Goal: Task Accomplishment & Management: Use online tool/utility

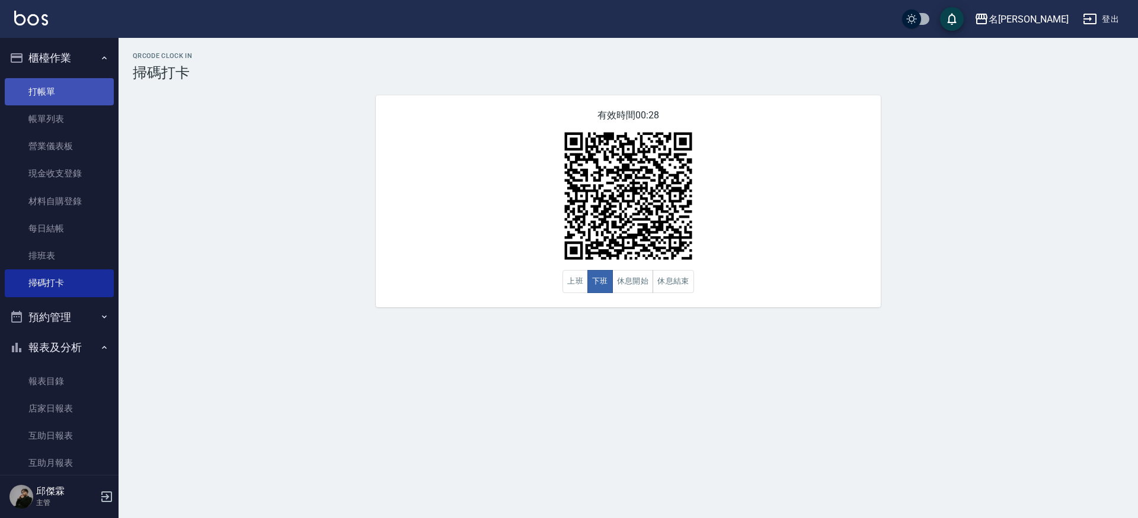
click at [66, 85] on link "打帳單" at bounding box center [59, 91] width 109 height 27
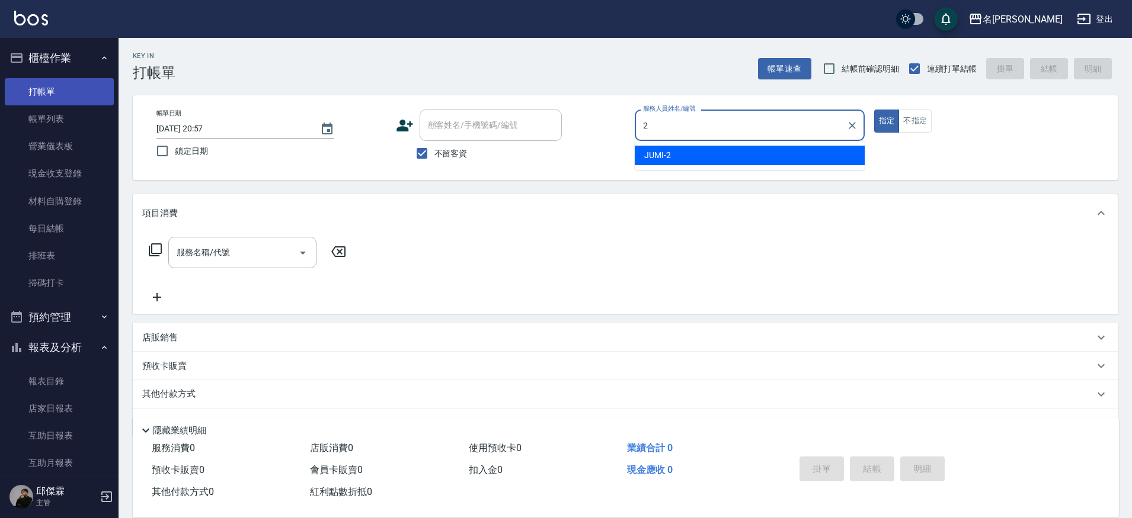
type input "JUMI-2"
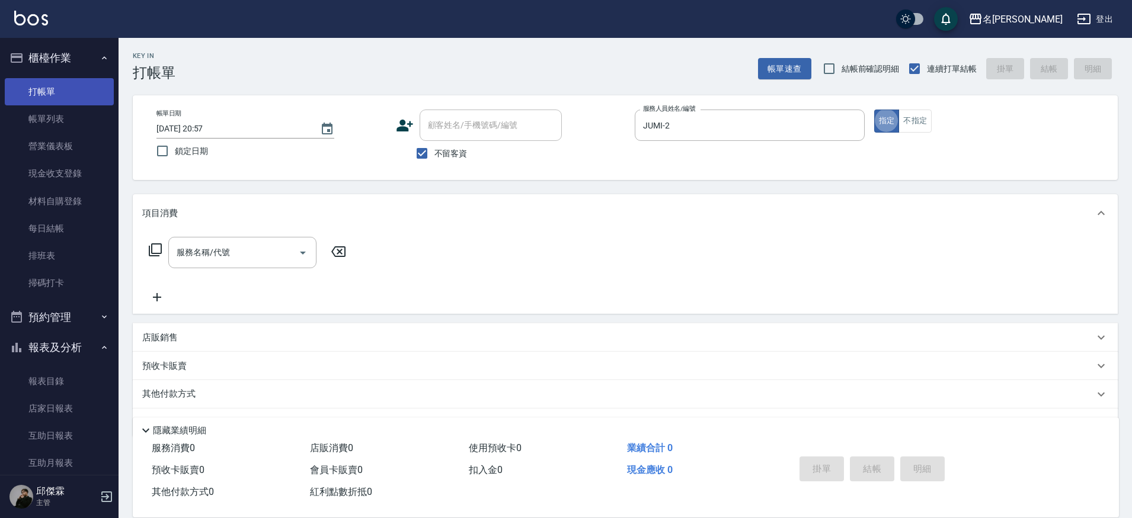
type button "true"
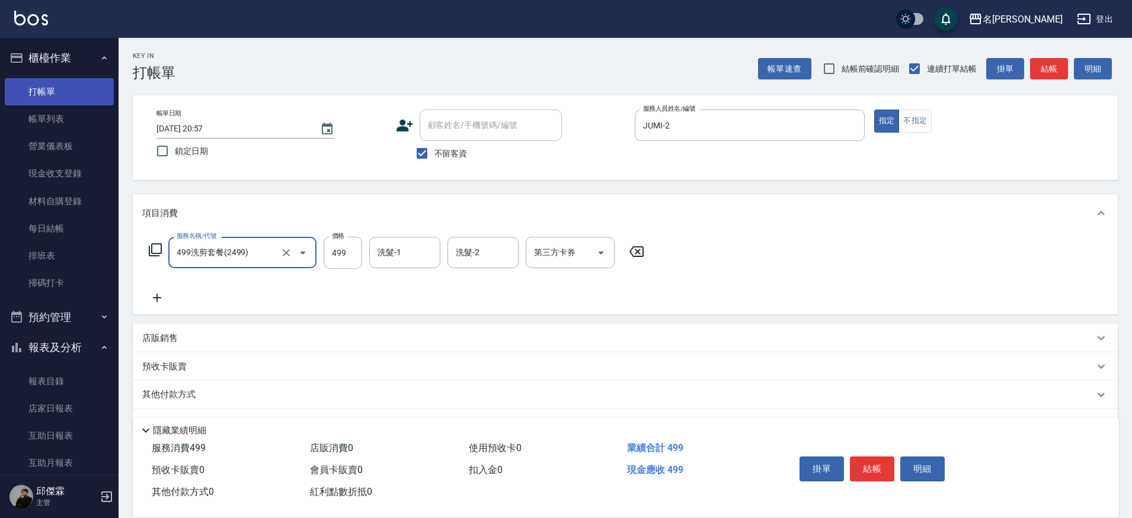
type input "499洗剪套餐(2499)"
type input "500"
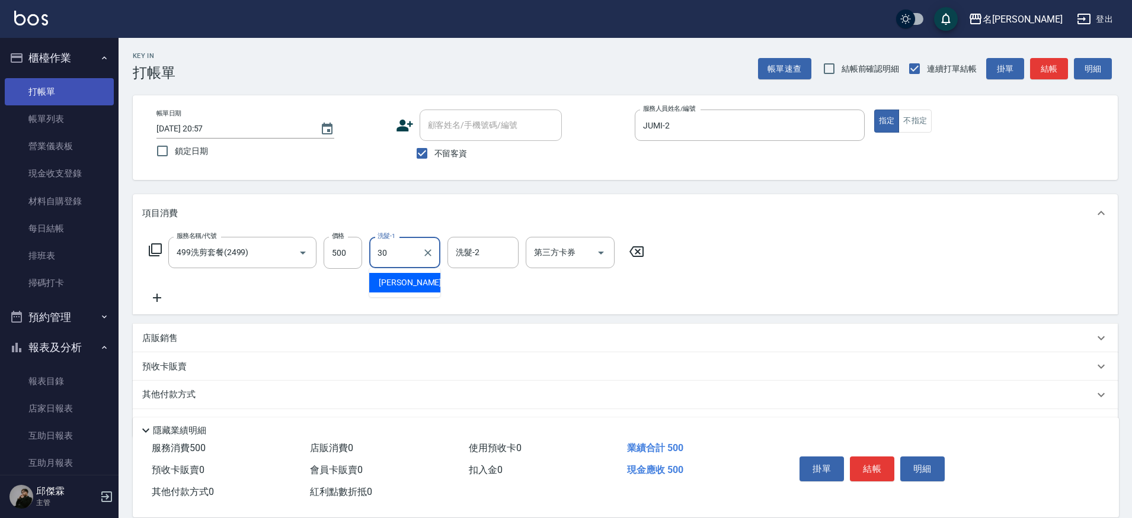
type input "[PERSON_NAME]-30"
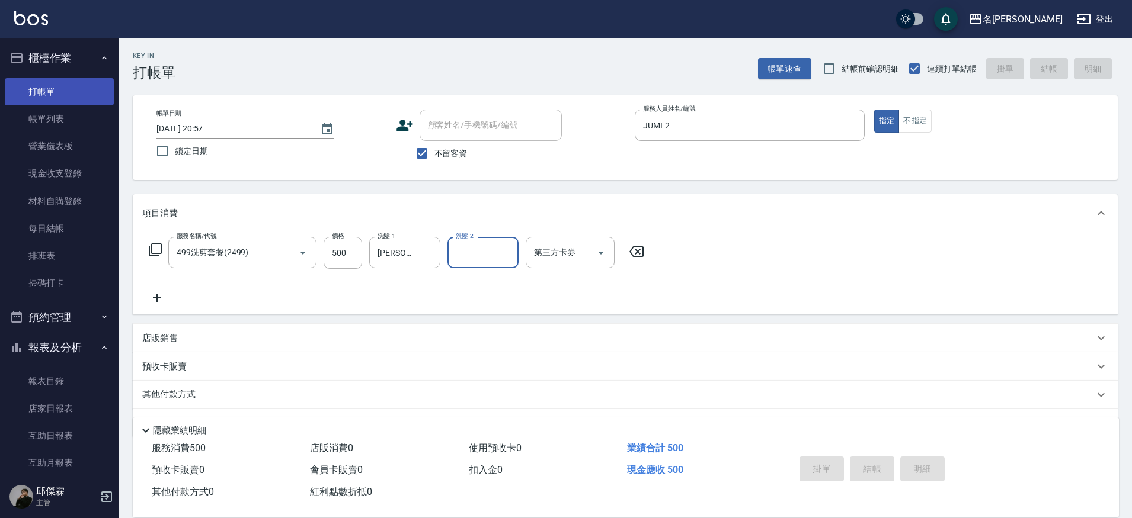
type input "[DATE] 20:59"
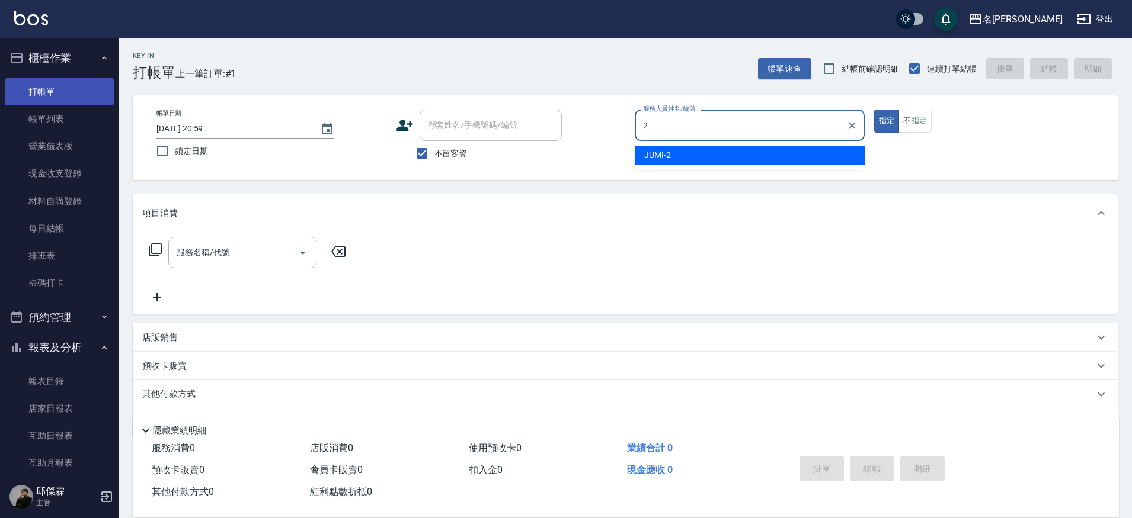
type input "JUMI-2"
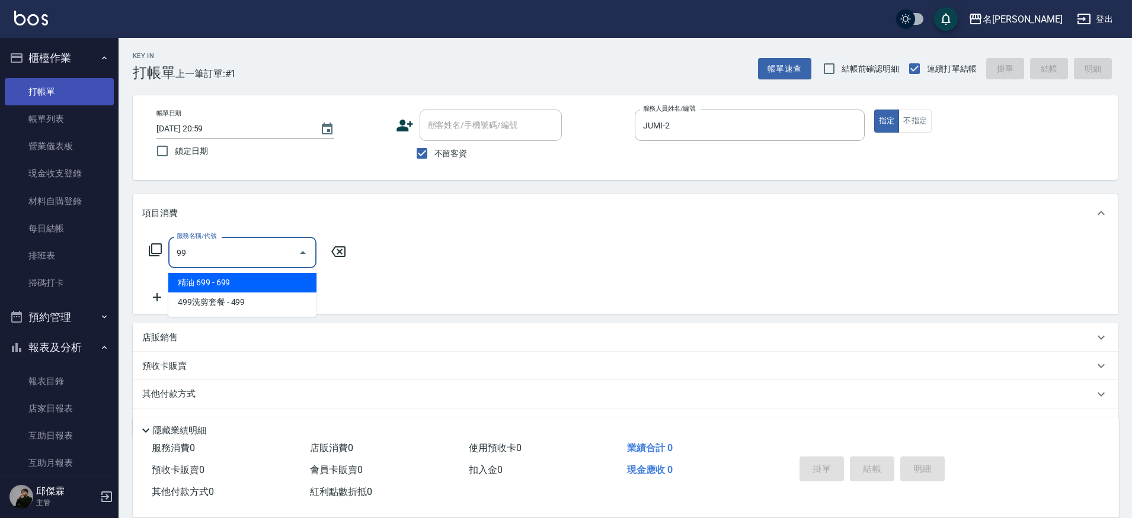
type input "9"
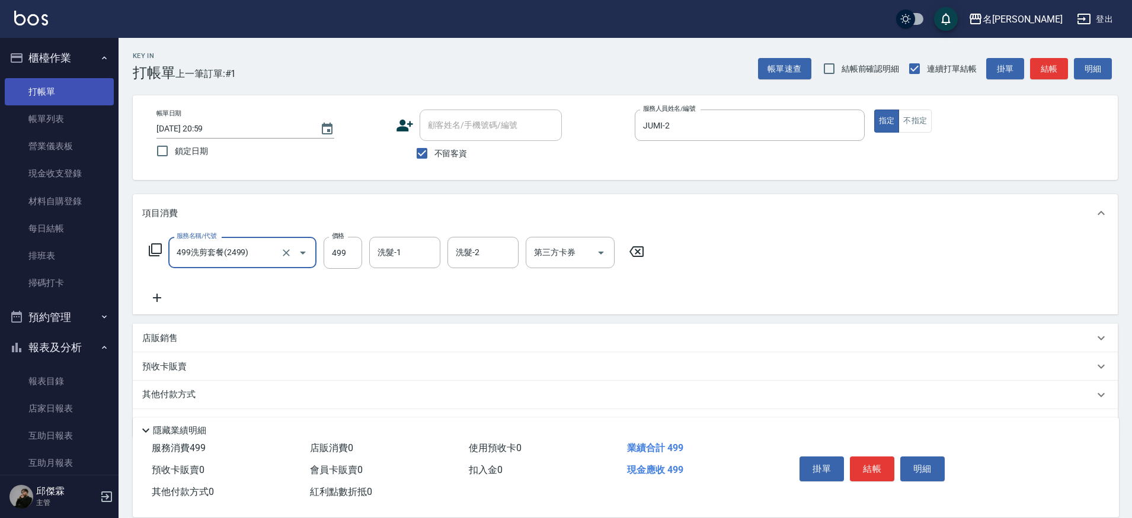
type input "499洗剪套餐(2499)"
type input "[PERSON_NAME]-30"
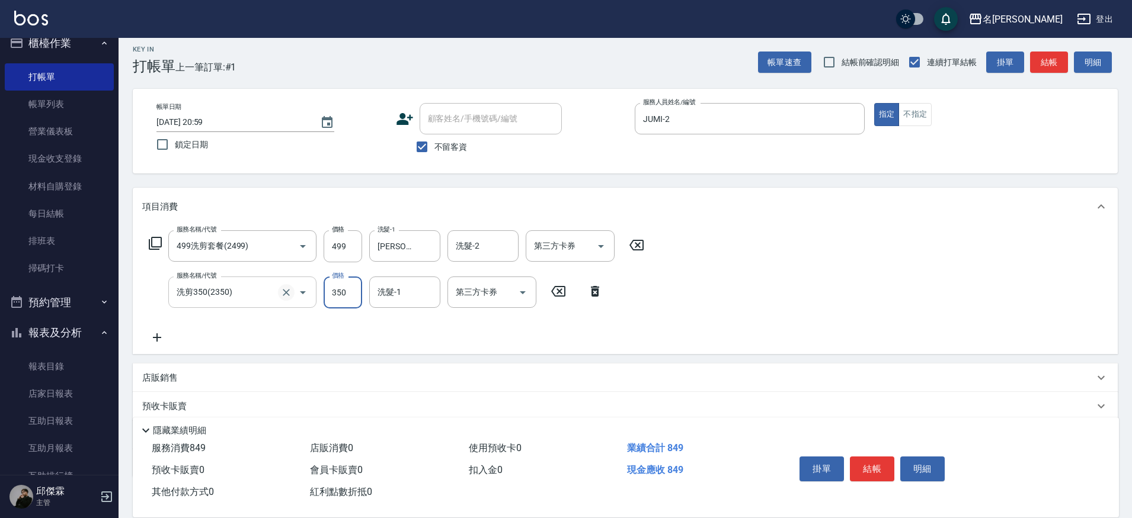
scroll to position [15, 0]
click at [285, 293] on icon "Clear" at bounding box center [286, 292] width 7 height 7
type input "洗剪350(2350)"
click at [286, 248] on icon "Clear" at bounding box center [286, 247] width 12 height 12
click at [289, 295] on icon "Clear" at bounding box center [286, 292] width 7 height 7
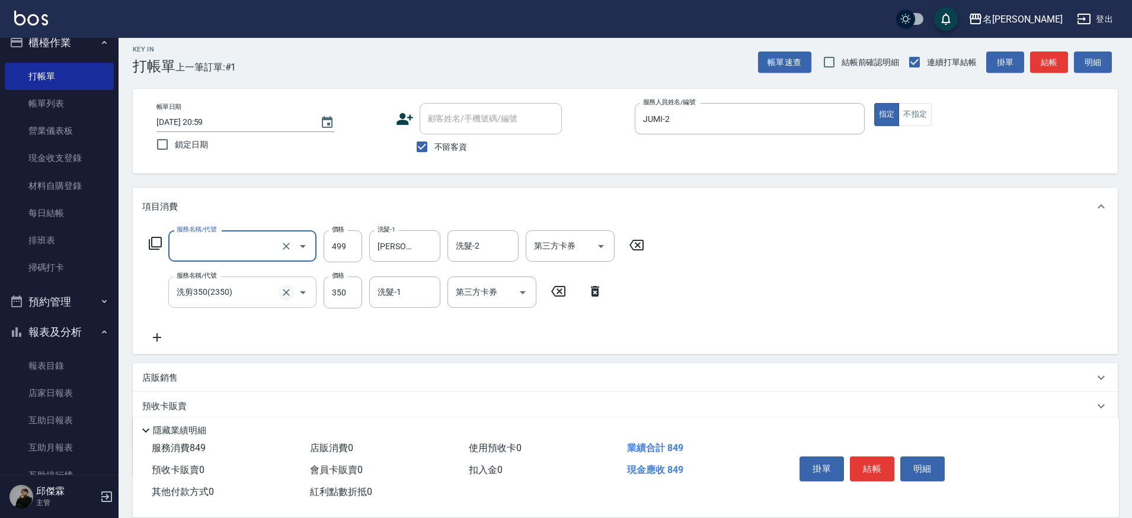
type input "499洗剪套餐(2499)"
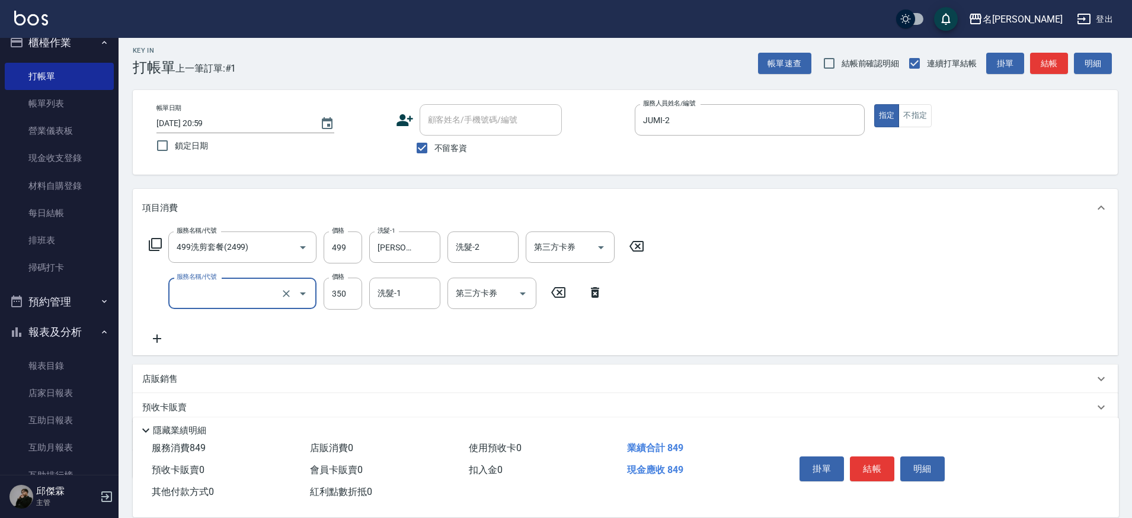
type input "洗剪350(2350)"
drag, startPoint x: 364, startPoint y: 296, endPoint x: 358, endPoint y: 296, distance: 6.5
click at [363, 296] on div "服務名稱/代號 洗剪350(2350) 服務名稱/代號 價格 350 價格 洗髮-1 洗髮-1 第三方卡券 第三方卡券" at bounding box center [376, 294] width 468 height 32
click at [349, 296] on input "350" at bounding box center [343, 294] width 39 height 32
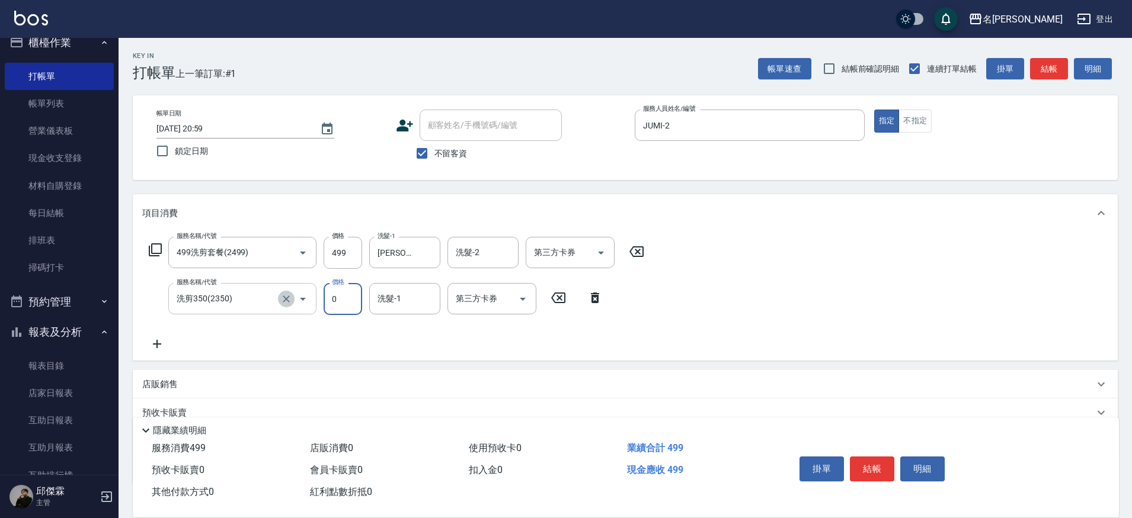
click at [286, 304] on button "Clear" at bounding box center [286, 299] width 17 height 17
type input "0"
type input "洗剪350(2350)"
click at [287, 299] on icon "Clear" at bounding box center [286, 299] width 12 height 12
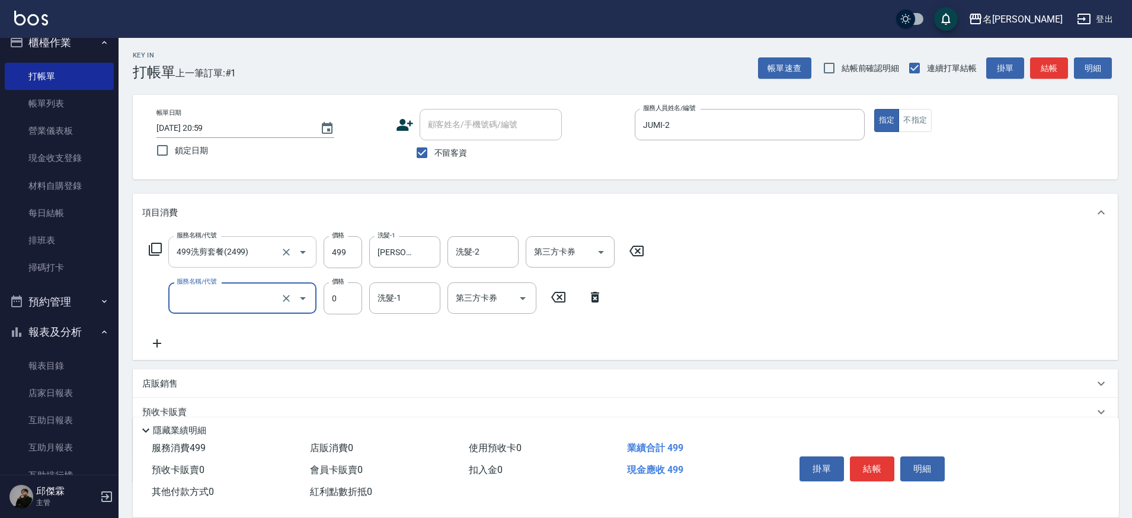
type input "洗剪350(2350)"
click at [273, 258] on input "499洗剪套餐(2499)" at bounding box center [226, 252] width 104 height 21
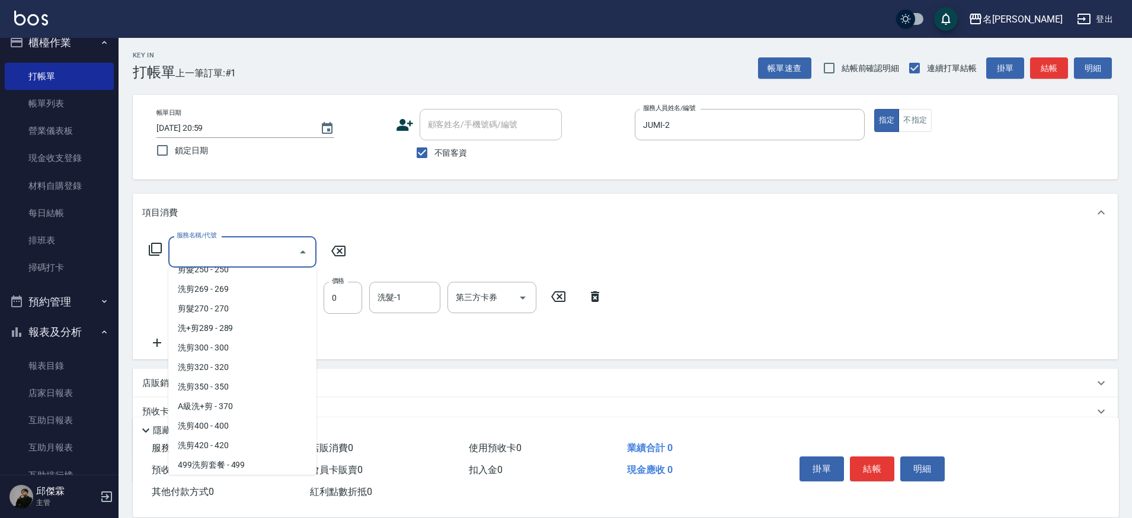
scroll to position [5, 0]
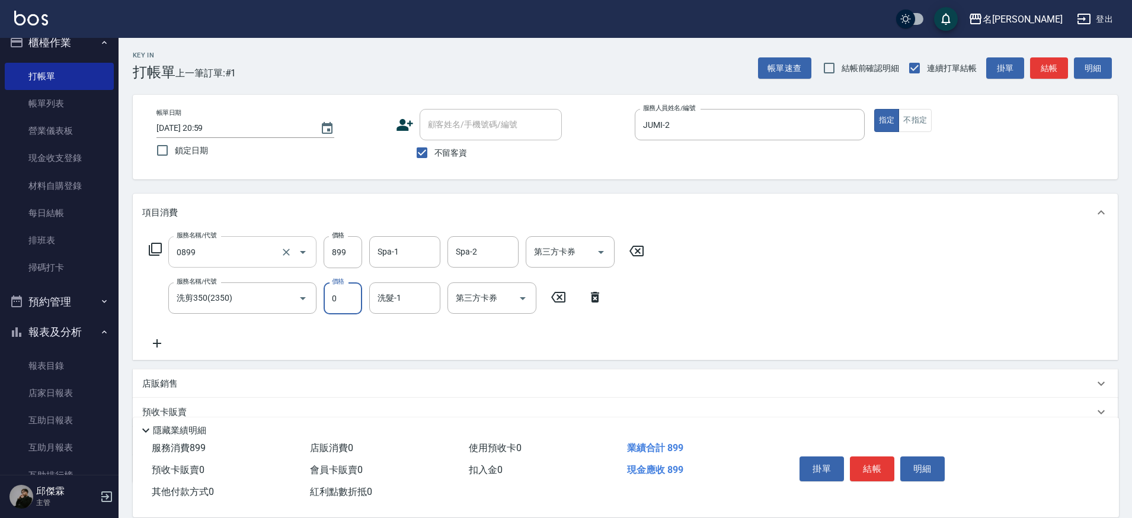
type input "REVIVRE(0899)"
click at [287, 302] on icon "Clear" at bounding box center [286, 299] width 12 height 12
type input "洗剪350(2350)"
click at [290, 299] on icon "Clear" at bounding box center [286, 299] width 12 height 12
click at [289, 254] on icon "Clear" at bounding box center [286, 253] width 12 height 12
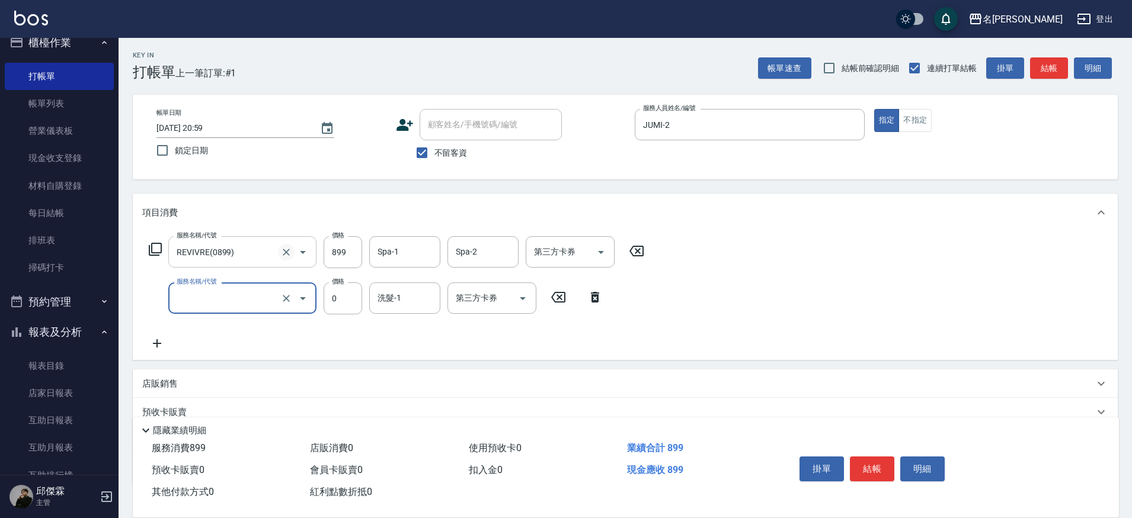
type input "洗剪350(2350)"
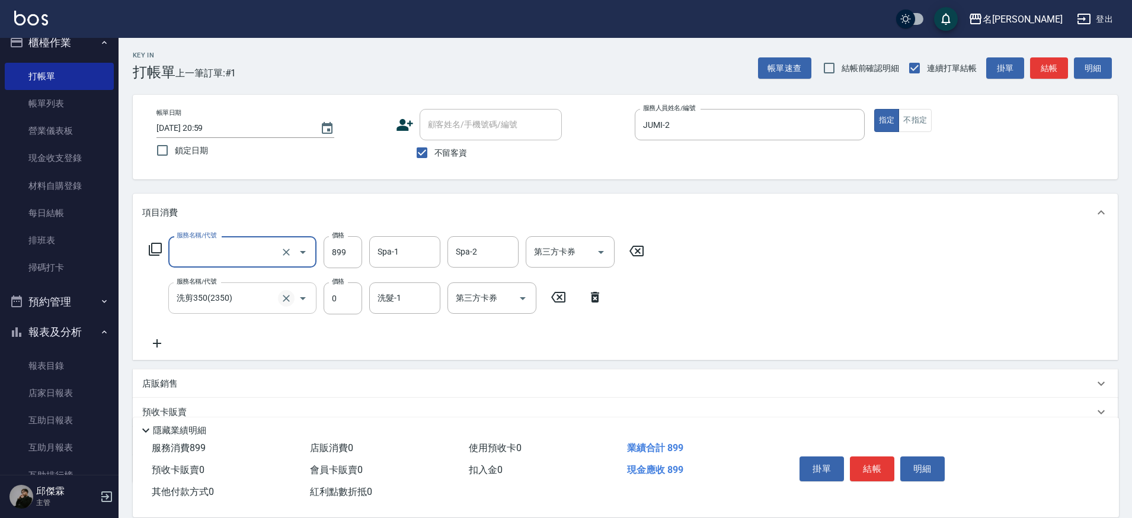
click at [283, 297] on icon "Clear" at bounding box center [286, 299] width 12 height 12
type input "REVIVRE(0899)"
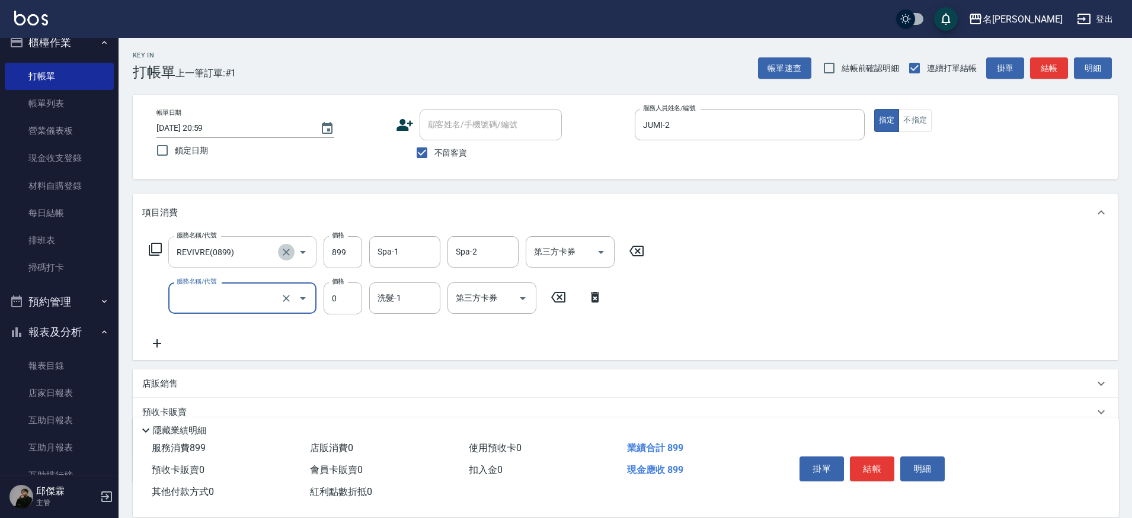
click at [285, 253] on icon "Clear" at bounding box center [286, 252] width 7 height 7
type input "洗剪350(2350)"
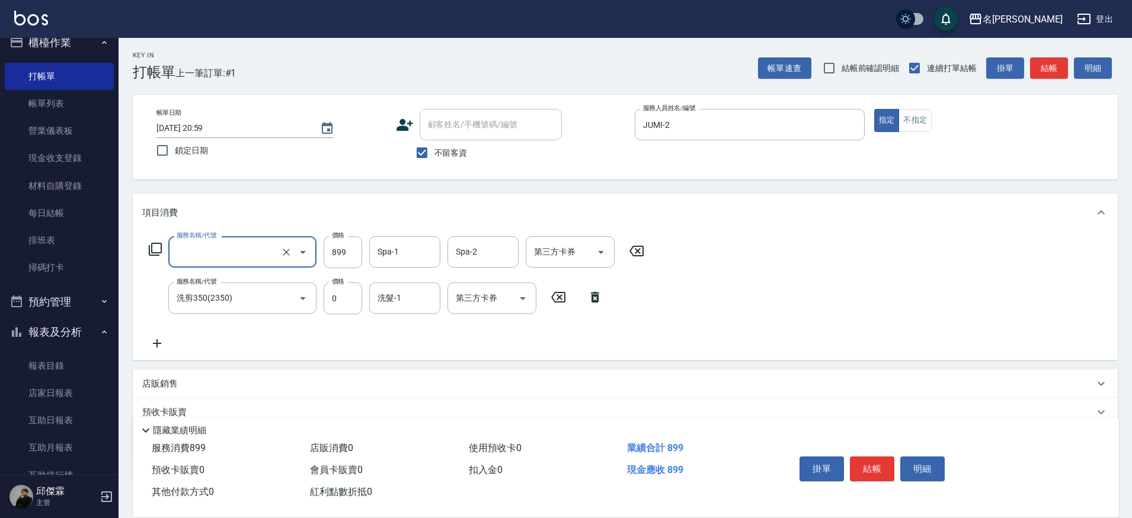
click at [268, 252] on input "服務名稱/代號" at bounding box center [226, 252] width 104 height 21
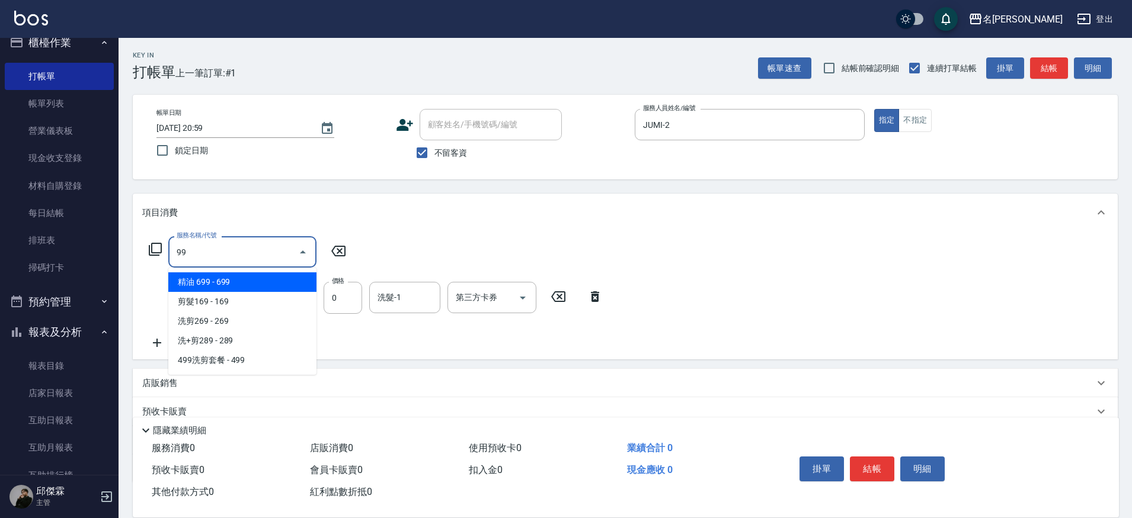
scroll to position [0, 0]
type input "9"
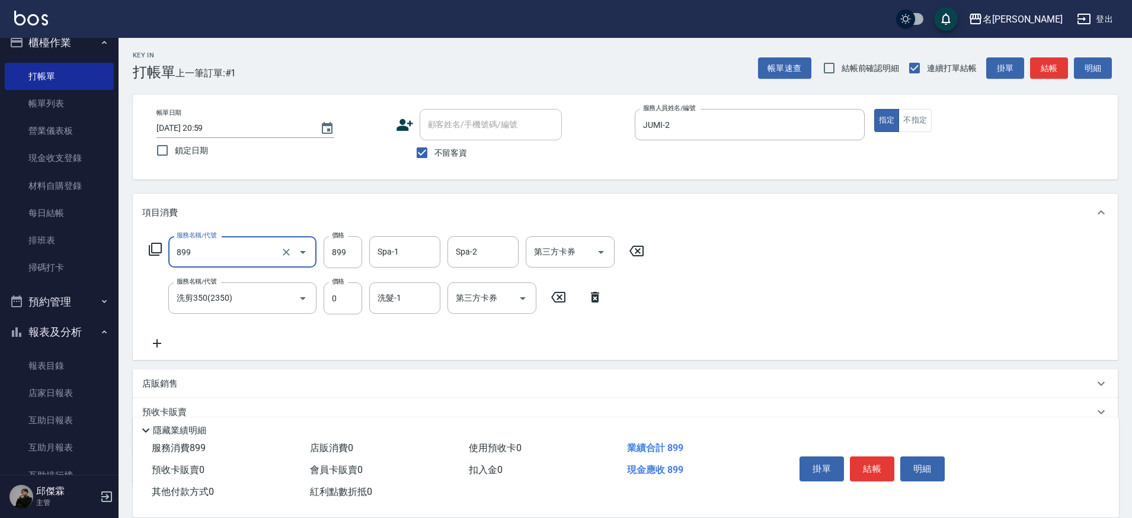
type input "[PERSON_NAME]SPA+剪髮(899)"
click at [328, 246] on input "899" at bounding box center [343, 252] width 39 height 32
type input "999"
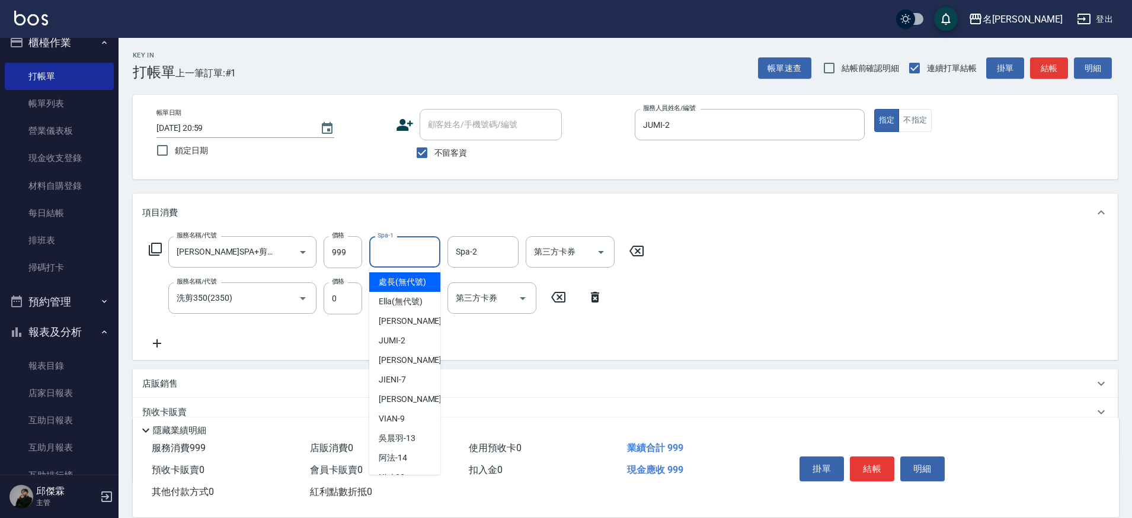
click at [386, 245] on div "Spa-1 Spa-1" at bounding box center [404, 251] width 71 height 31
type input "[PERSON_NAME]-30"
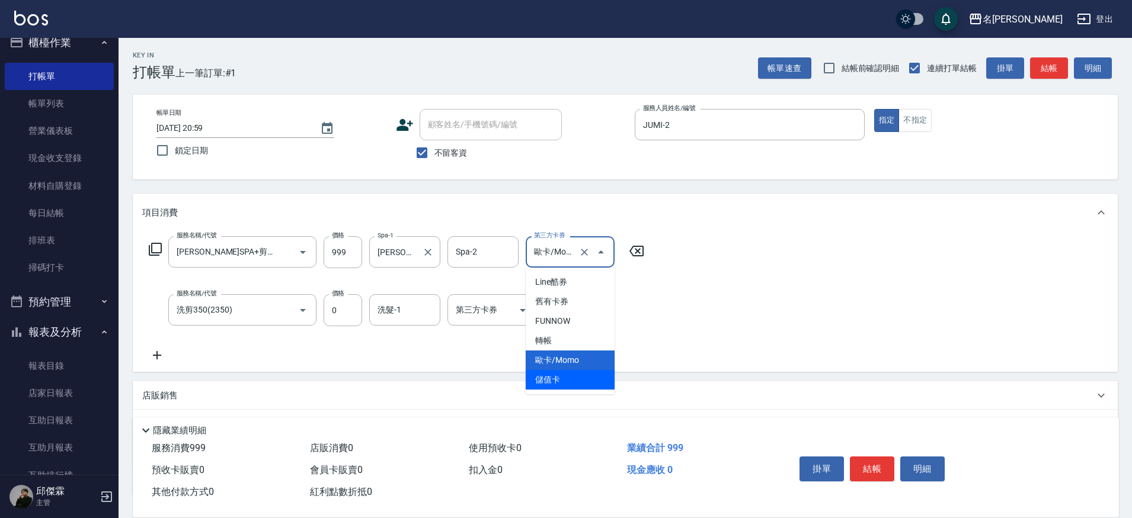
type input "儲值卡"
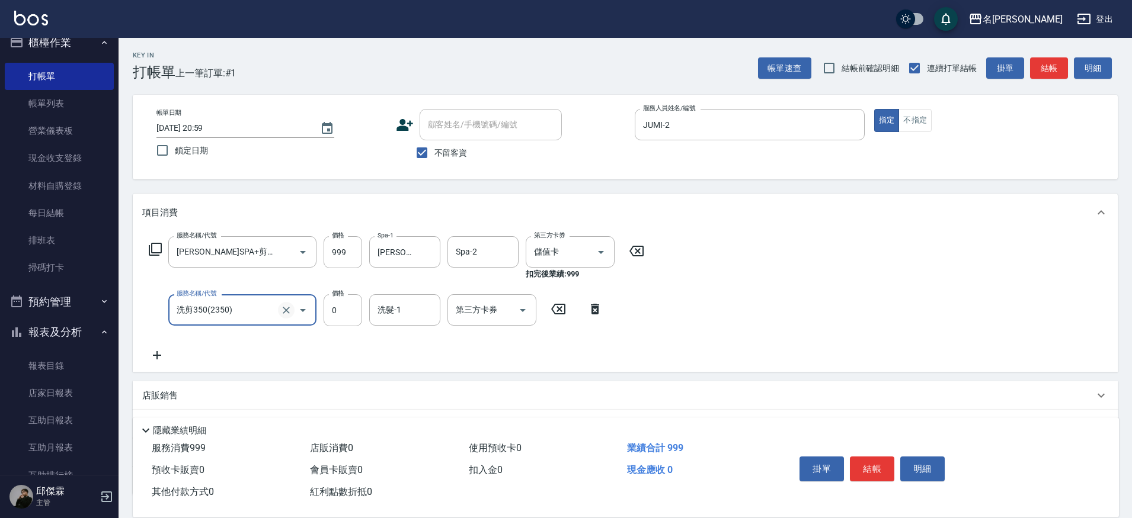
click at [285, 313] on icon "Clear" at bounding box center [286, 311] width 12 height 12
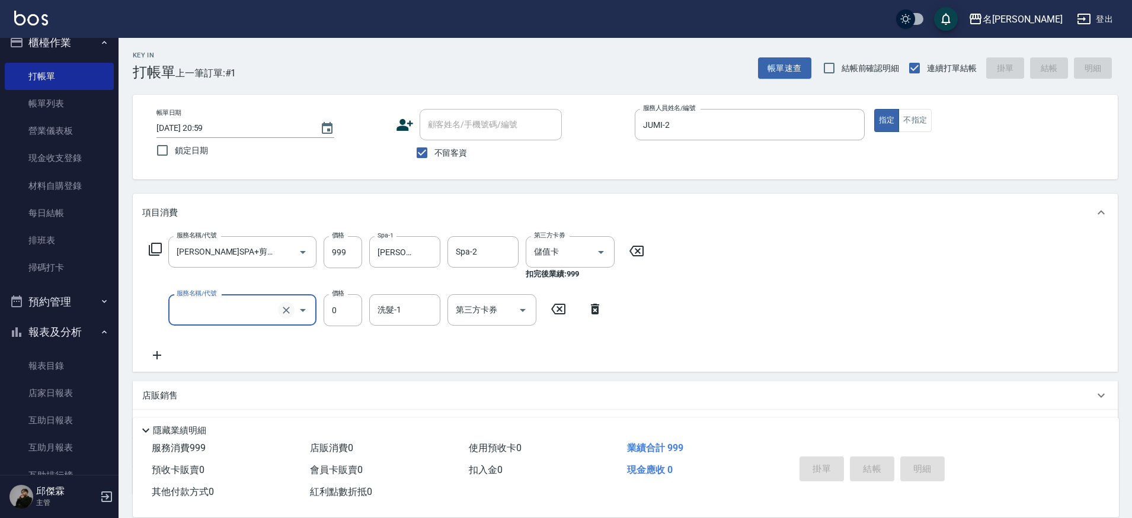
type input "[DATE] 21:00"
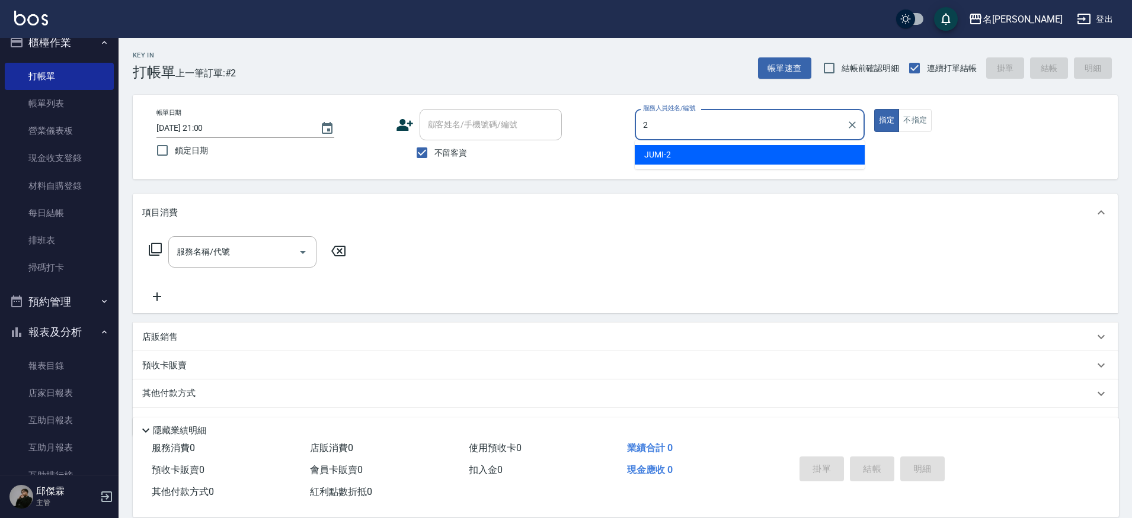
type input "JUMI-2"
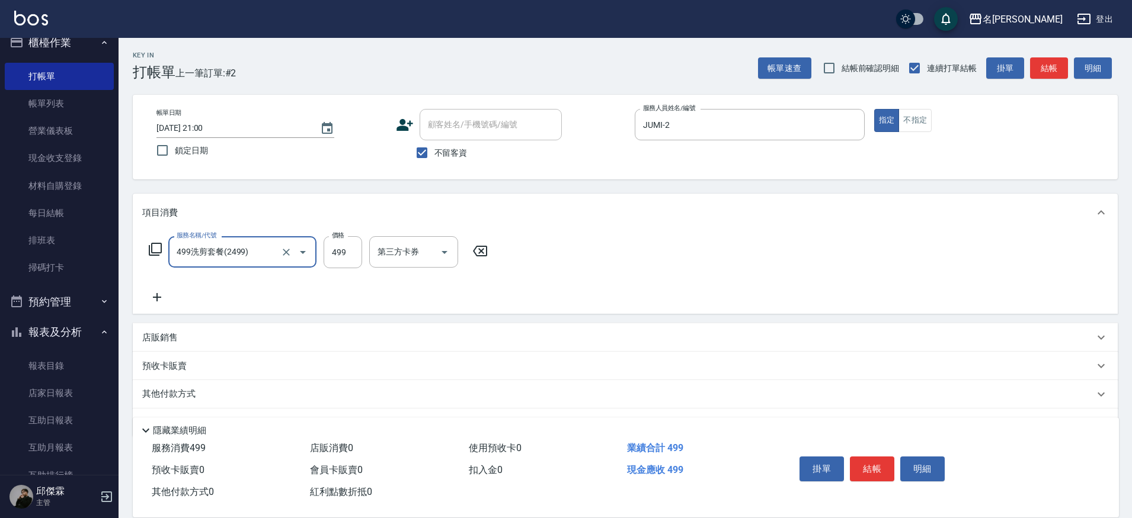
type input "499洗剪套餐(2499)"
type input "500"
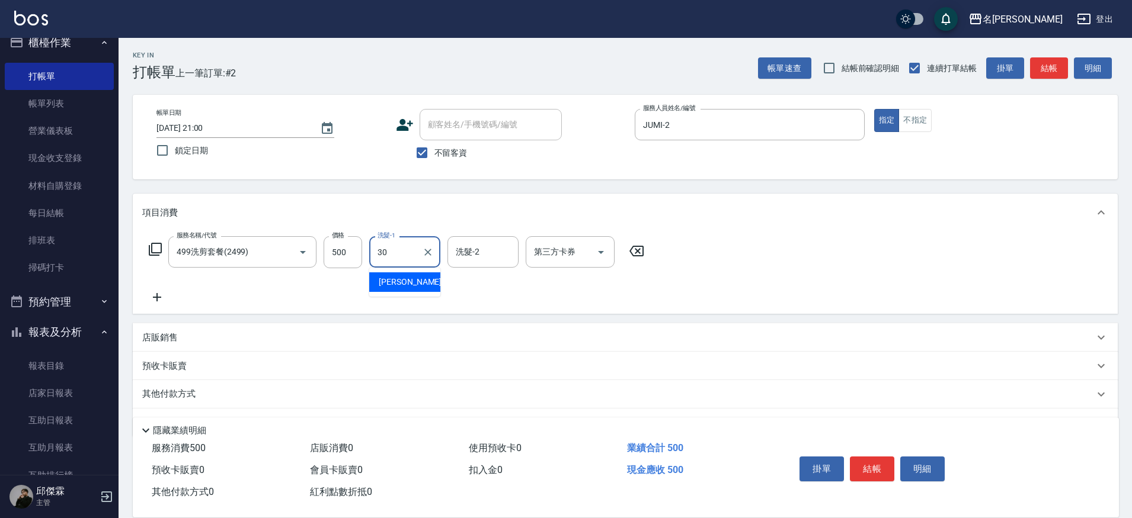
type input "[PERSON_NAME]-30"
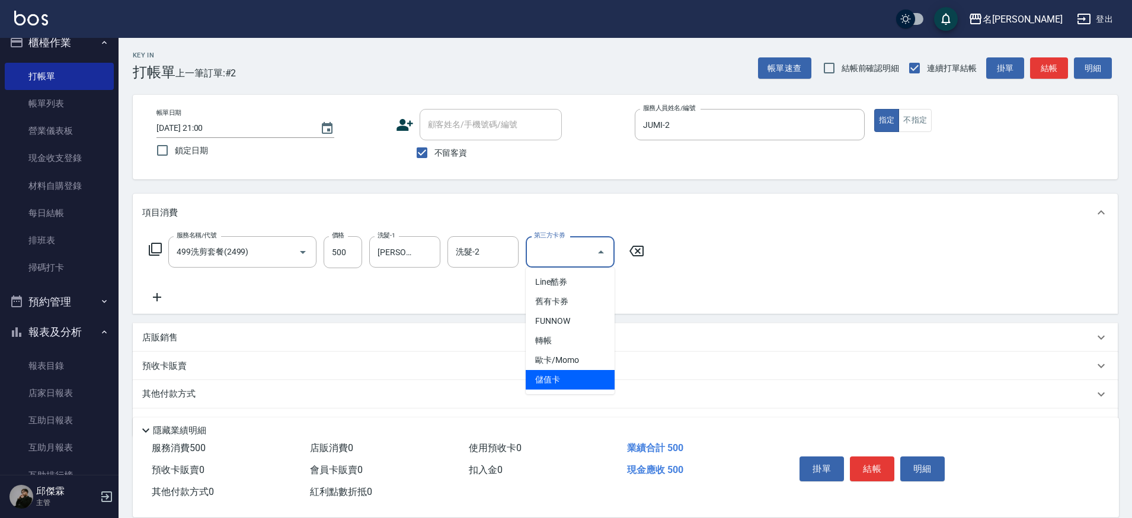
type input "儲值卡"
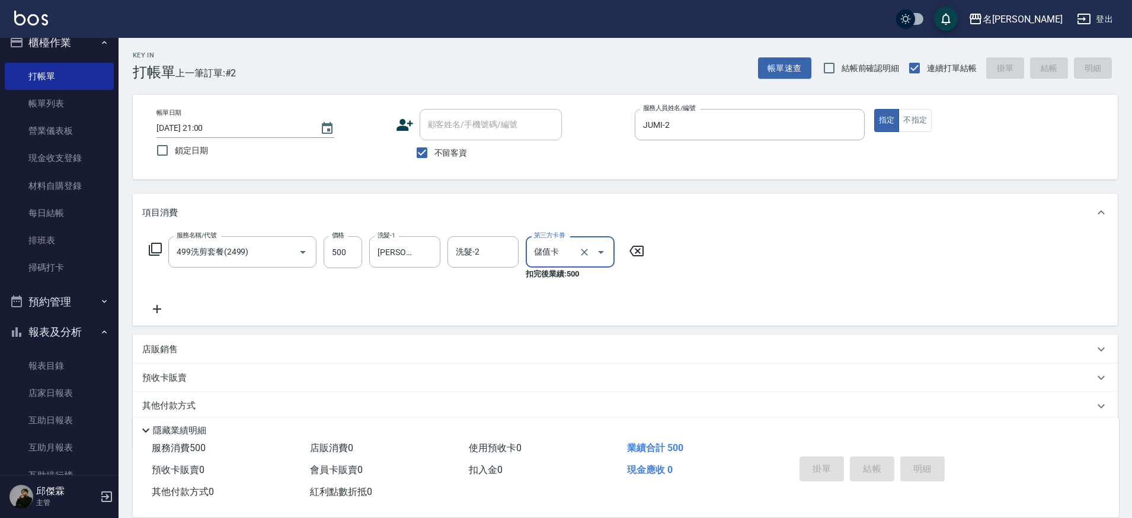
type input "[DATE] 21:01"
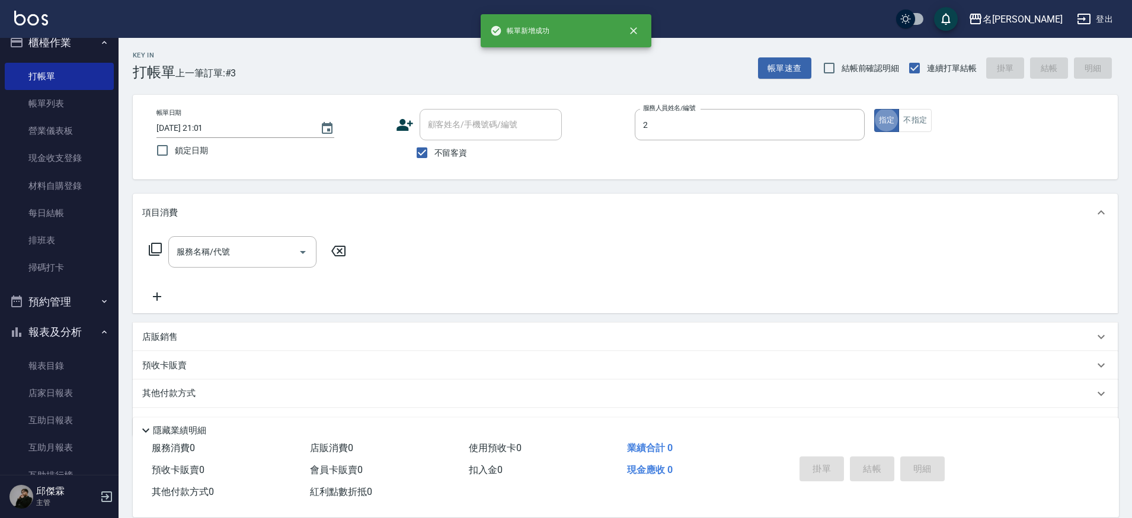
type input "JUMI-2"
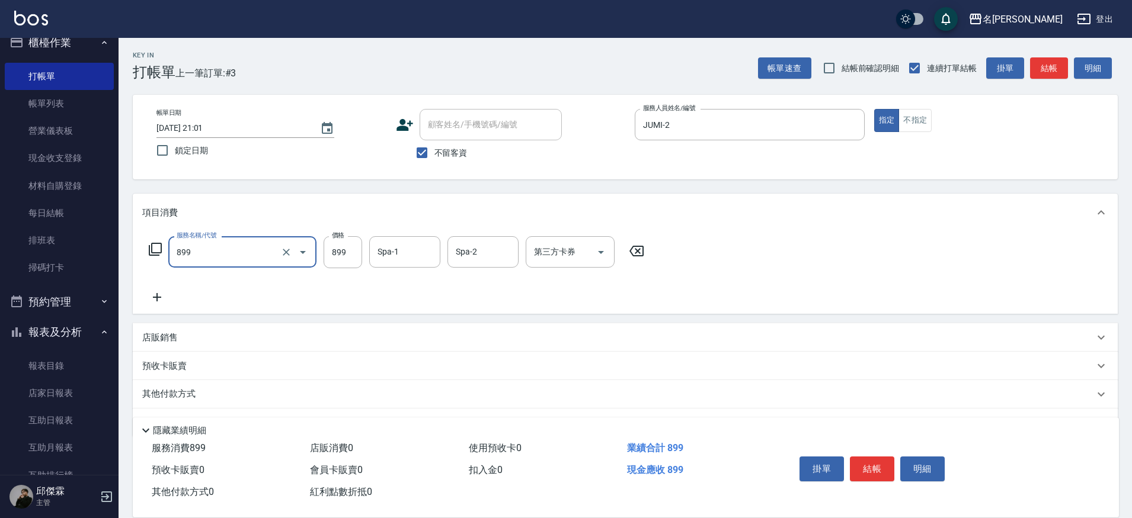
type input "[PERSON_NAME]SPA+剪髮(899)"
type input "999"
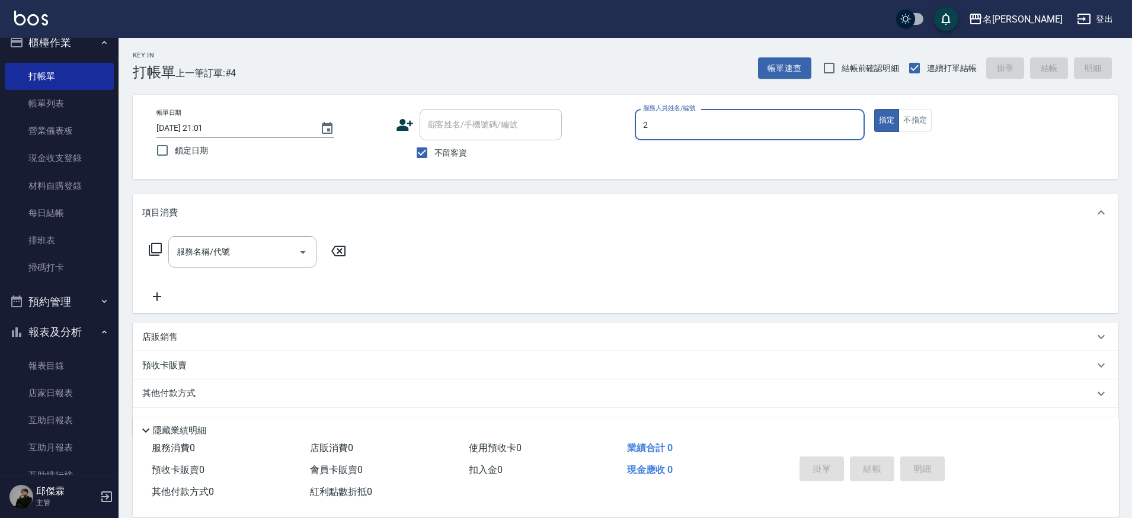
type input "JUMI-2"
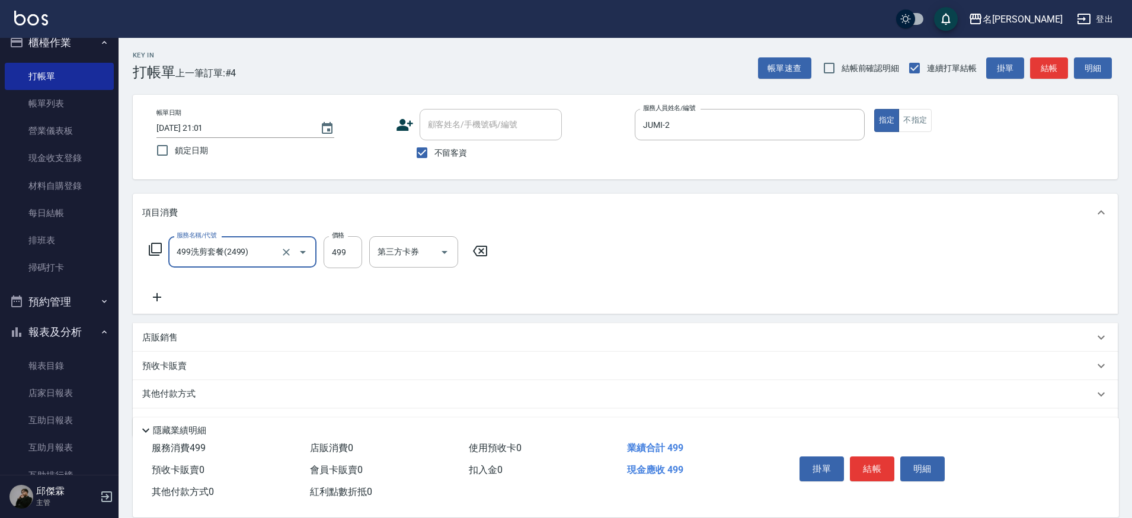
type input "499洗剪套餐(2499)"
type input "500"
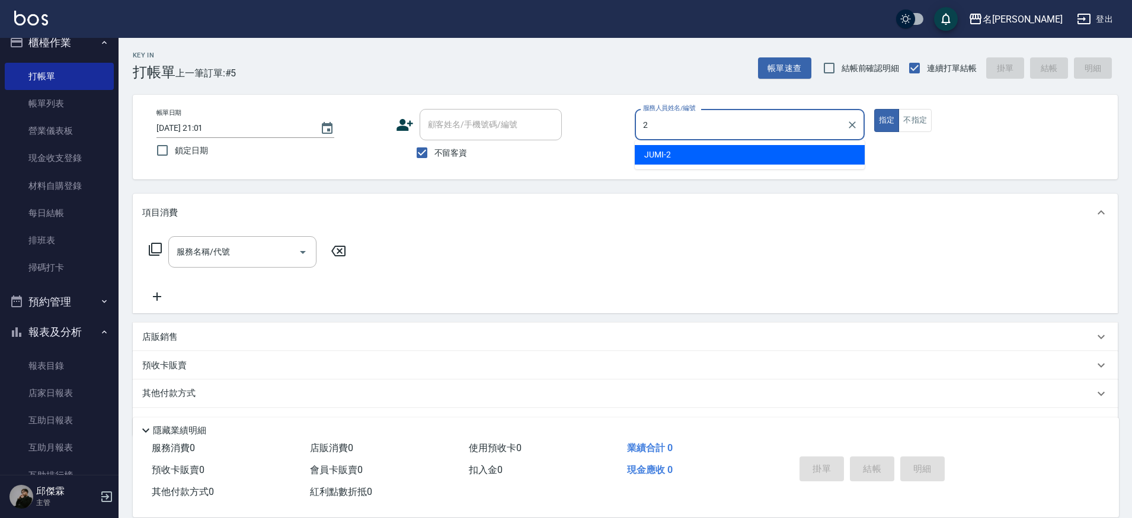
type input "JUMI-2"
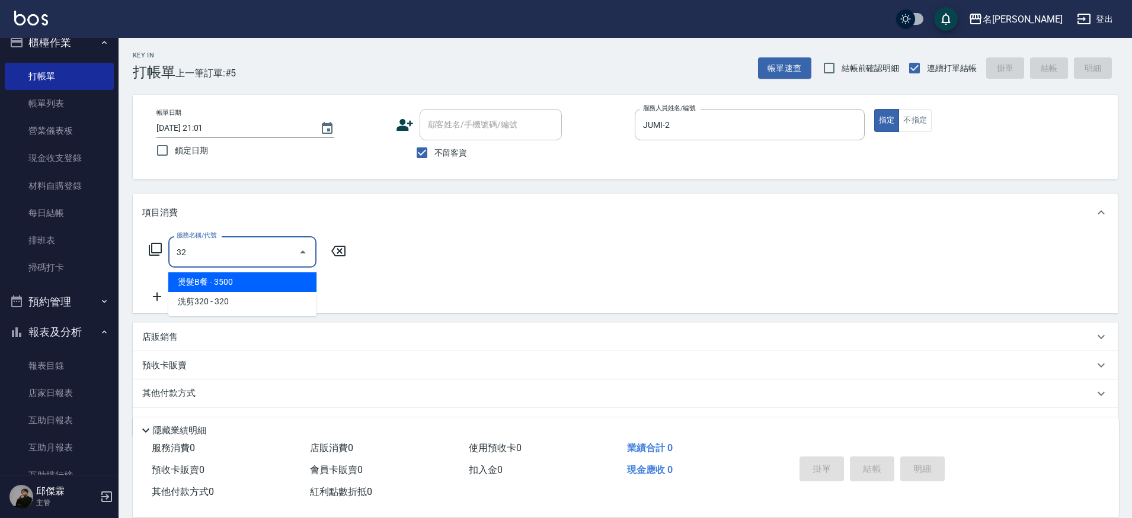
type input "3"
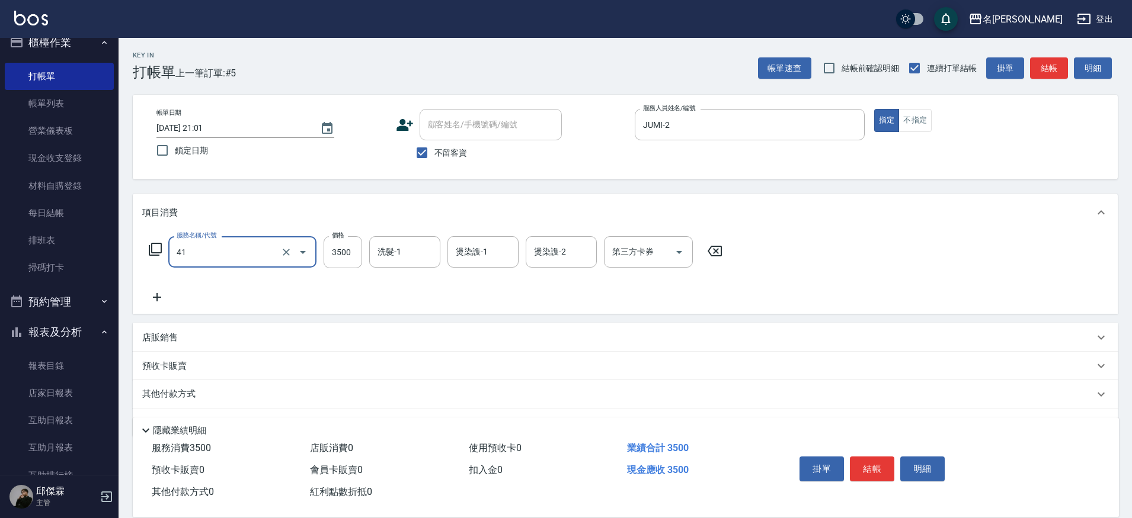
type input "染髮A餐(41)"
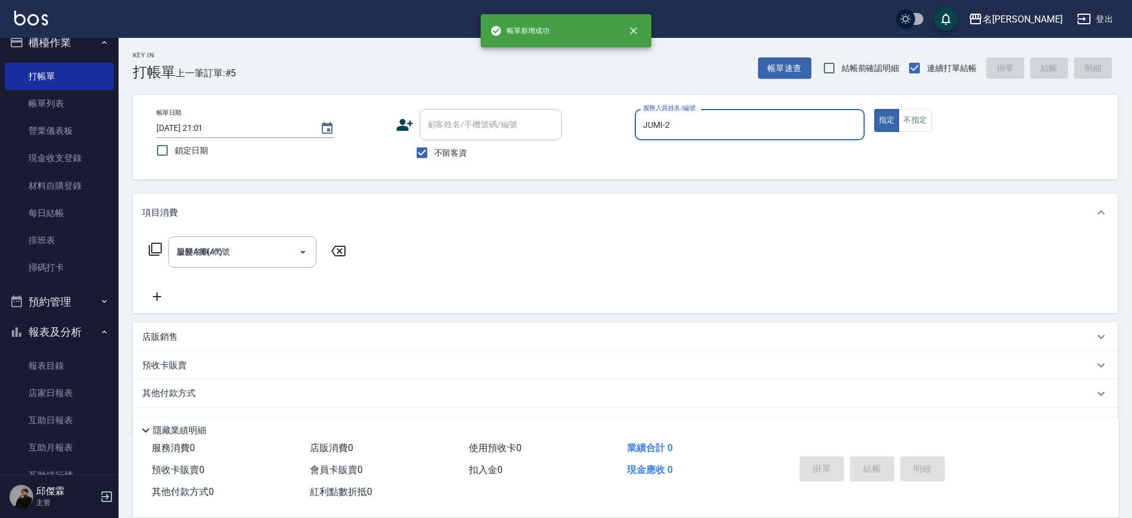
type input "[DATE] 21:02"
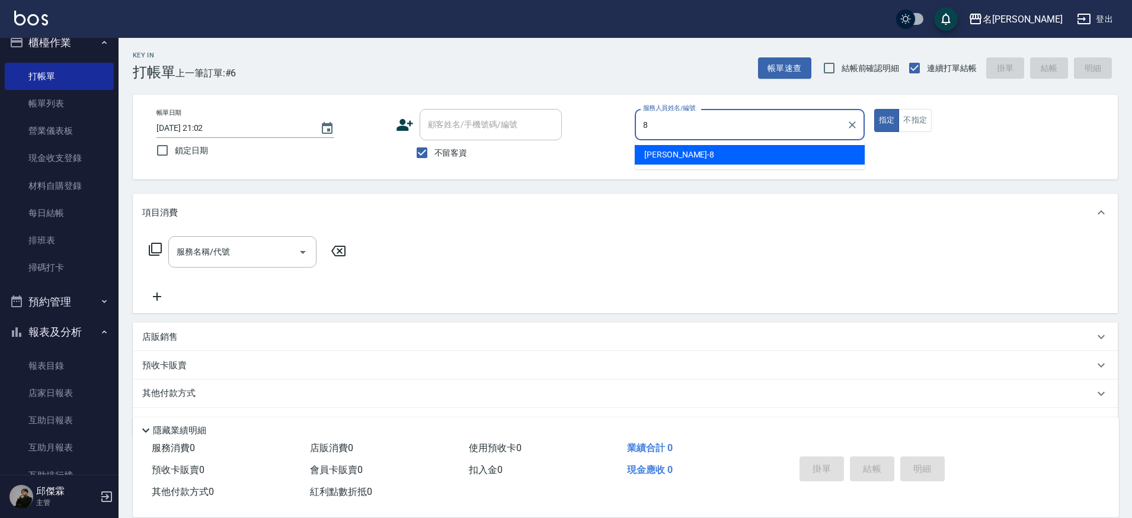
type input "Kira-8"
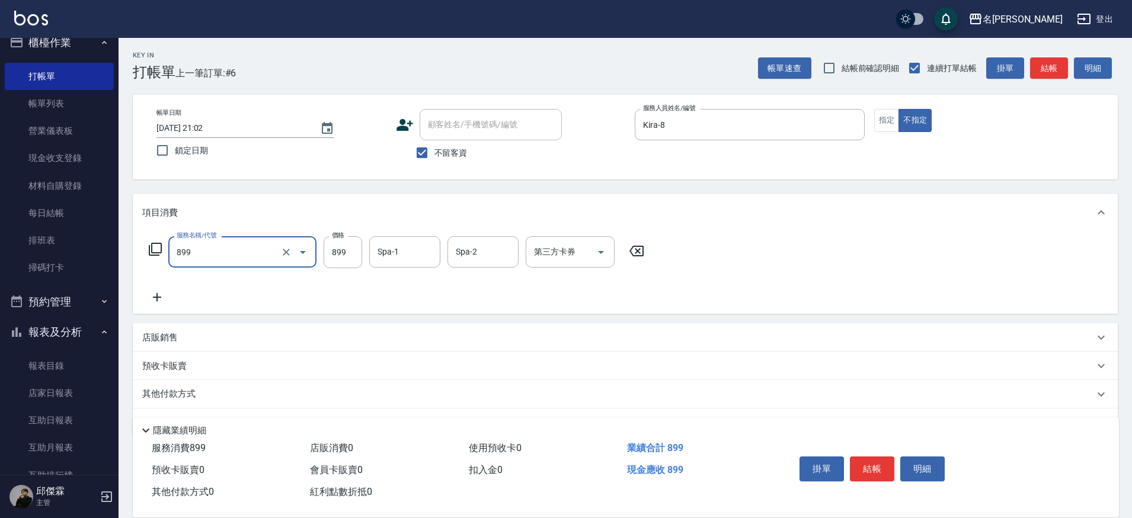
type input "[PERSON_NAME]SPA+剪髮(899)"
click at [336, 258] on input "100" at bounding box center [343, 253] width 39 height 32
click at [345, 258] on input "100" at bounding box center [343, 253] width 39 height 32
type input "1000"
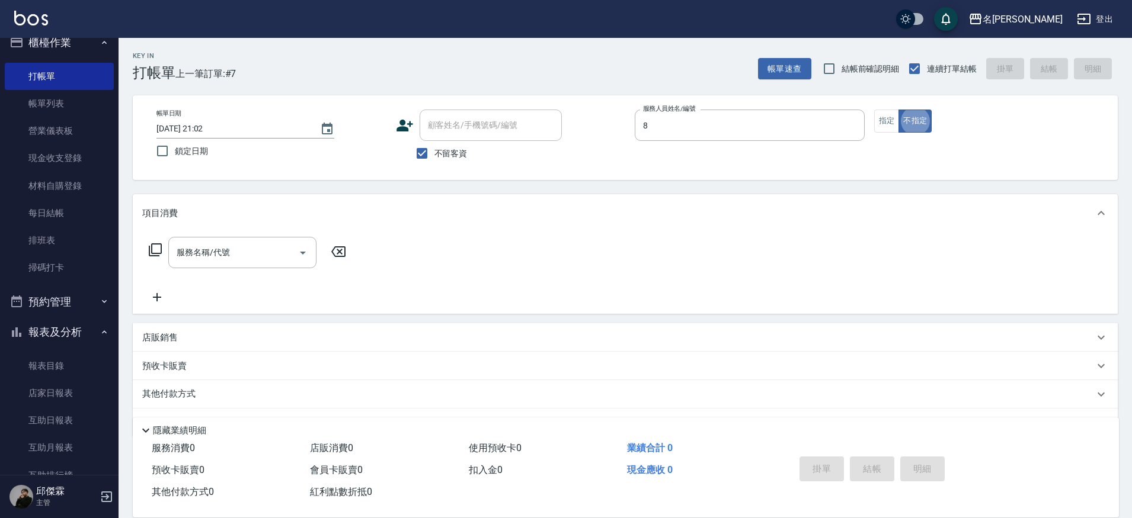
type input "Kira-8"
type button "false"
type input "剪髮200(2200)"
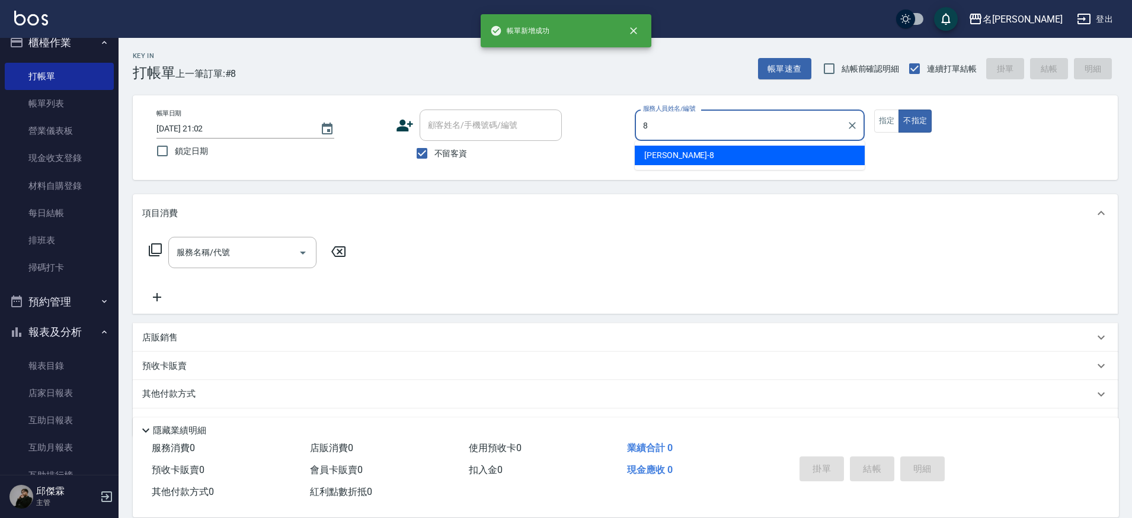
type input "Kira-8"
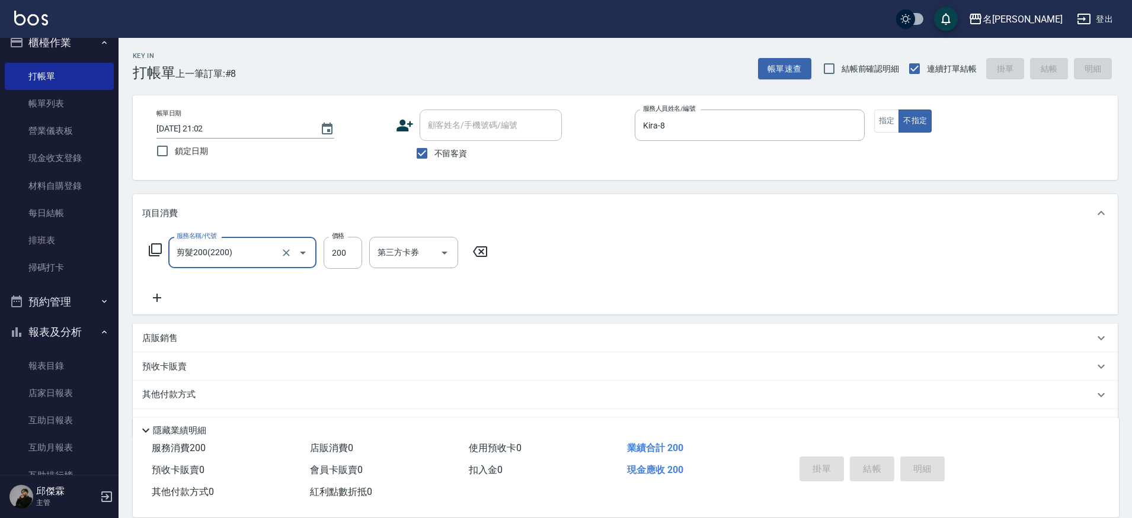
type input "剪髮200(2200)"
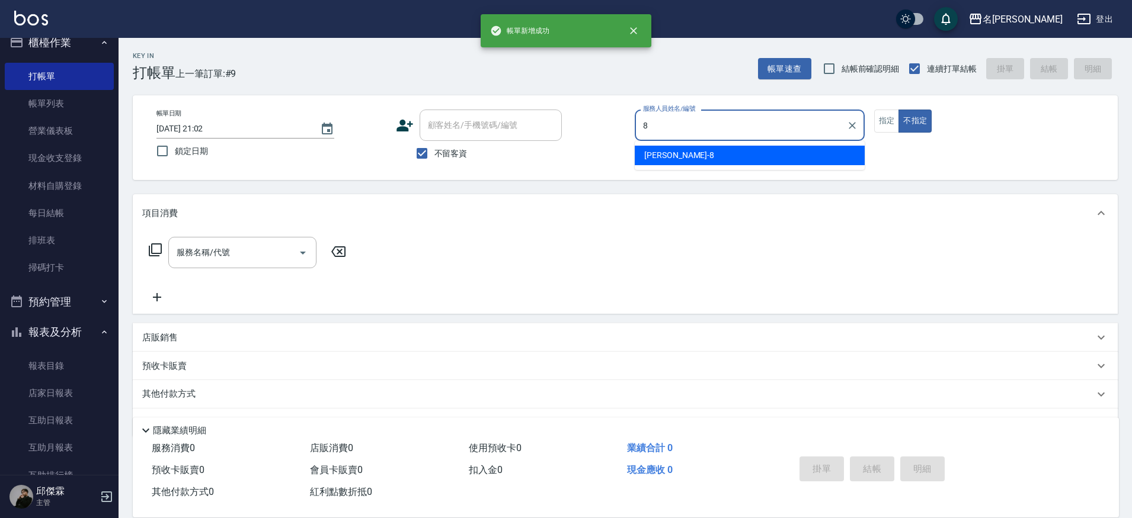
type input "Kira-8"
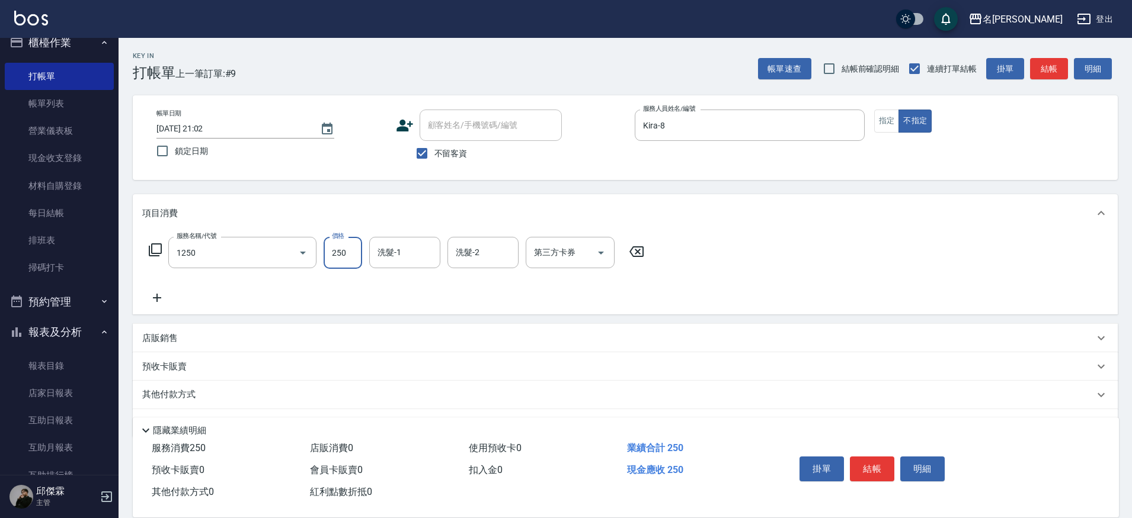
type input "一般洗(1250)"
type input "[PERSON_NAME]-30"
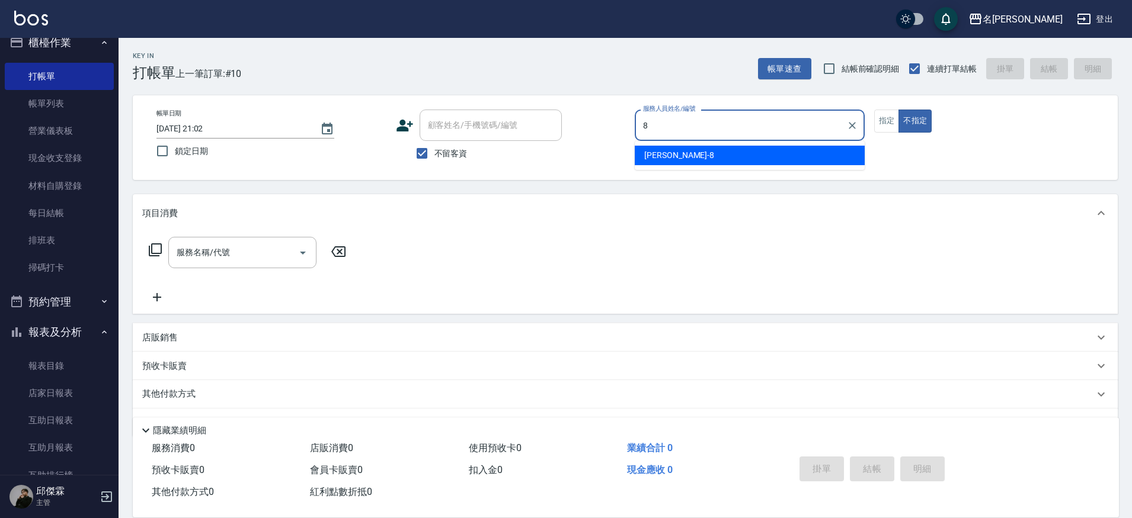
type input "Kira-8"
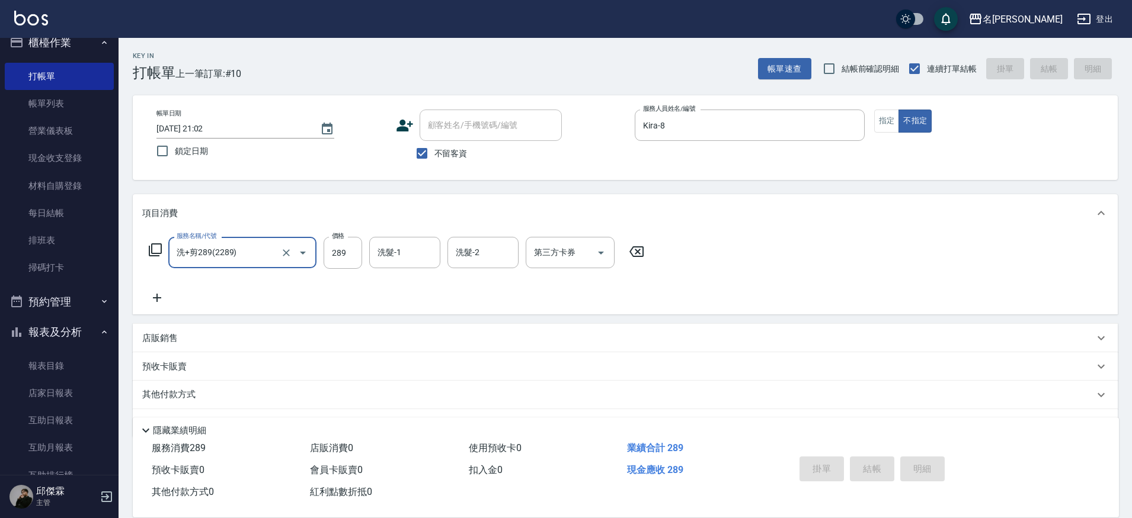
type input "洗+剪289(2289)"
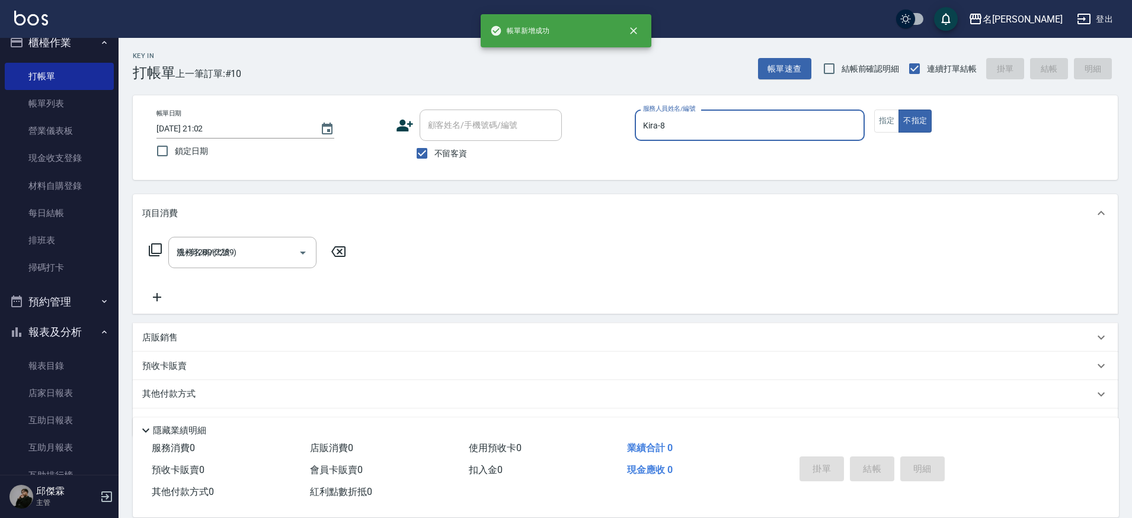
type input "[DATE] 21:03"
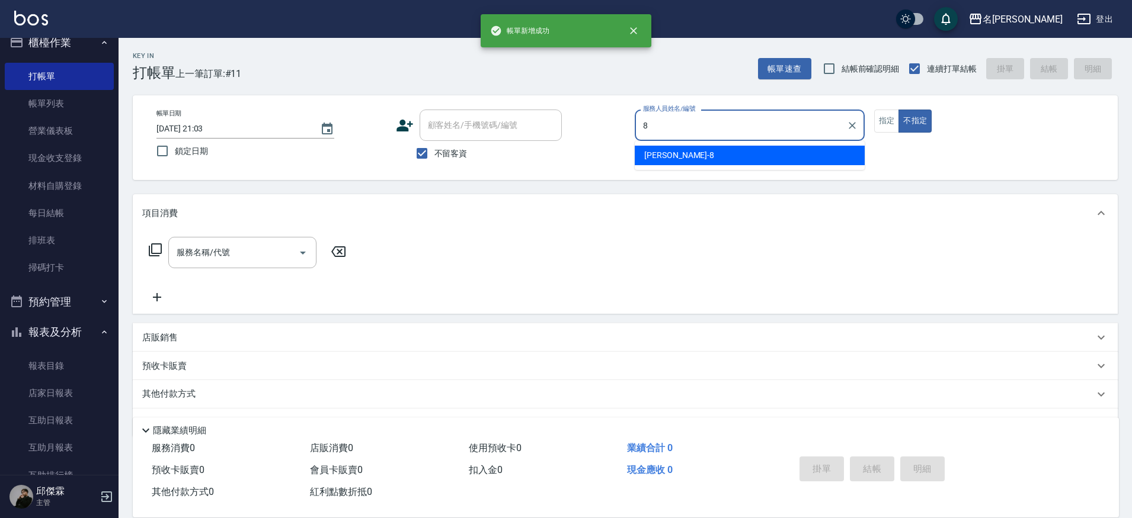
type input "Kira-8"
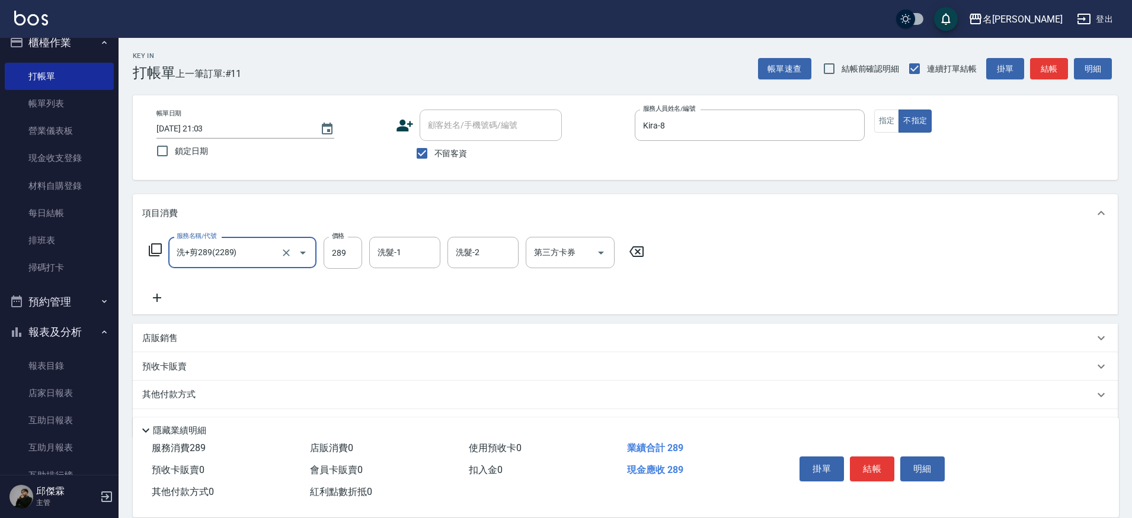
type input "洗+剪289(2289)"
type input "339"
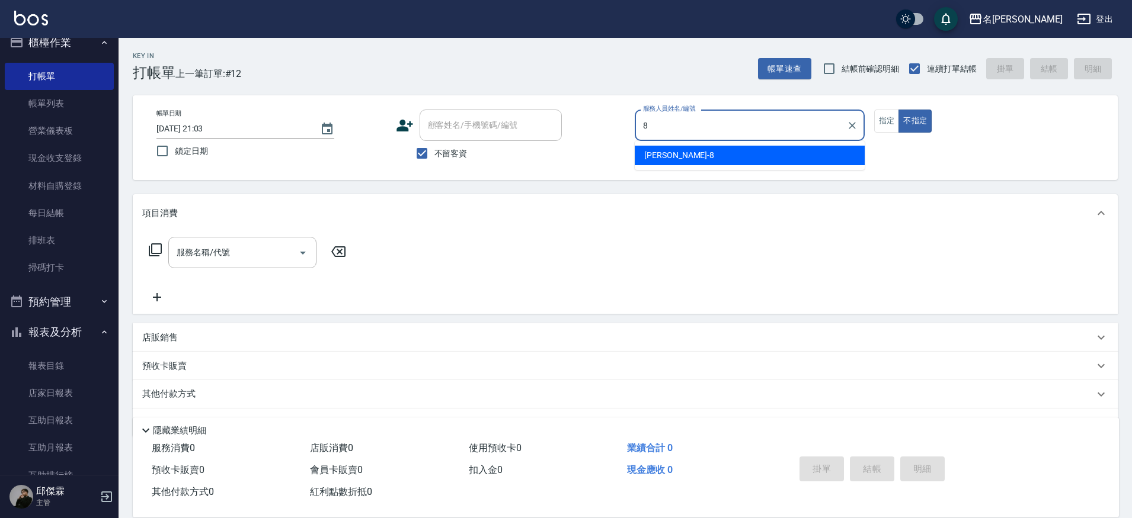
type input "Kira-8"
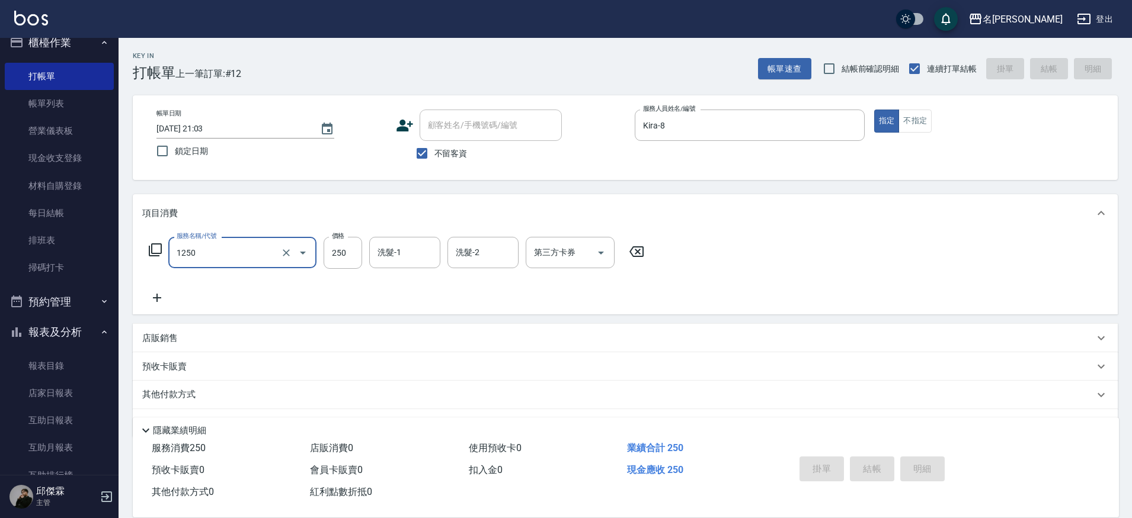
type input "1250"
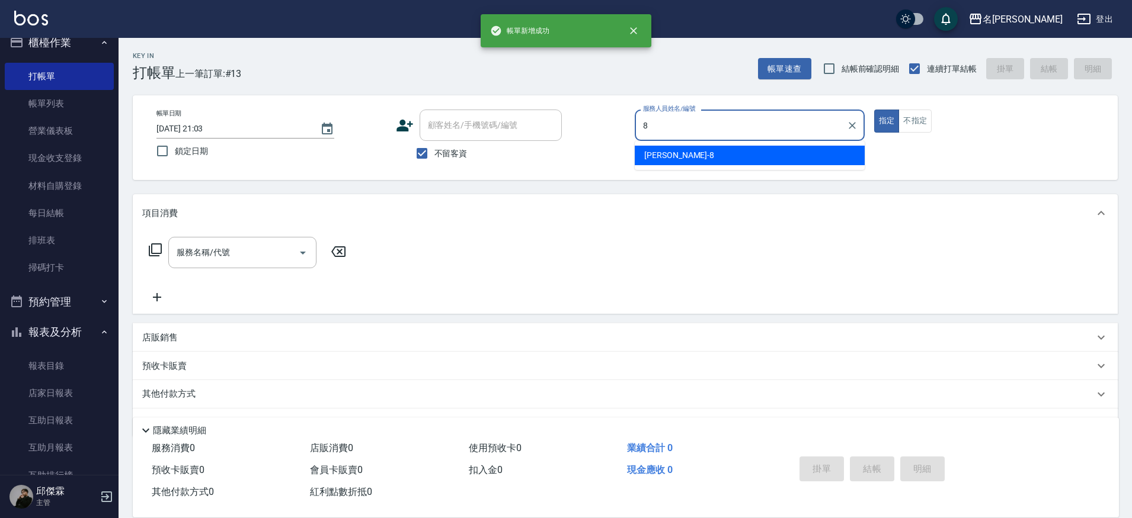
type input "Kira-8"
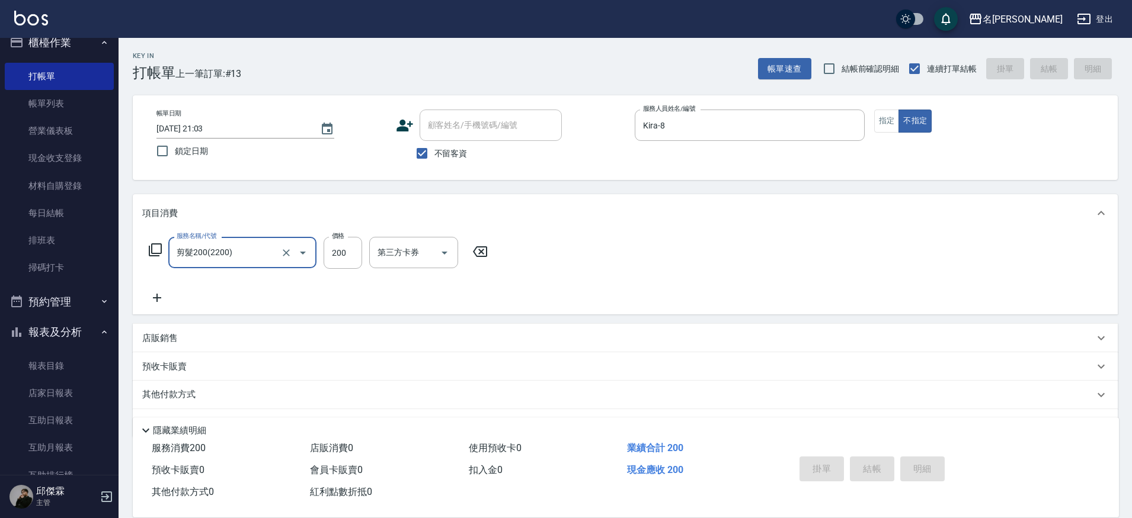
type input "剪髮200(2200)"
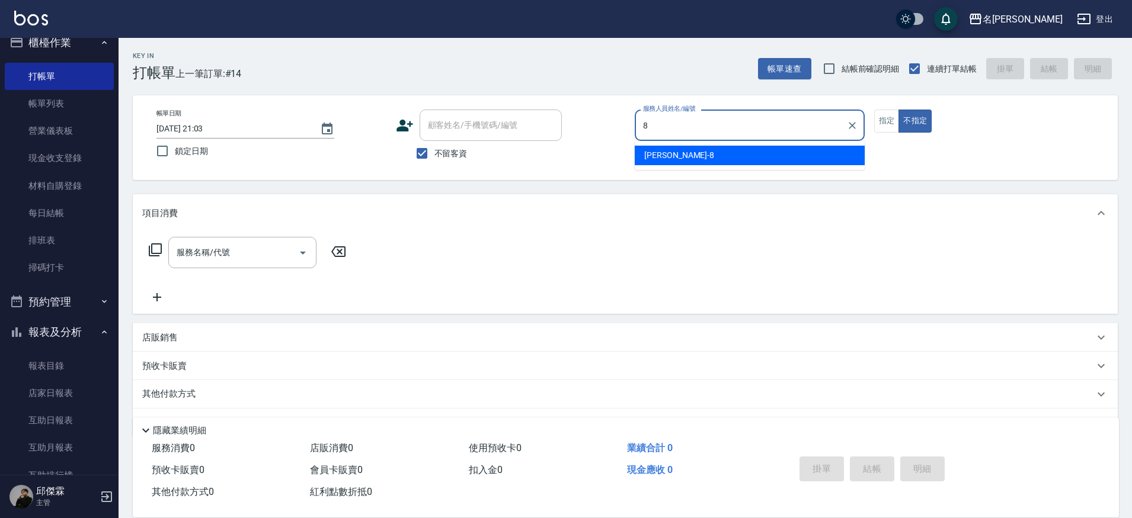
type input "Kira-8"
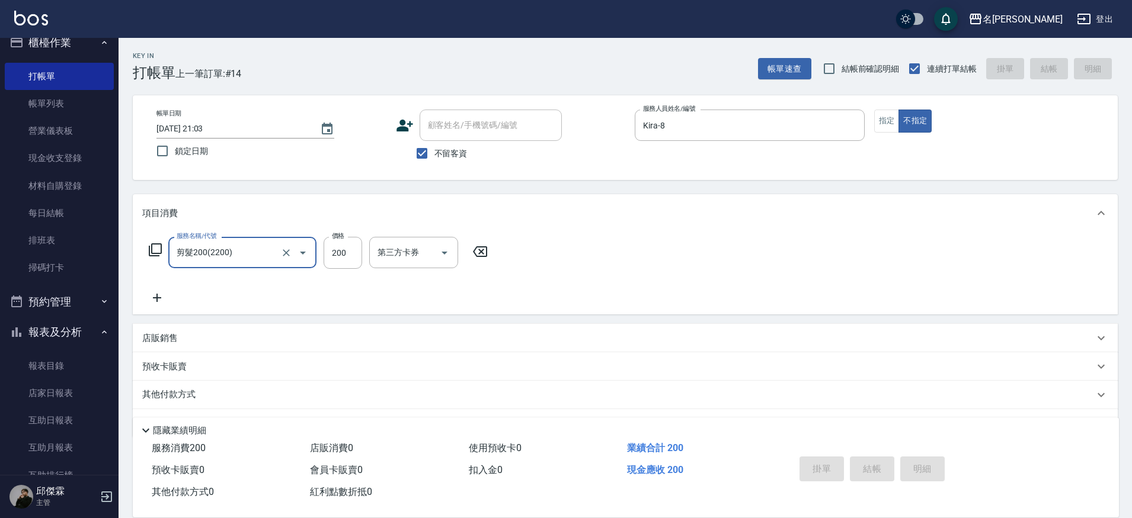
type input "剪髮200(2200)"
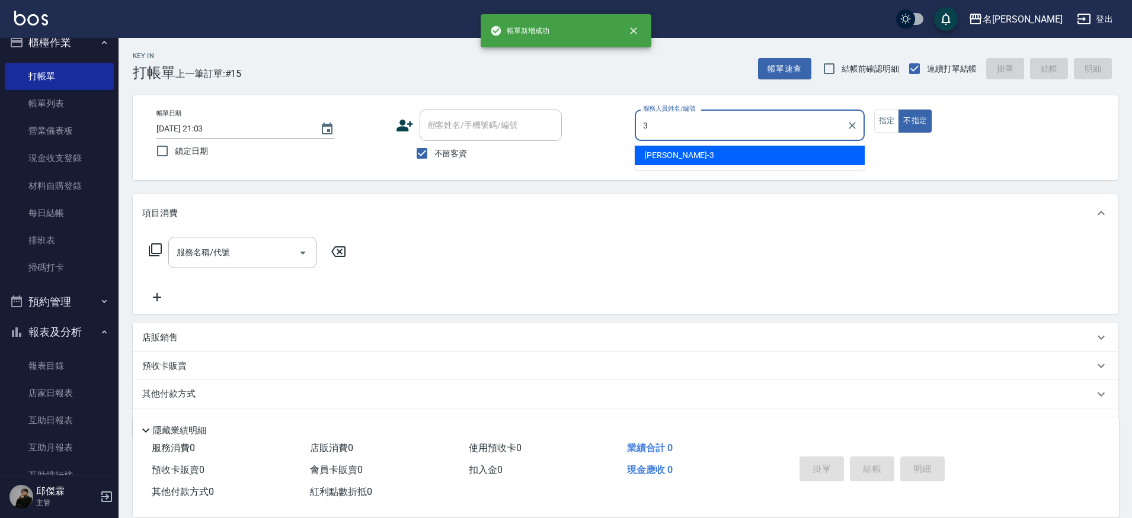
type input "Mina-3"
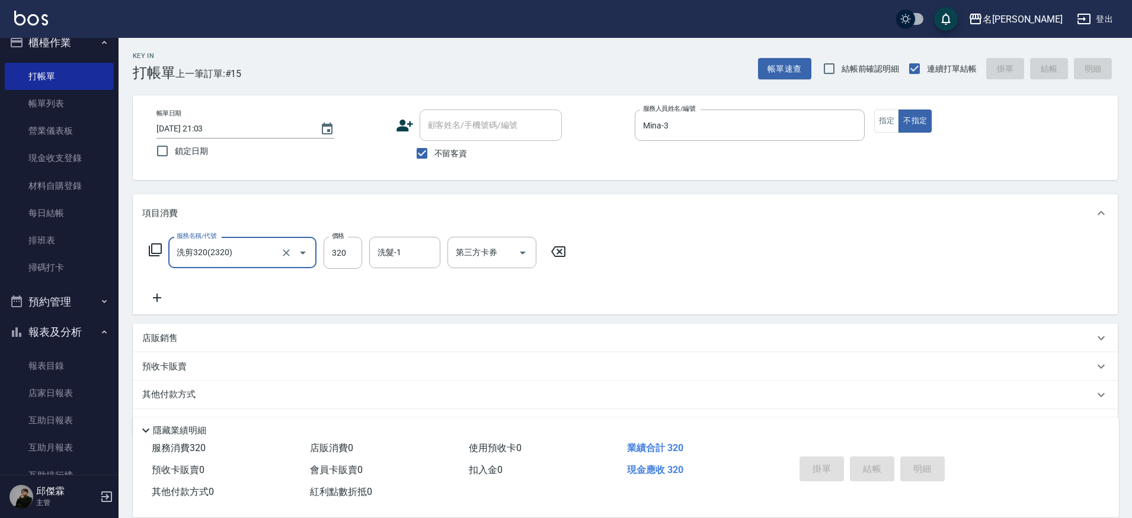
type input "洗剪320(2320)"
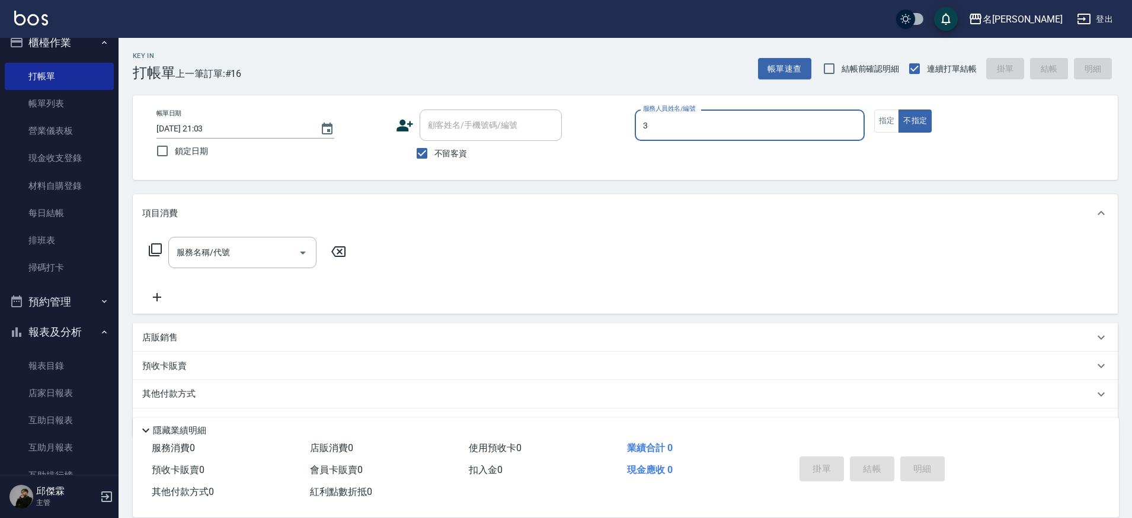
type input "Mina-3"
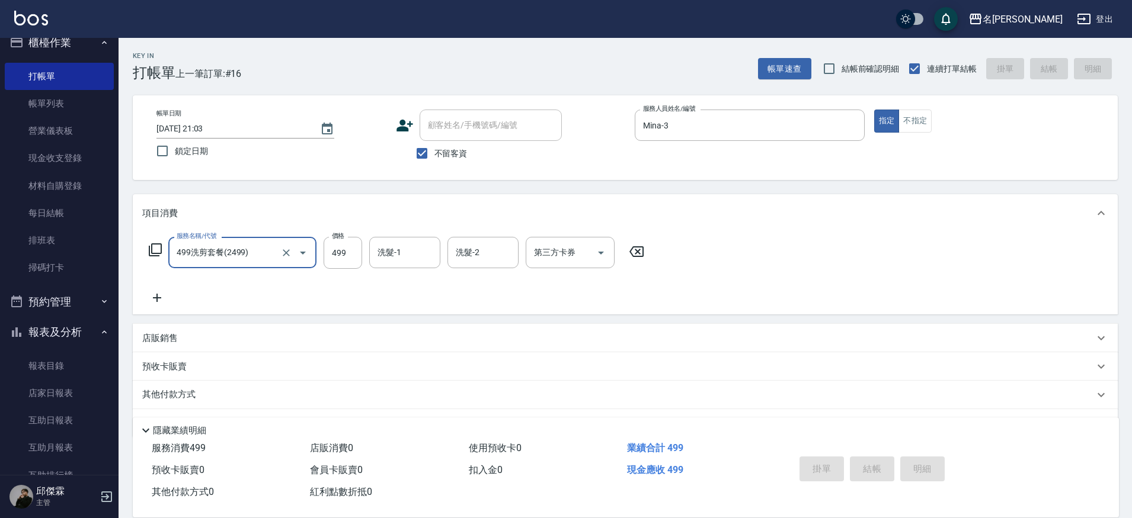
type input "499洗剪套餐(2499)"
type input "[DATE] 21:04"
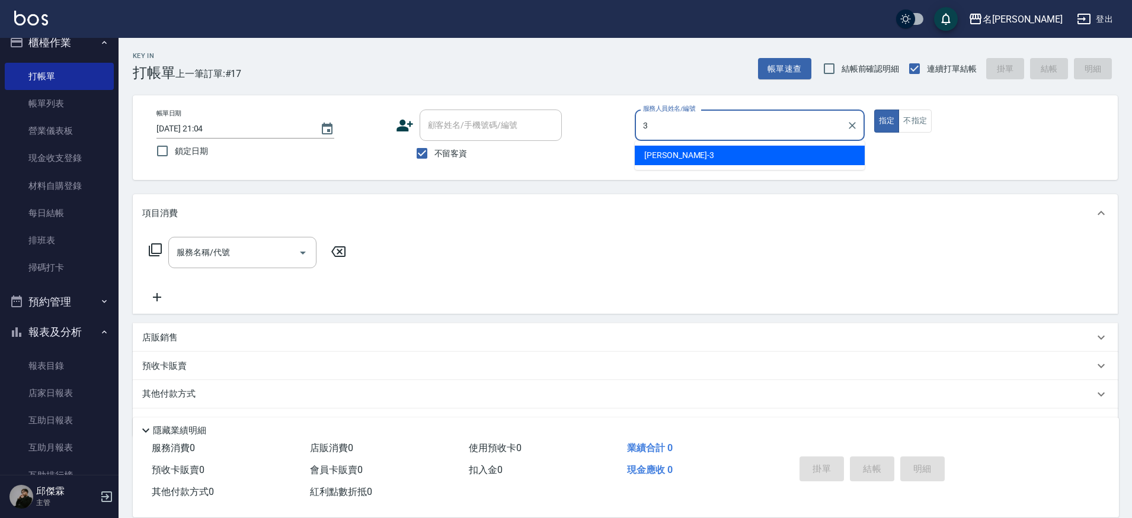
type input "Mina-3"
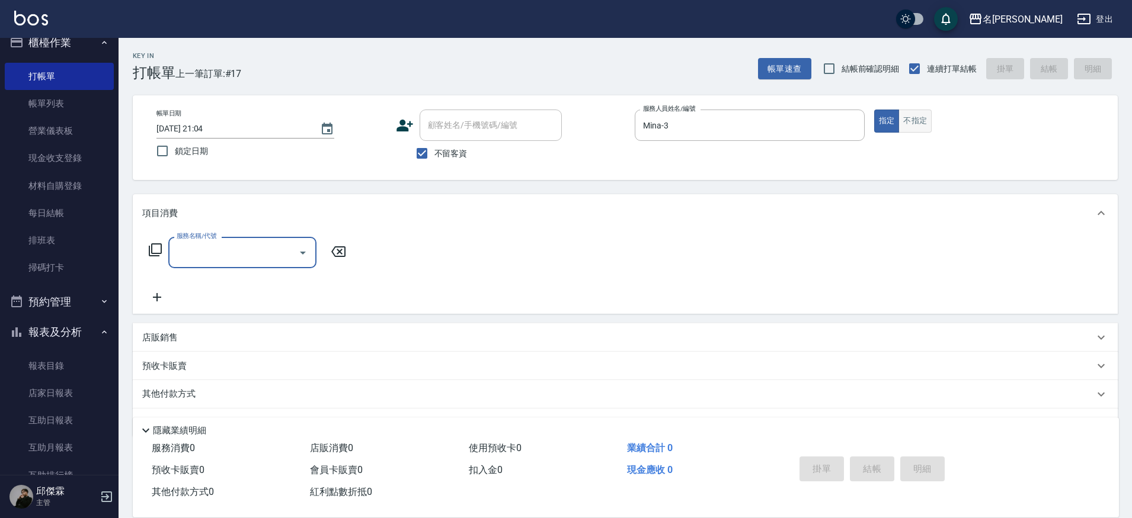
click at [921, 110] on button "不指定" at bounding box center [914, 121] width 33 height 23
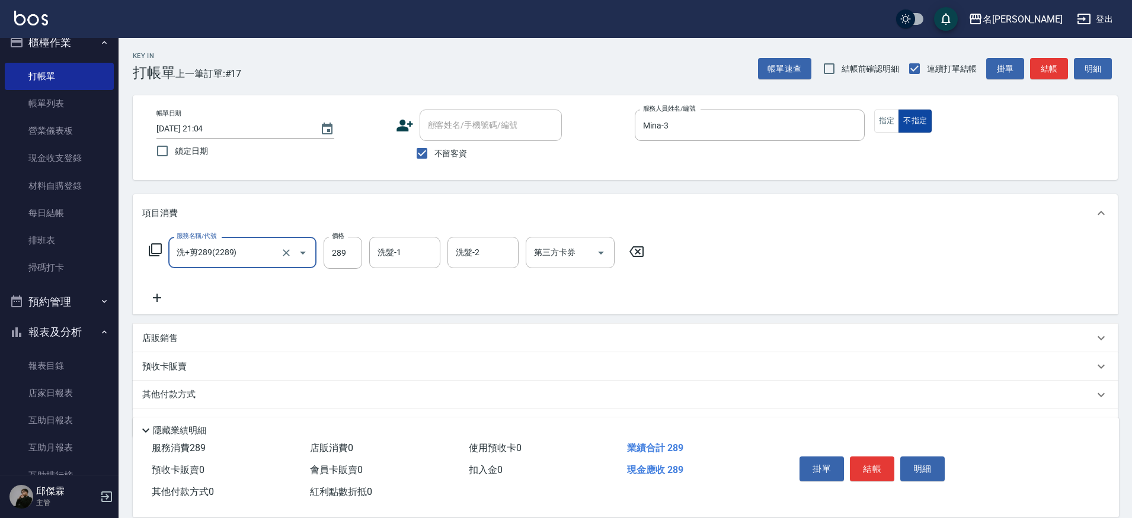
type input "洗+剪289(2289)"
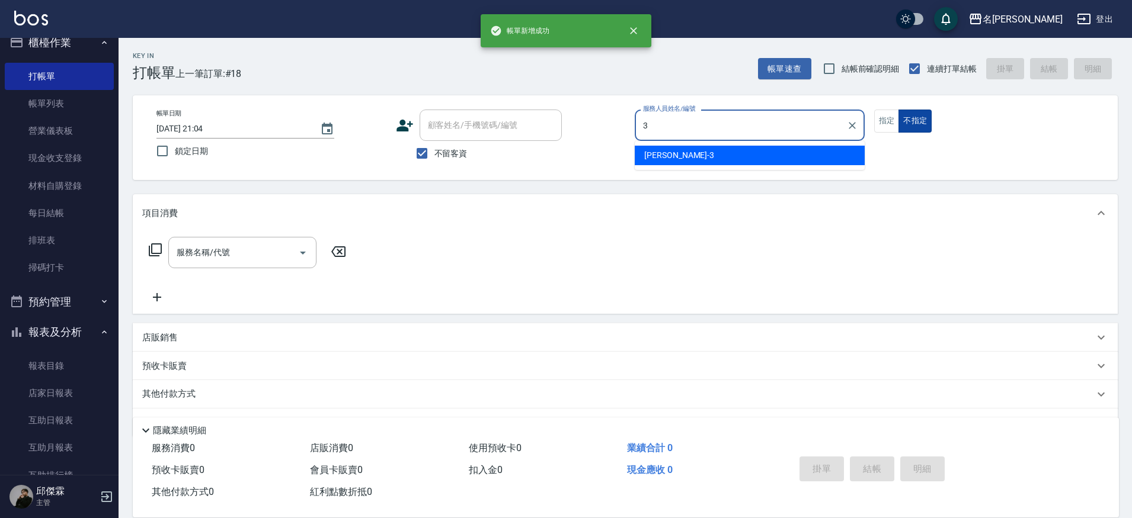
type input "Mina-3"
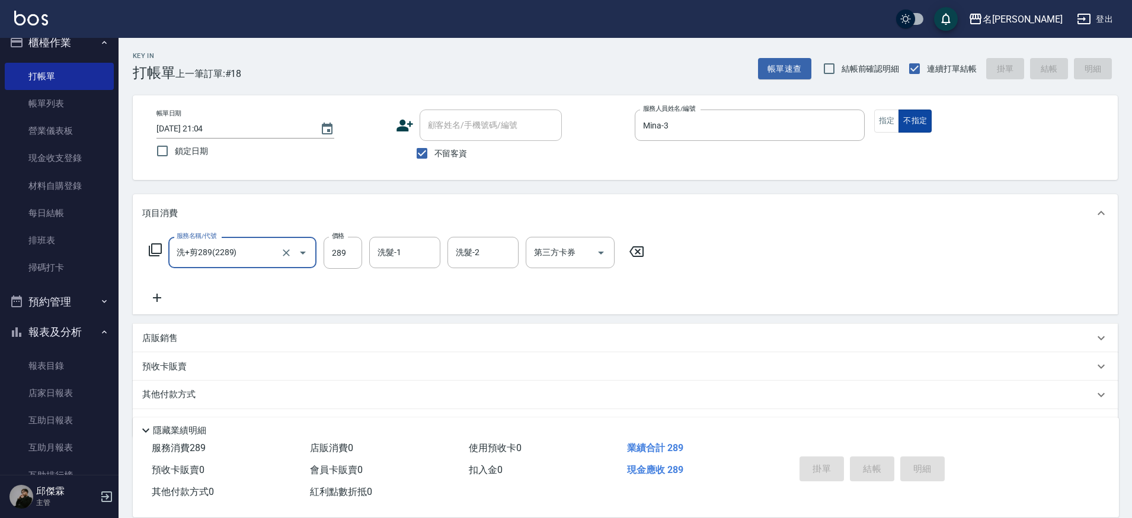
type input "洗+剪289(2289)"
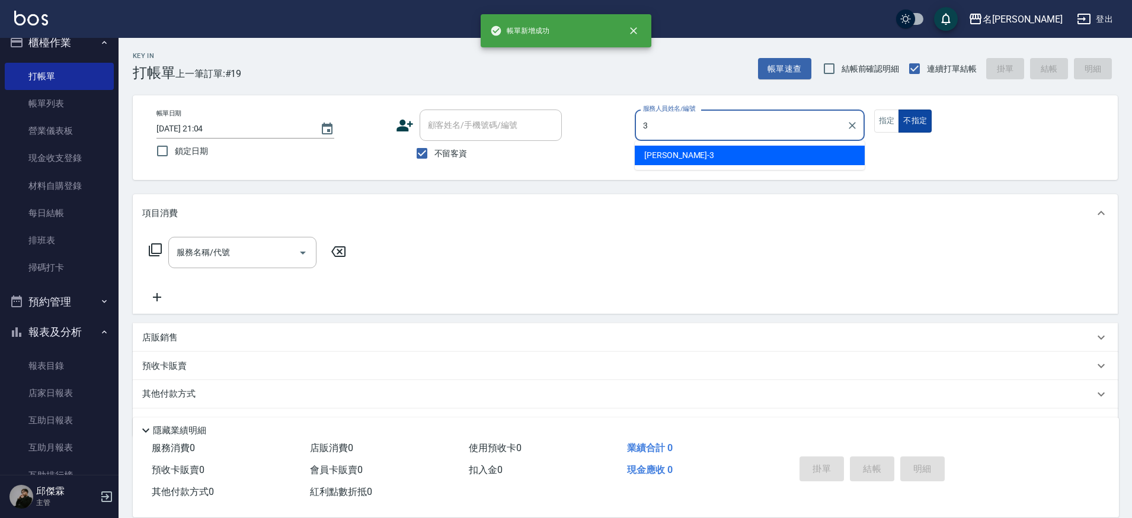
type input "Mina-3"
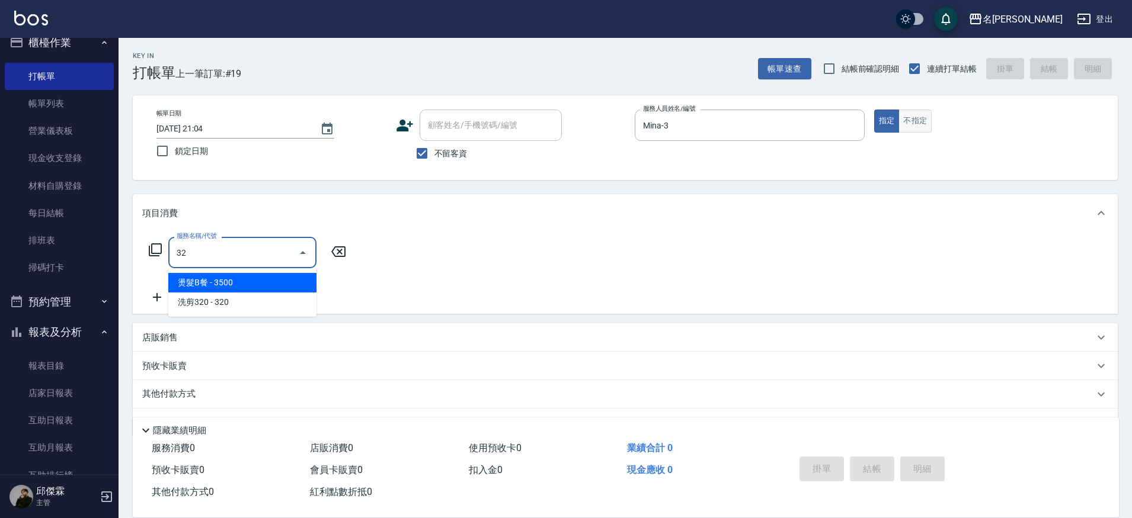
type input "3"
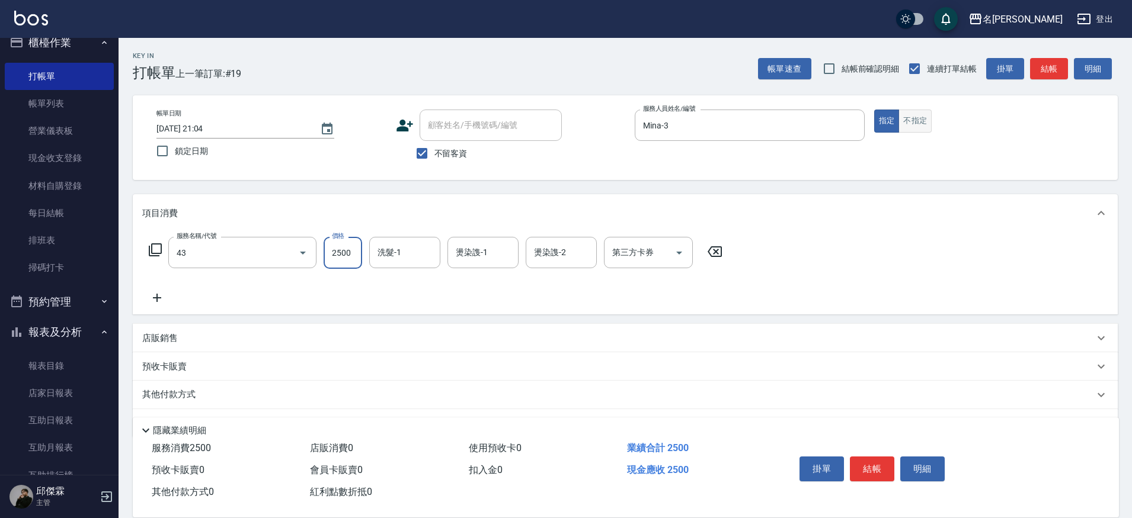
type input "染髮C餐(43)"
type input "2299"
type input "妞妞-66"
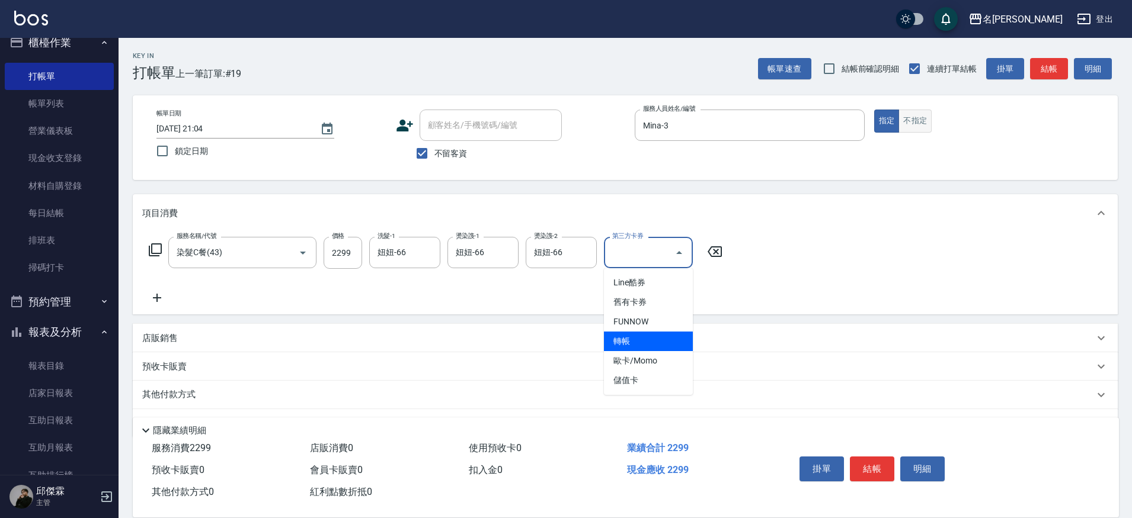
type input "轉帳"
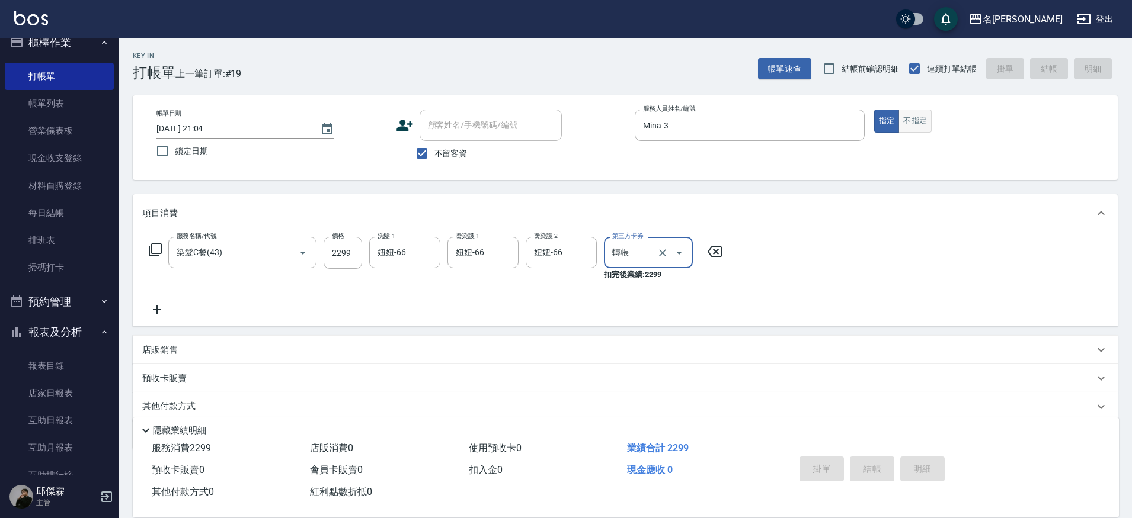
type input "[DATE] 21:05"
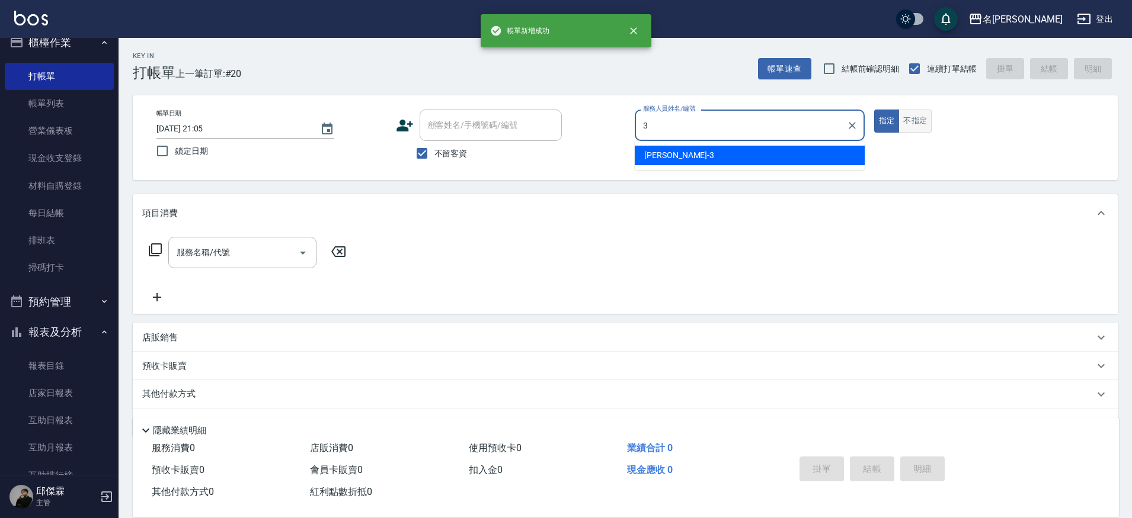
type input "Mina-3"
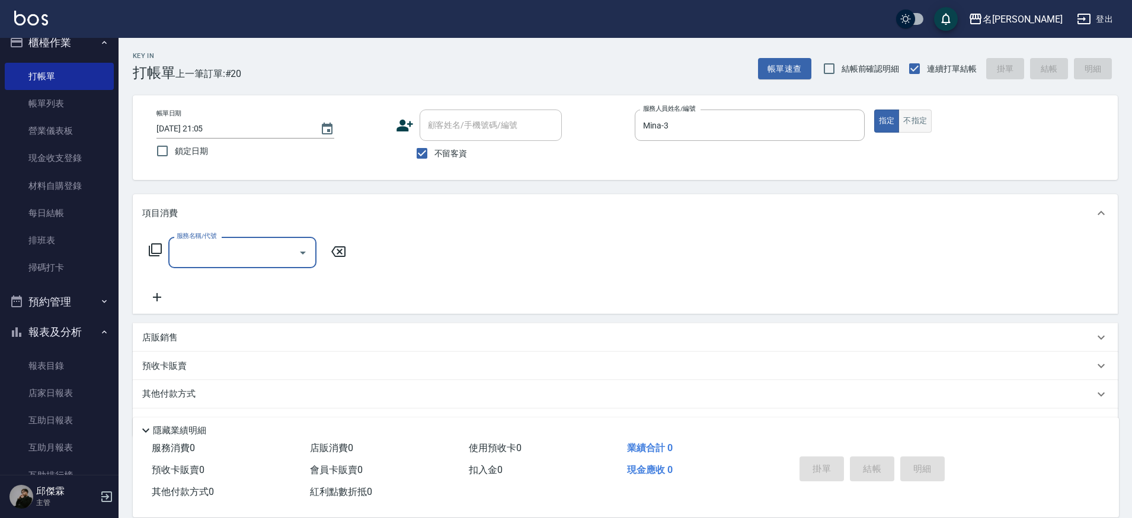
click at [925, 116] on button "不指定" at bounding box center [914, 121] width 33 height 23
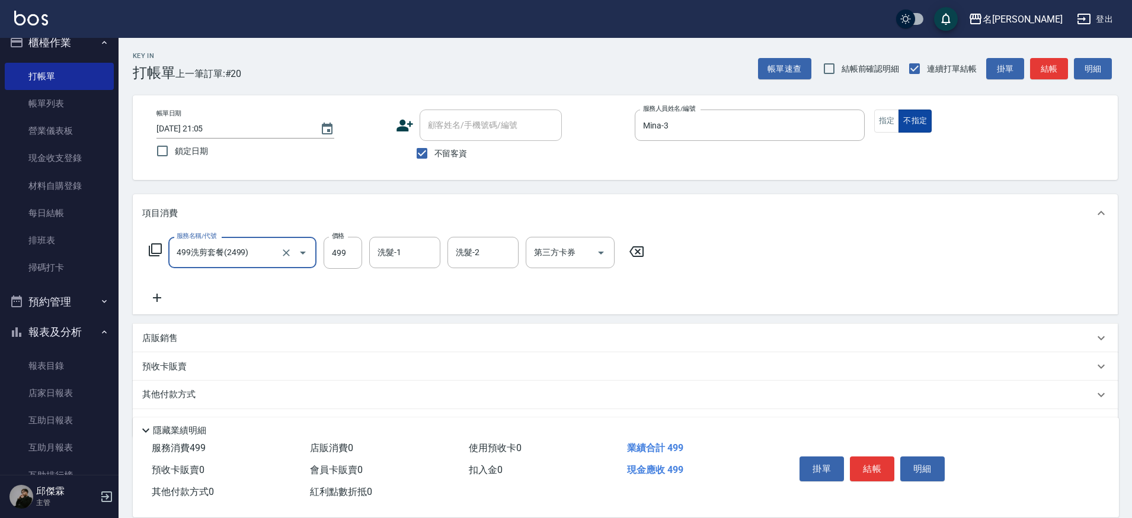
type input "499洗剪套餐(2499)"
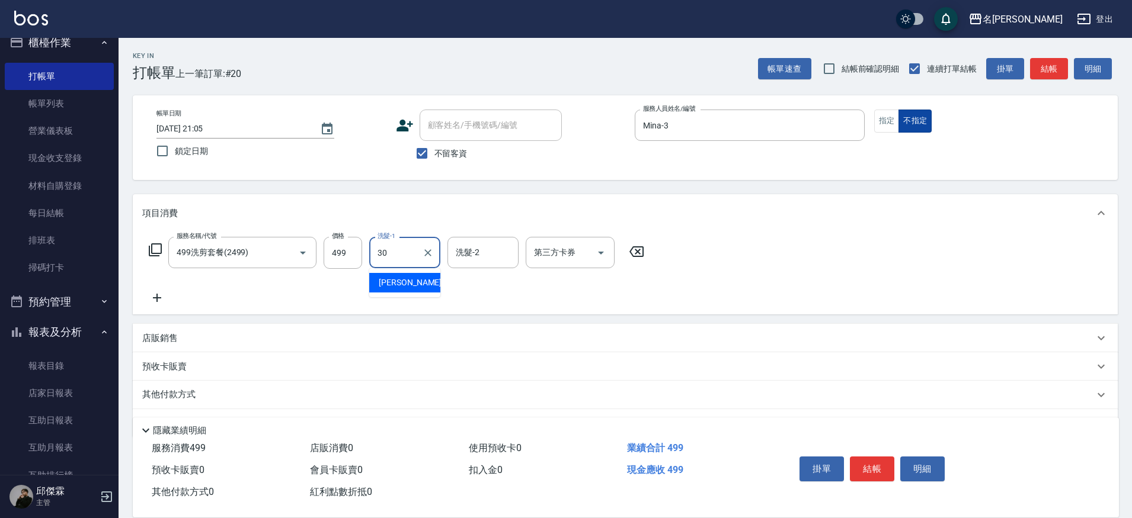
type input "[PERSON_NAME]-30"
click at [264, 244] on input "499洗剪套餐(2499)" at bounding box center [226, 252] width 104 height 21
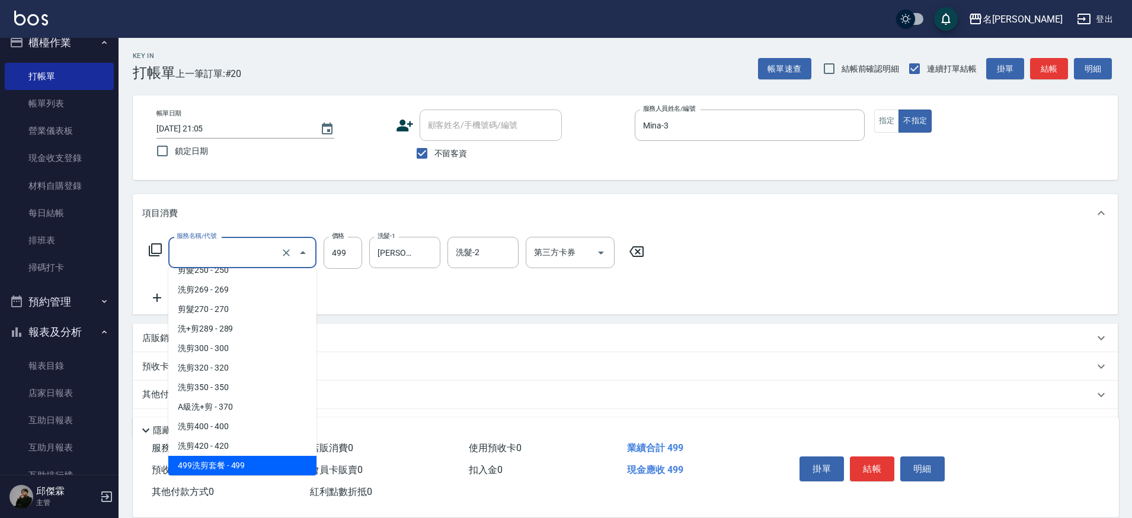
scroll to position [5, 0]
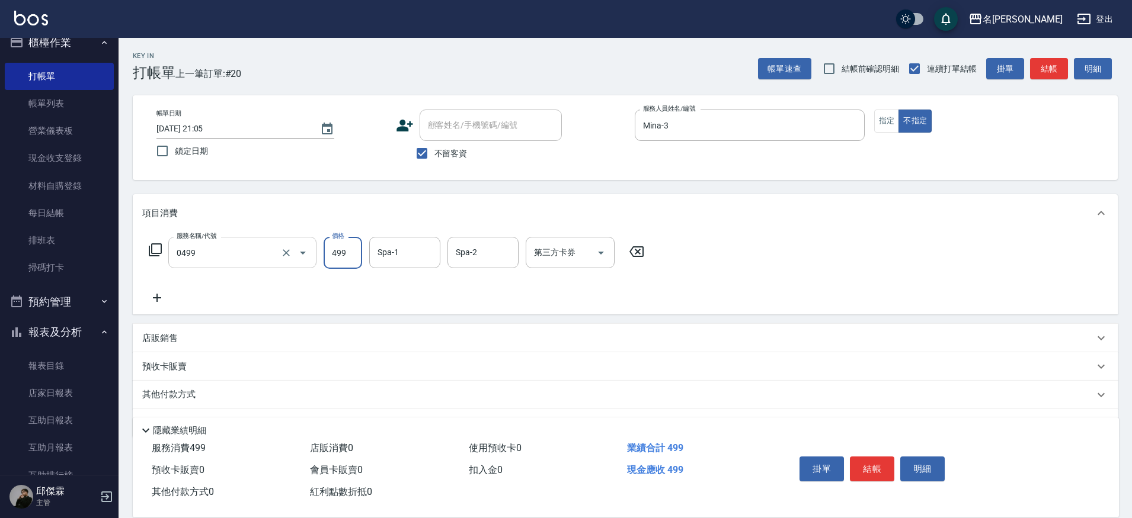
type input "[PERSON_NAME]spa(0499)"
type input "[PERSON_NAME]-30"
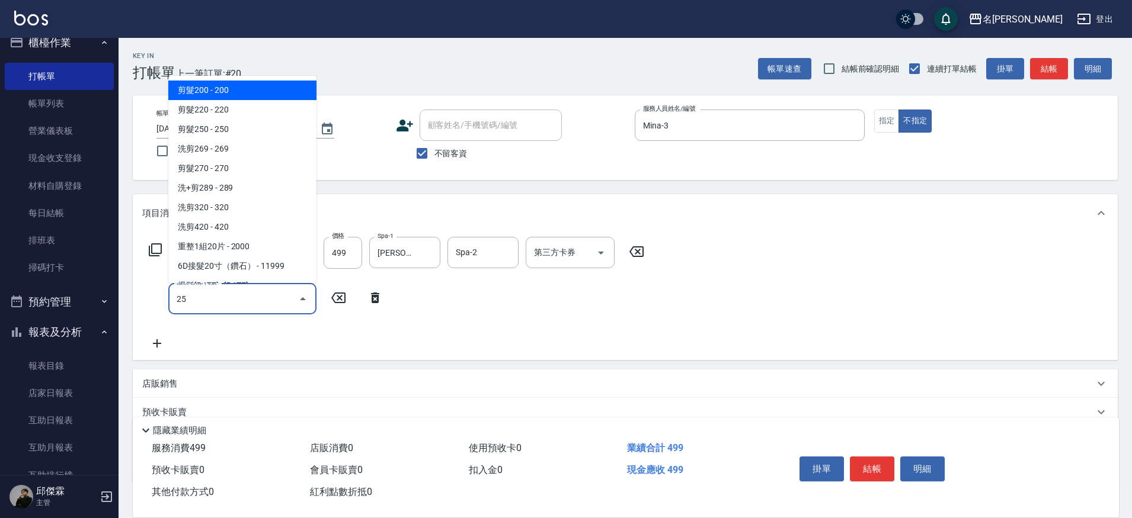
type input "250"
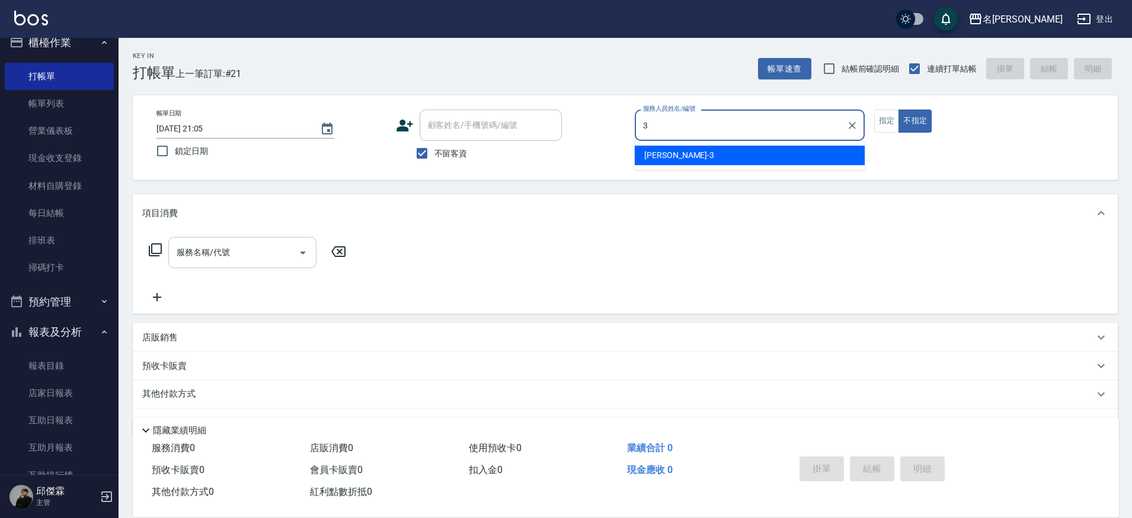
type input "Mina-3"
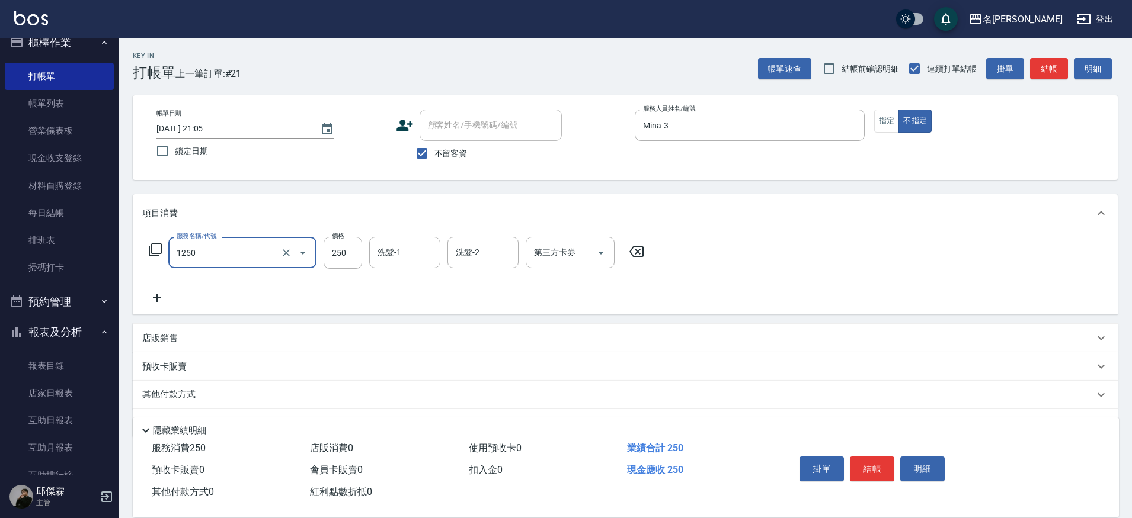
type input "一般洗(1250)"
type input "300"
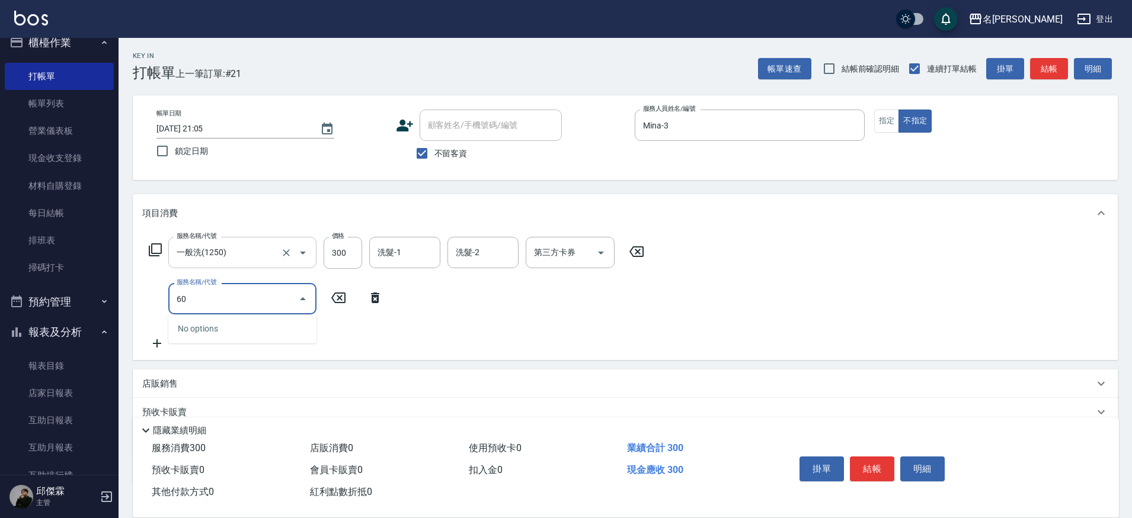
type input "609"
type input "精油(長)(608)"
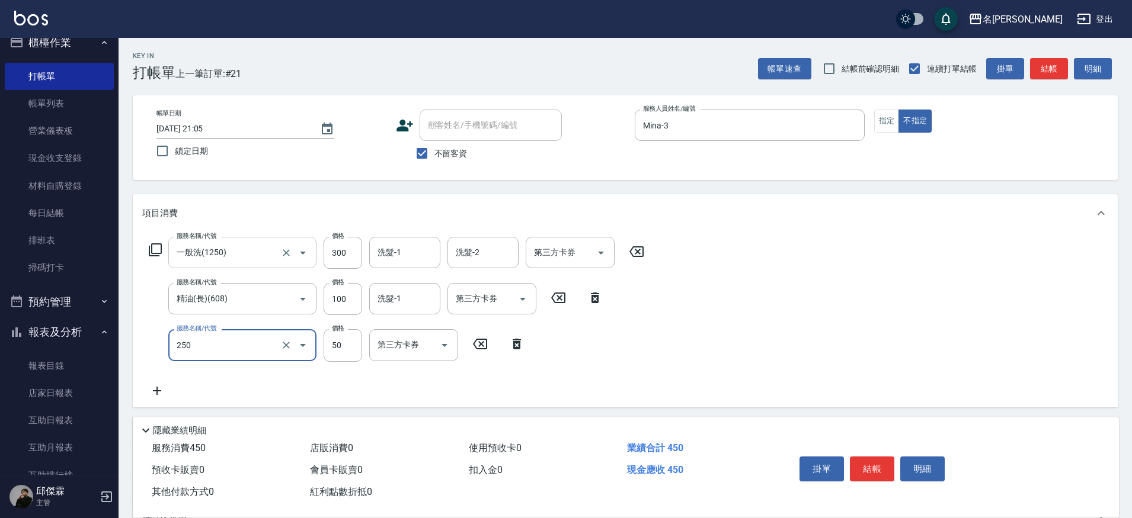
type input "剪瀏海(250)"
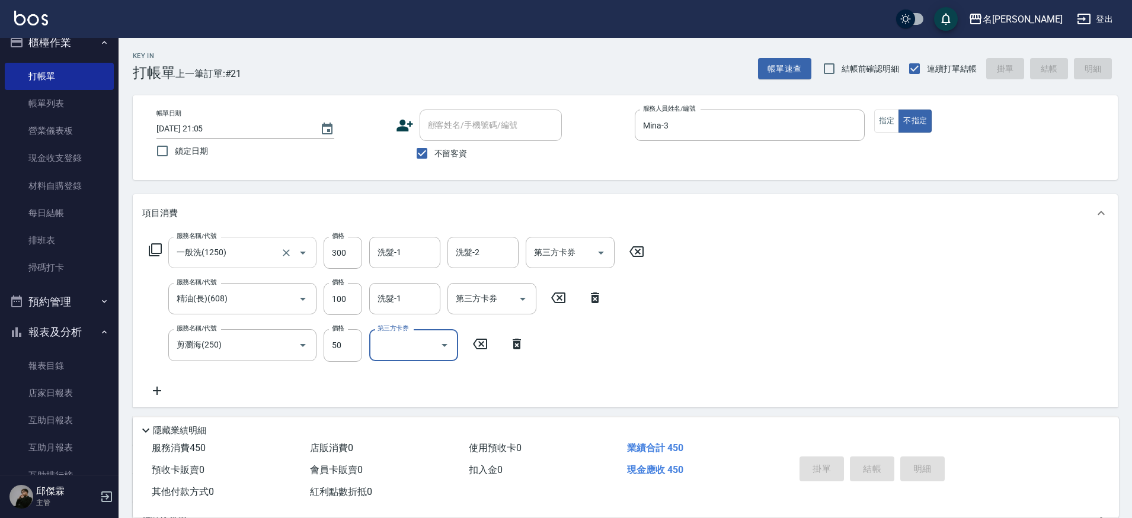
type input "[DATE] 21:06"
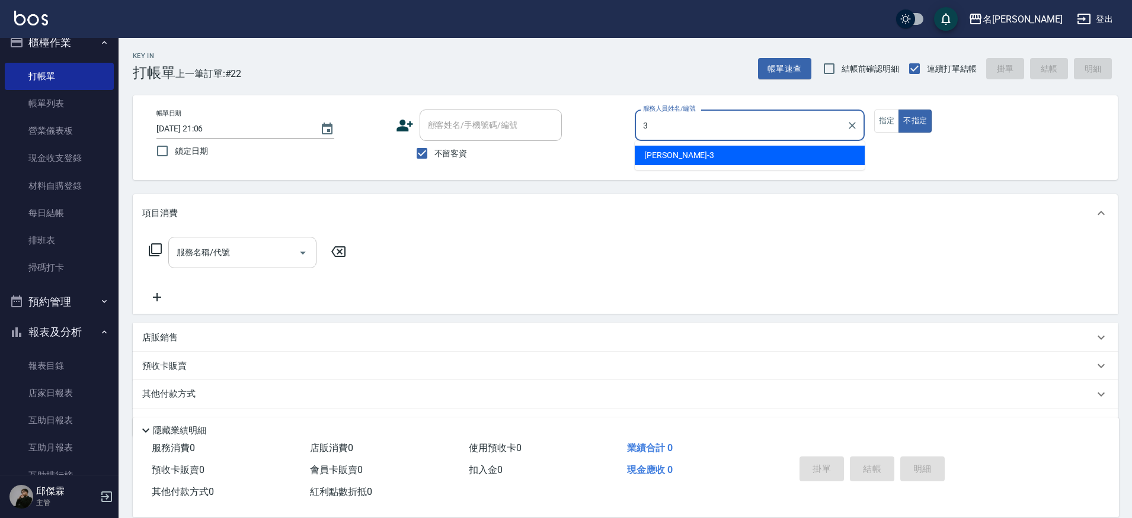
type input "Mina-3"
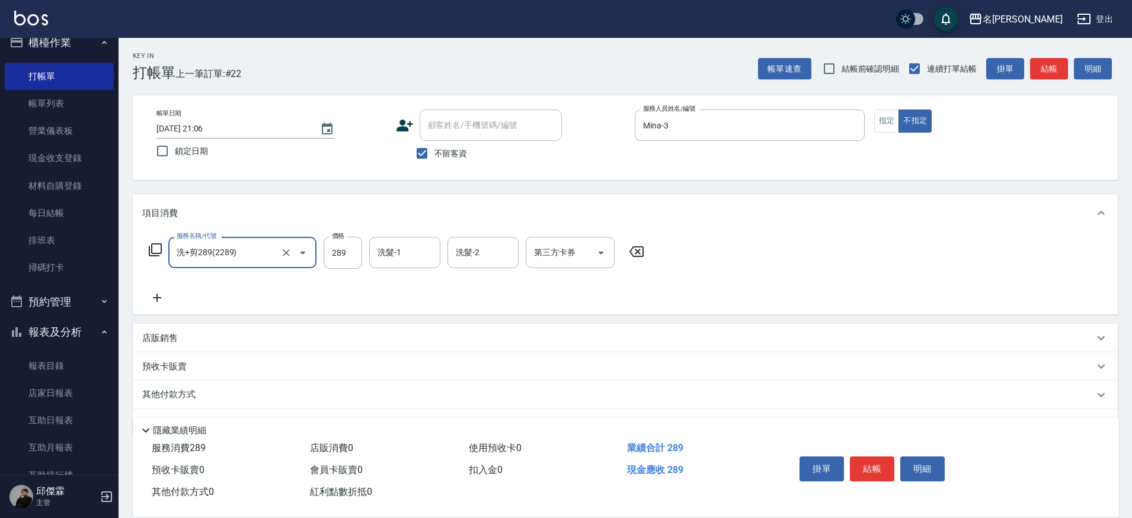
type input "洗+剪289(2289)"
type input "妞妞-66"
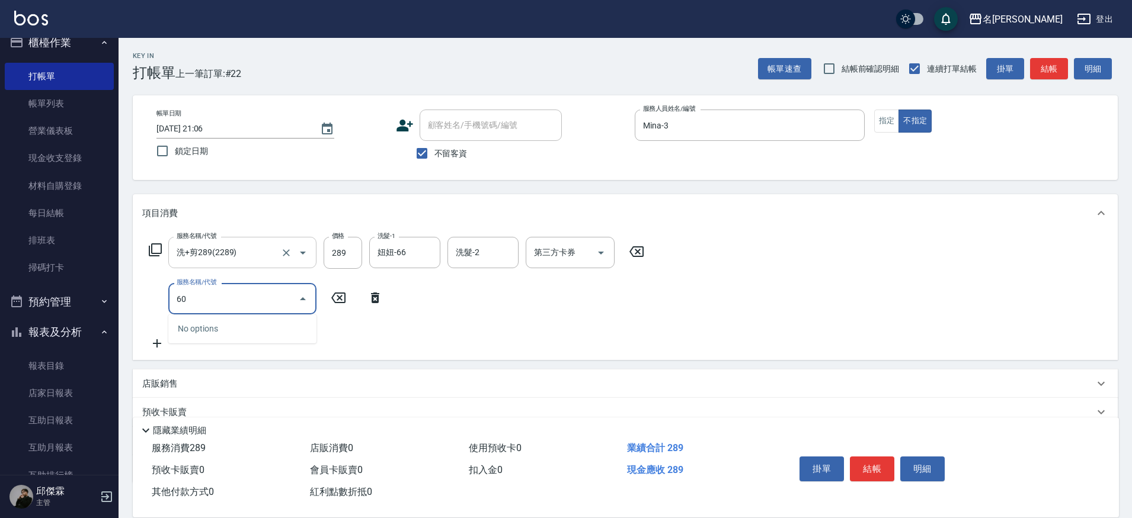
type input "608"
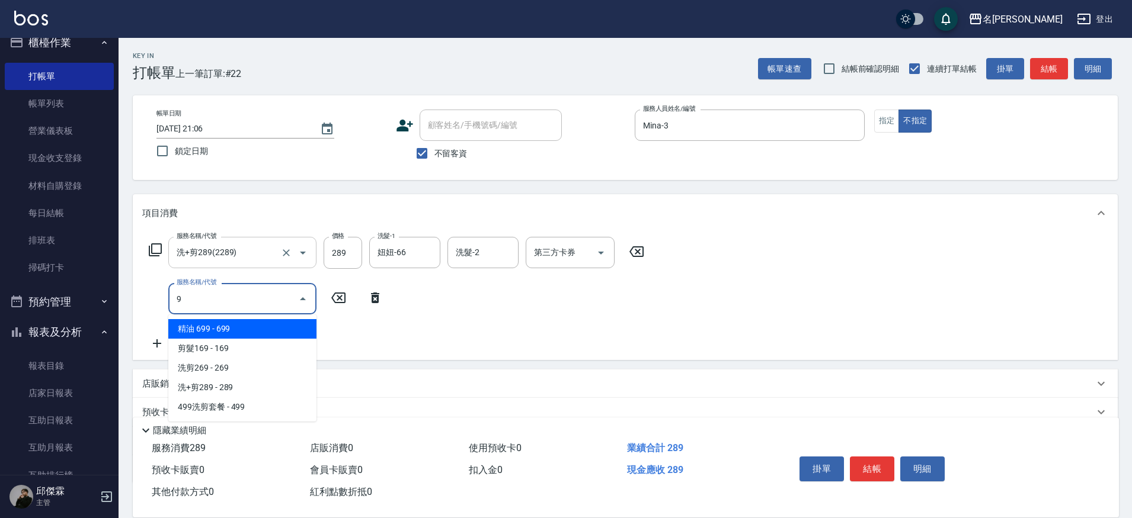
type input "精油 699(0699)"
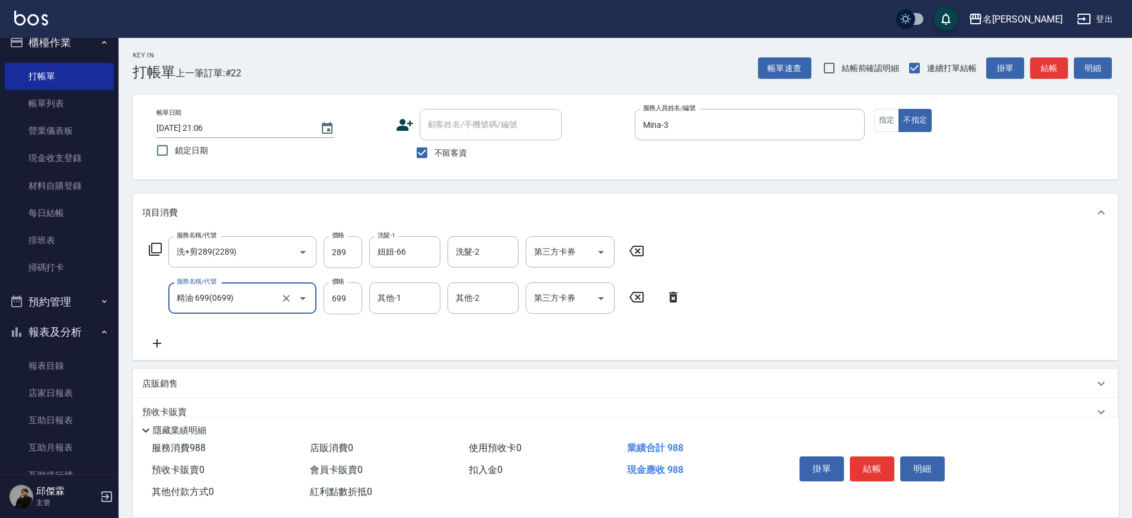
scroll to position [0, 0]
type input "精油(609)"
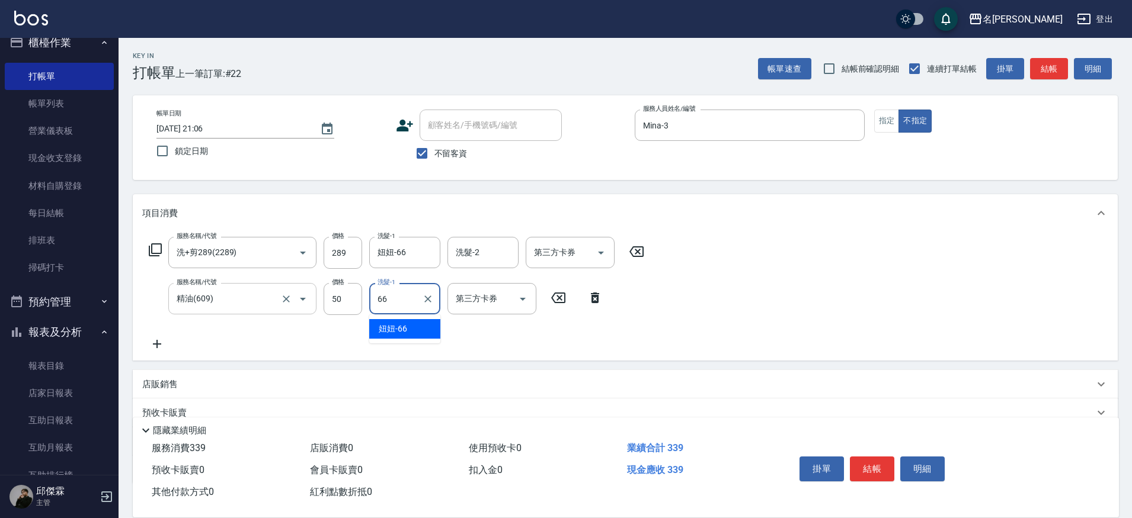
type input "妞妞-66"
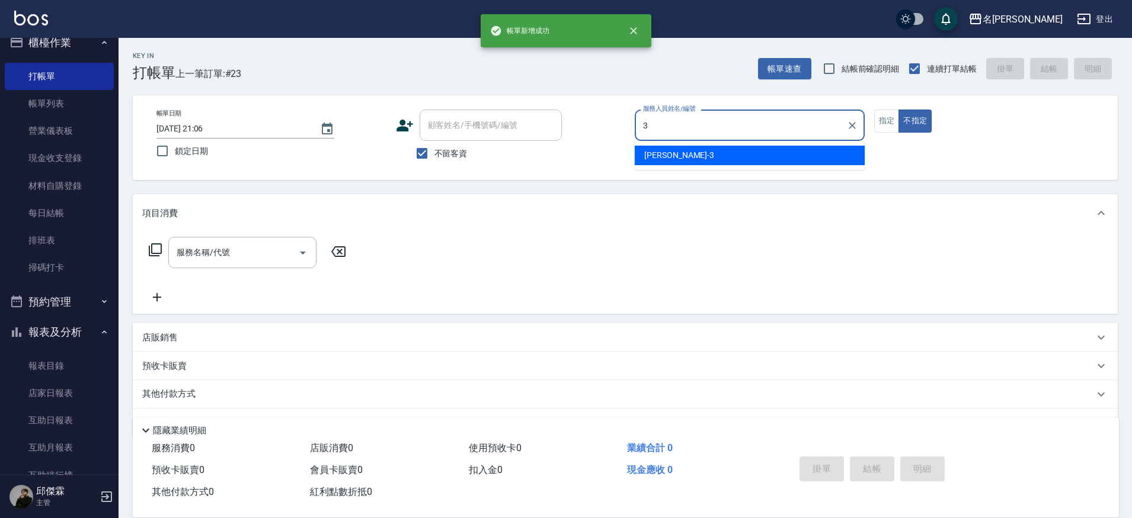
type input "Mina-3"
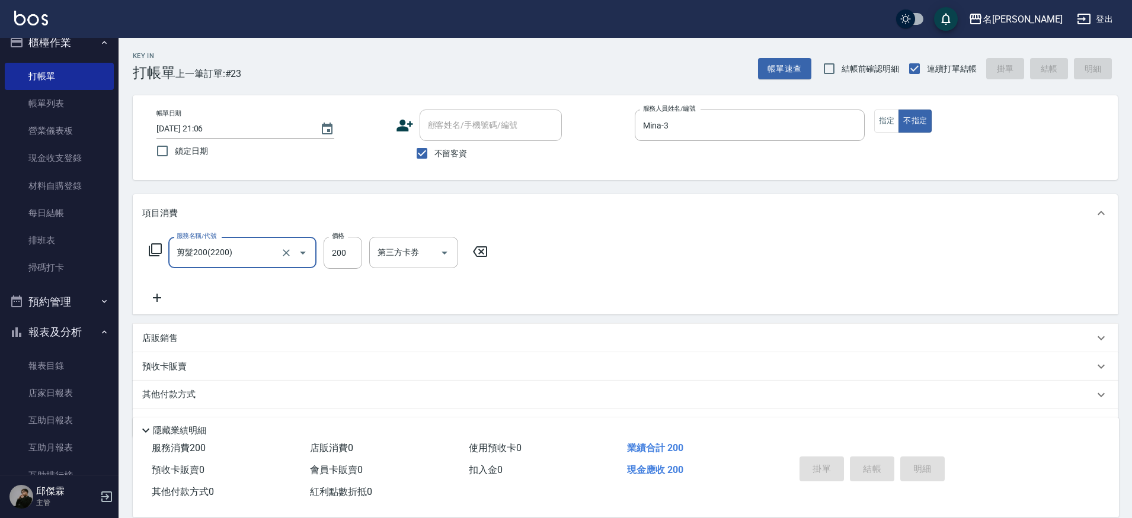
type input "剪髮200(2200)"
type input "[DATE] 21:07"
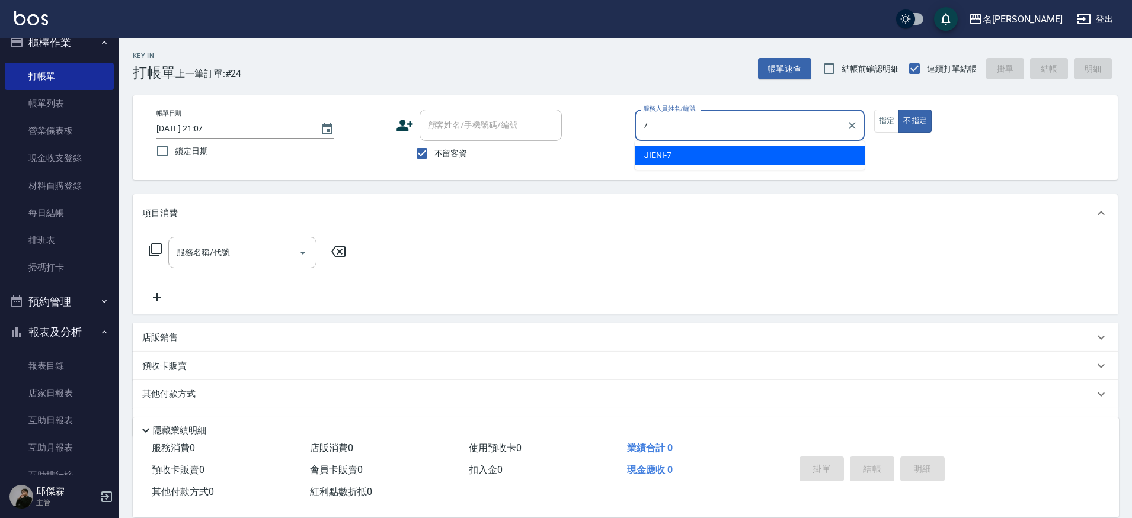
type input "JIENI-7"
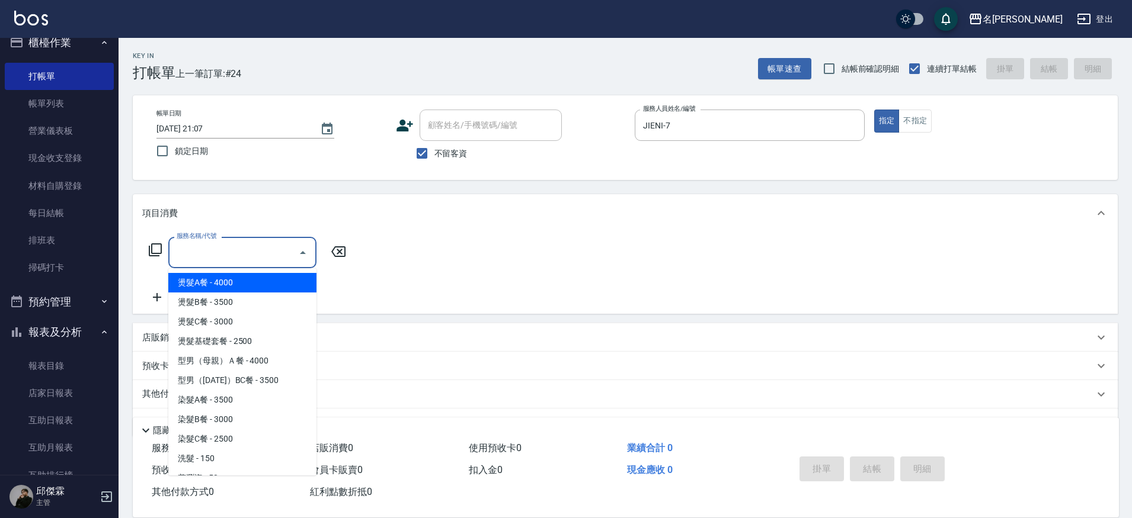
click at [236, 257] on input "服務名稱/代號" at bounding box center [234, 252] width 120 height 21
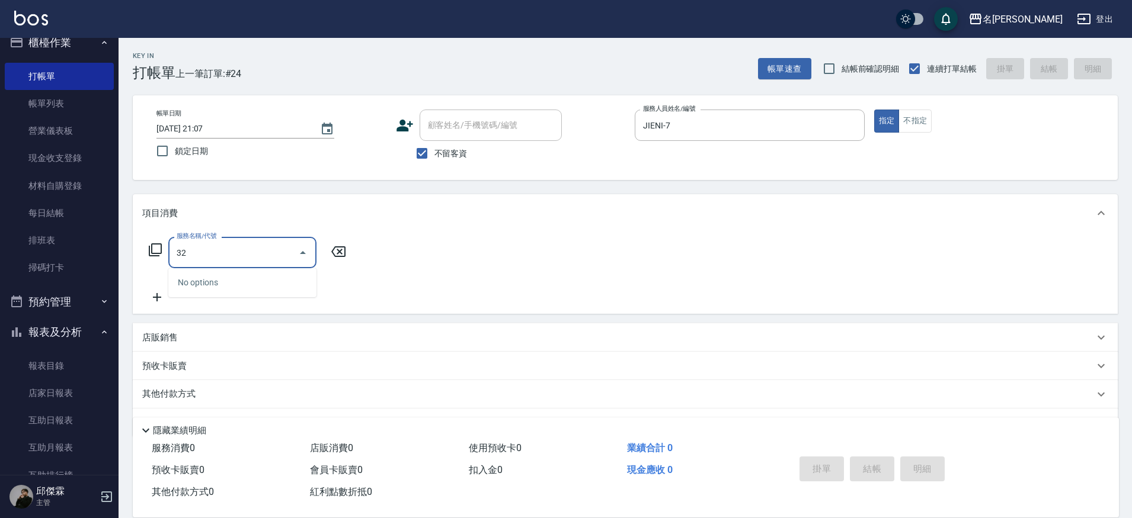
type input "3"
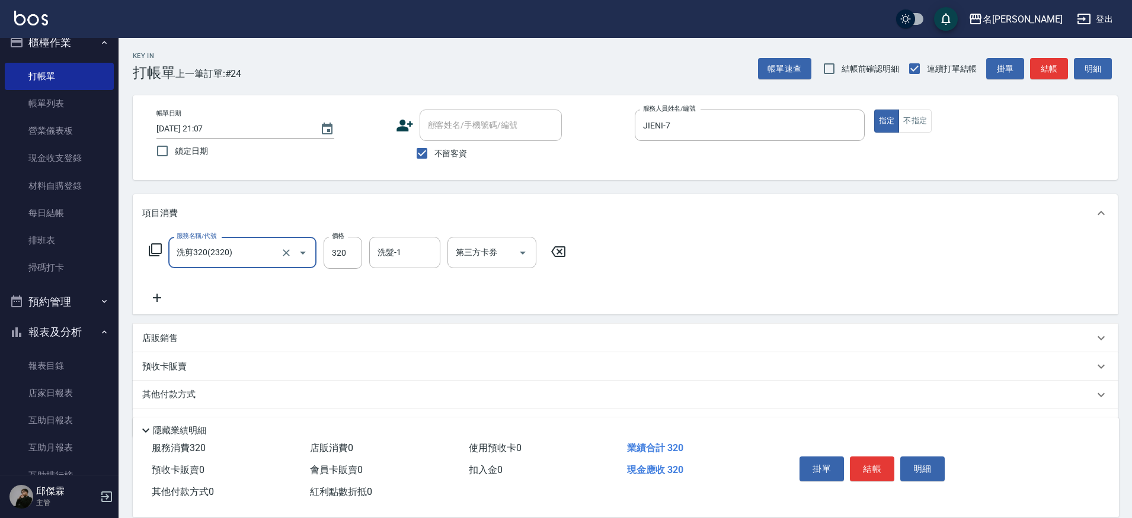
type input "洗剪320(2320)"
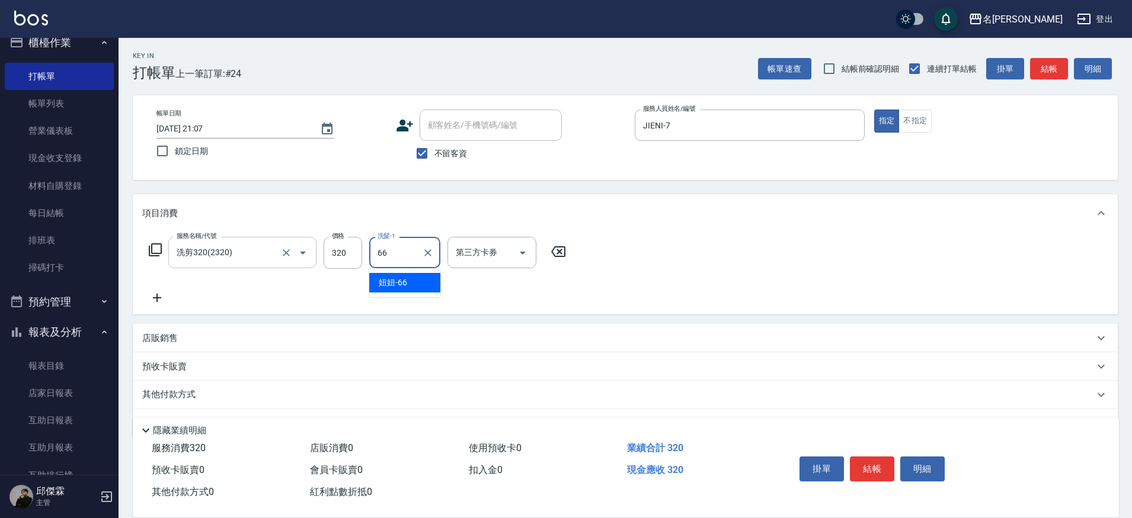
type input "妞妞-66"
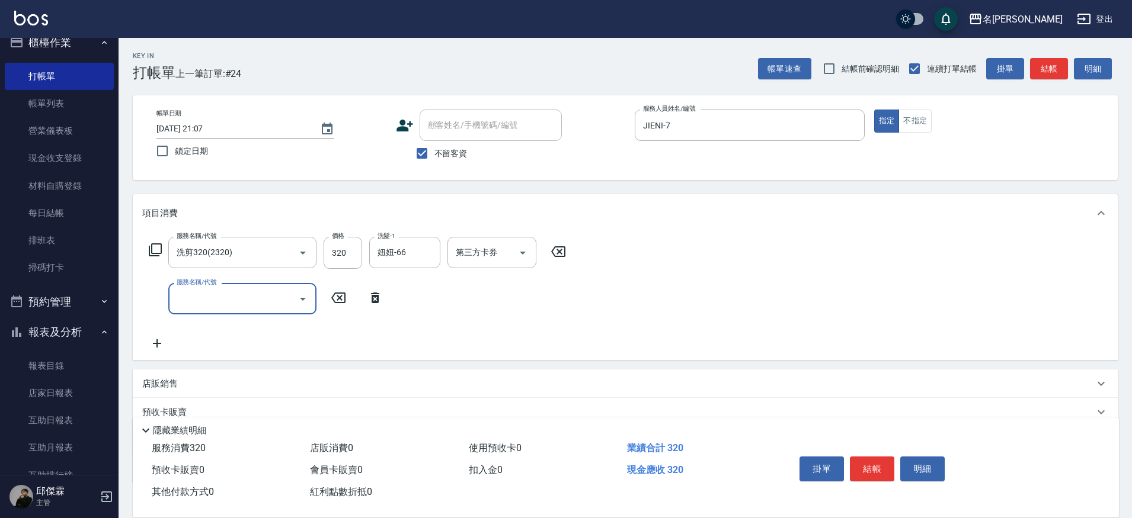
click at [154, 387] on p "店販銷售" at bounding box center [160, 384] width 36 height 12
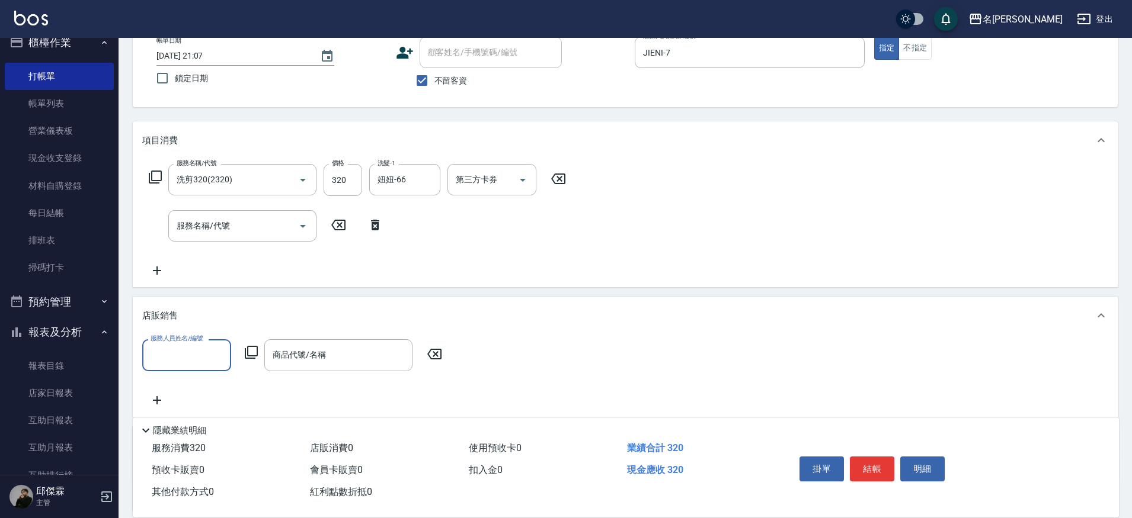
scroll to position [87, 0]
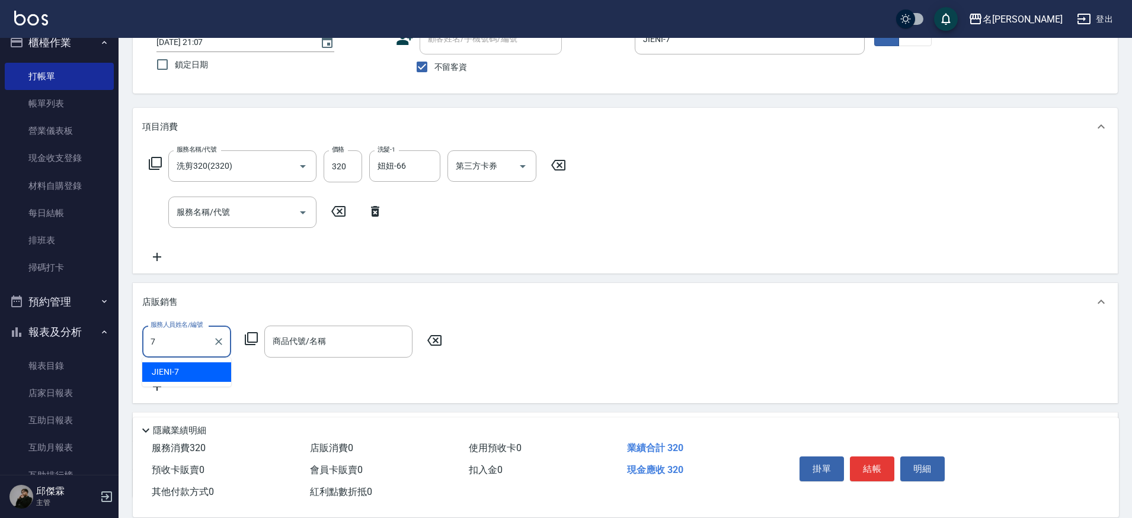
type input "JIENI-7"
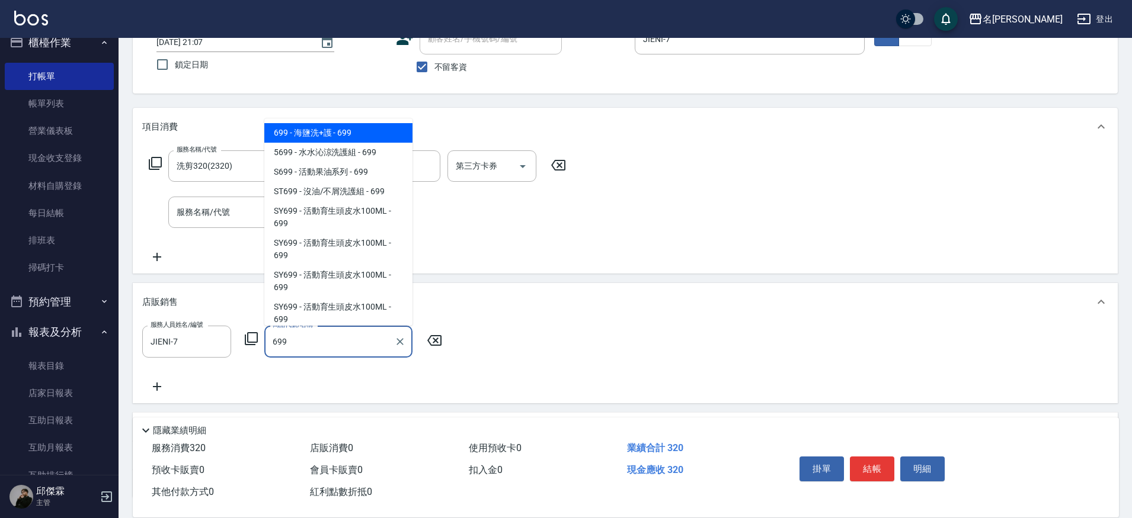
type input "海鹽洗+護"
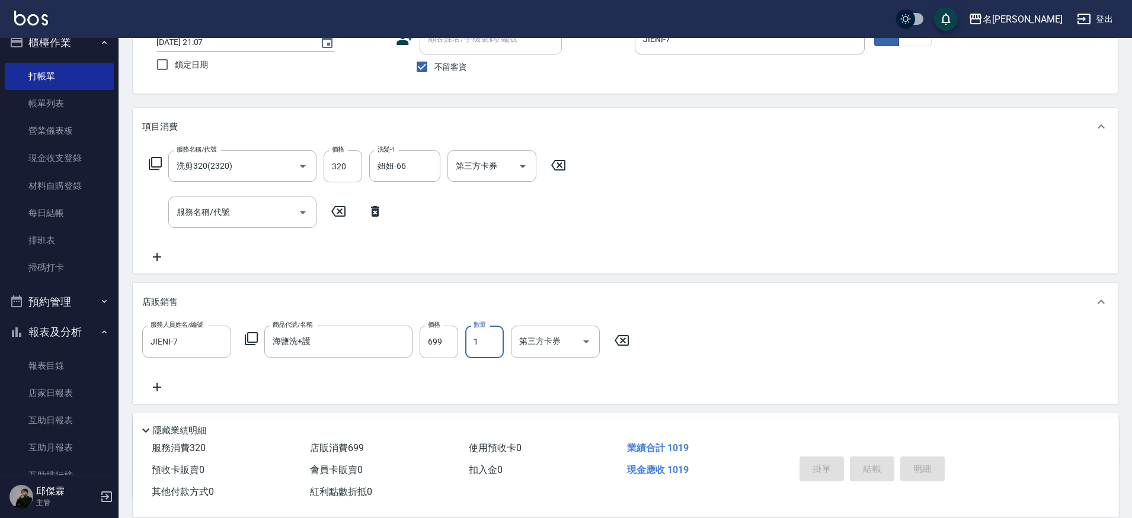
type input "[DATE] 21:08"
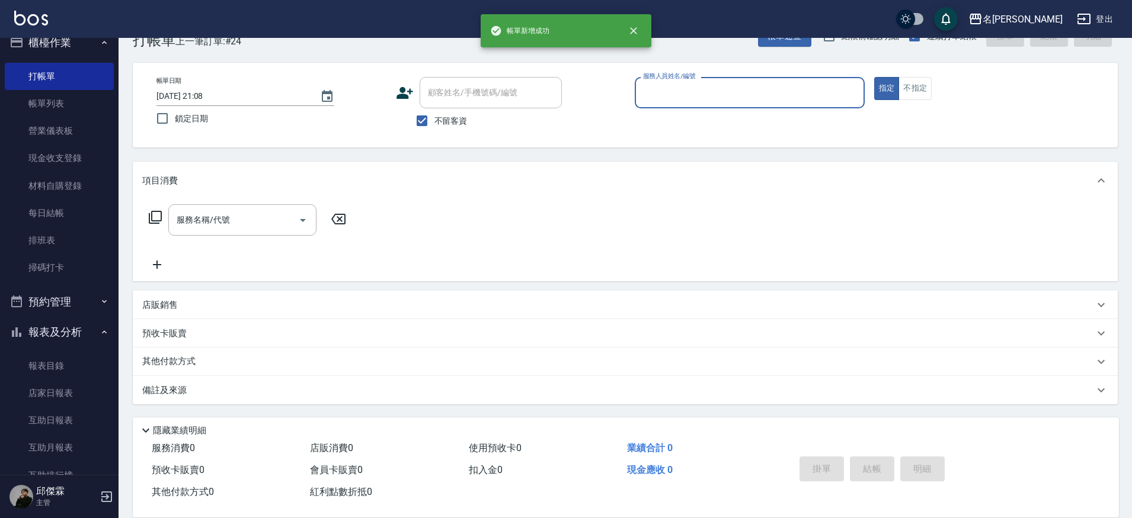
scroll to position [33, 0]
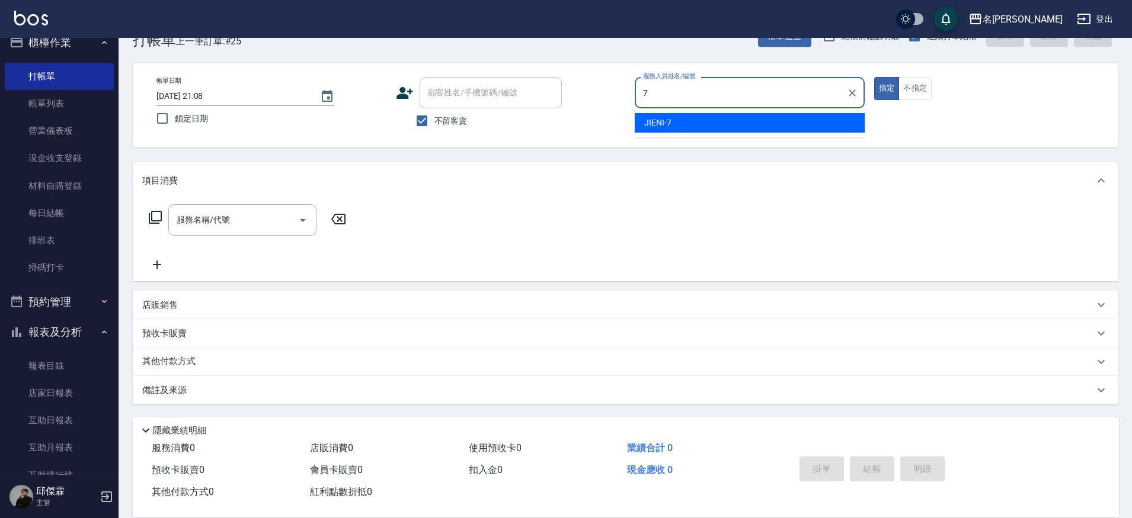
type input "JIENI-7"
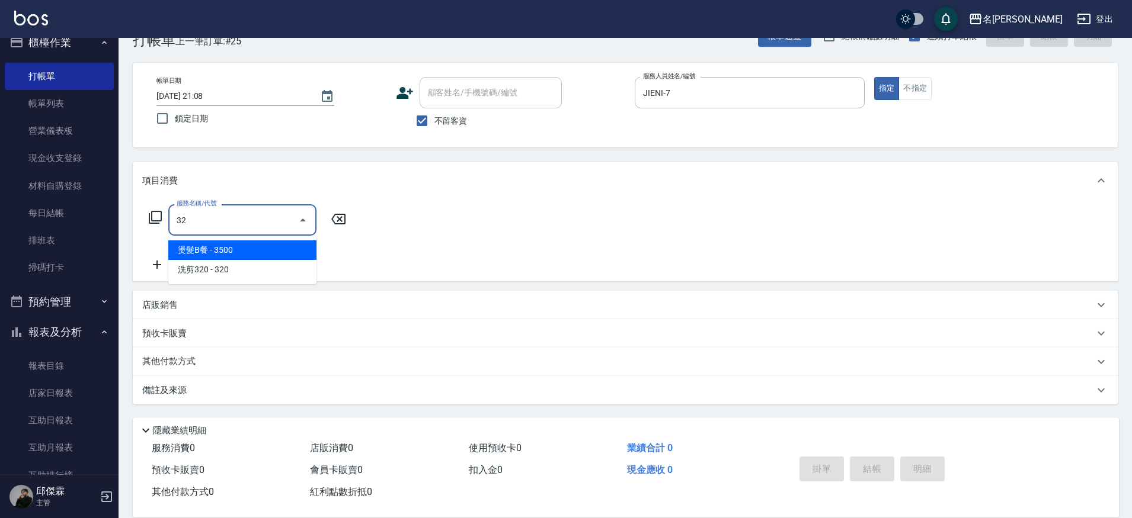
type input "3"
type input "4"
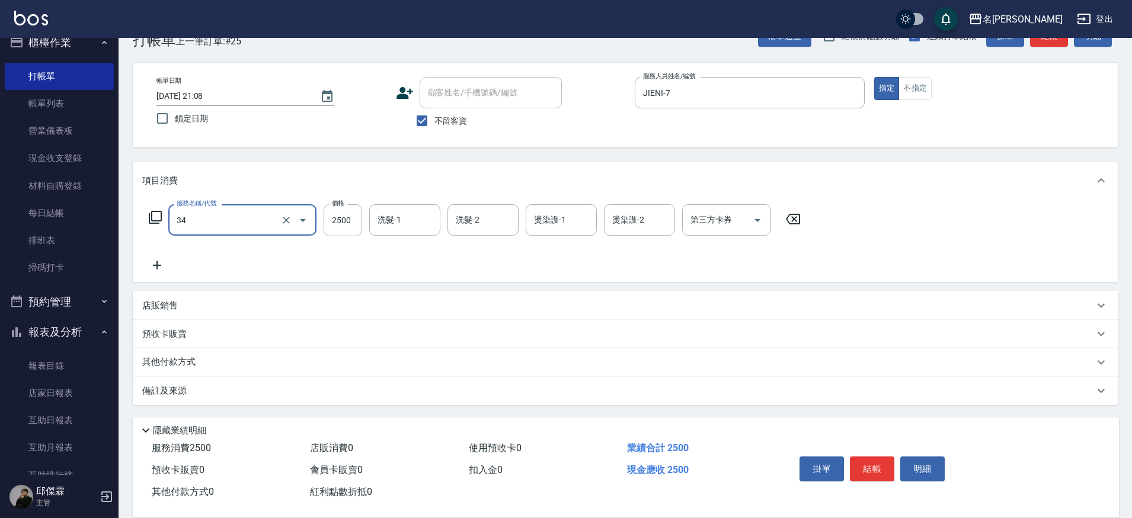
type input "燙髮基礎套餐(34)"
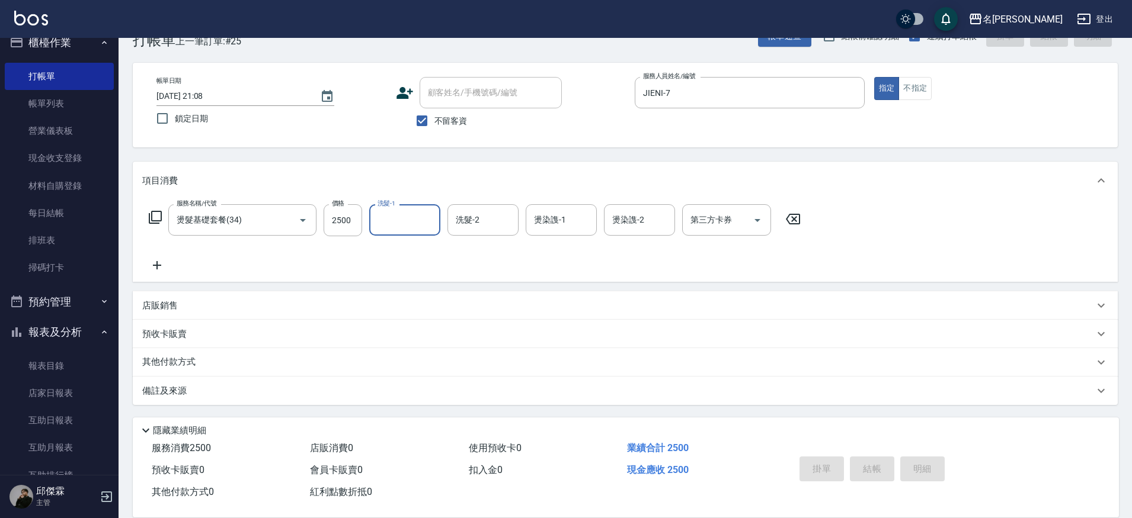
type input "[DATE] 21:09"
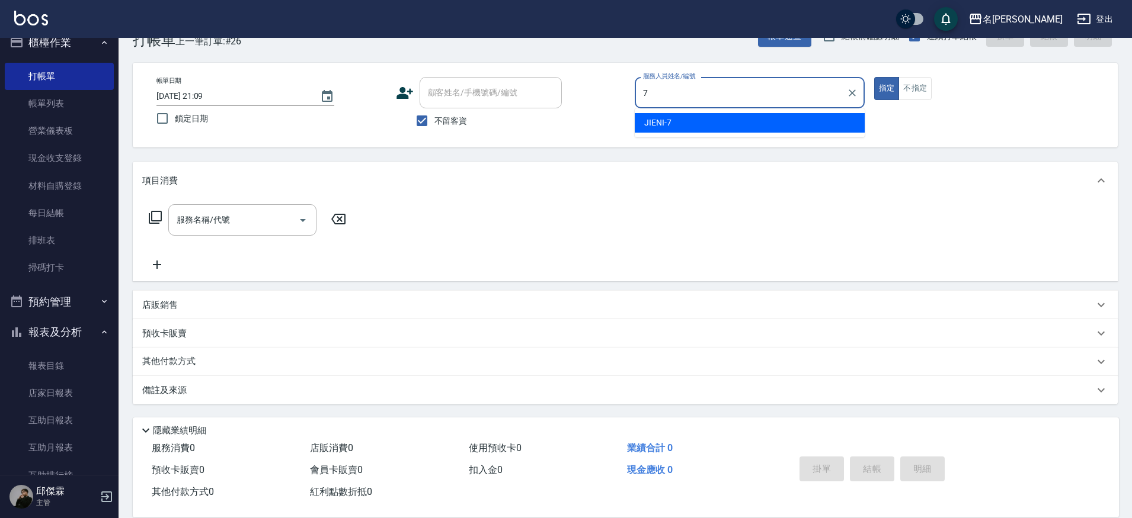
type input "JIENI-7"
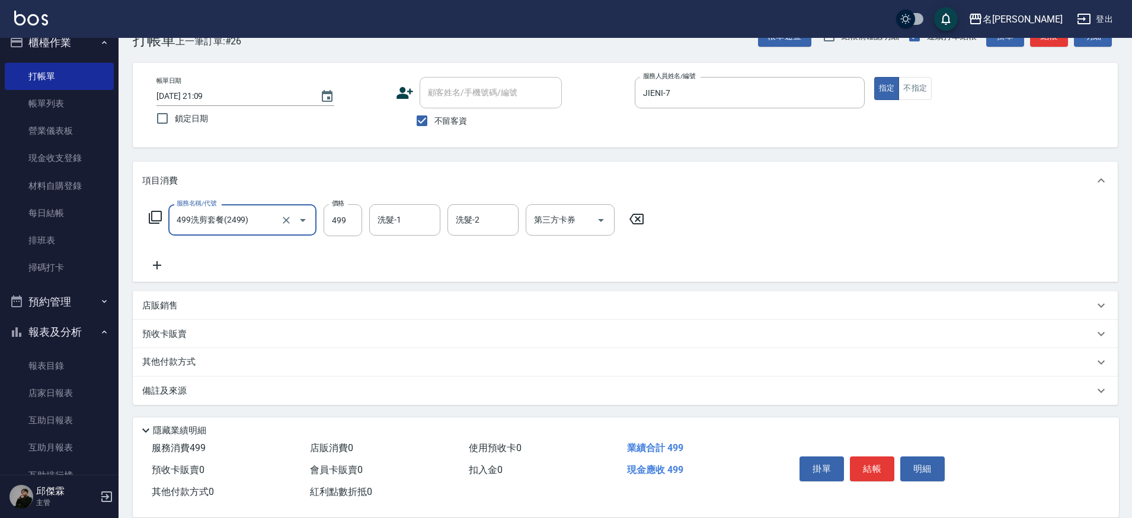
type input "499洗剪套餐(2499)"
type input "Mina-3"
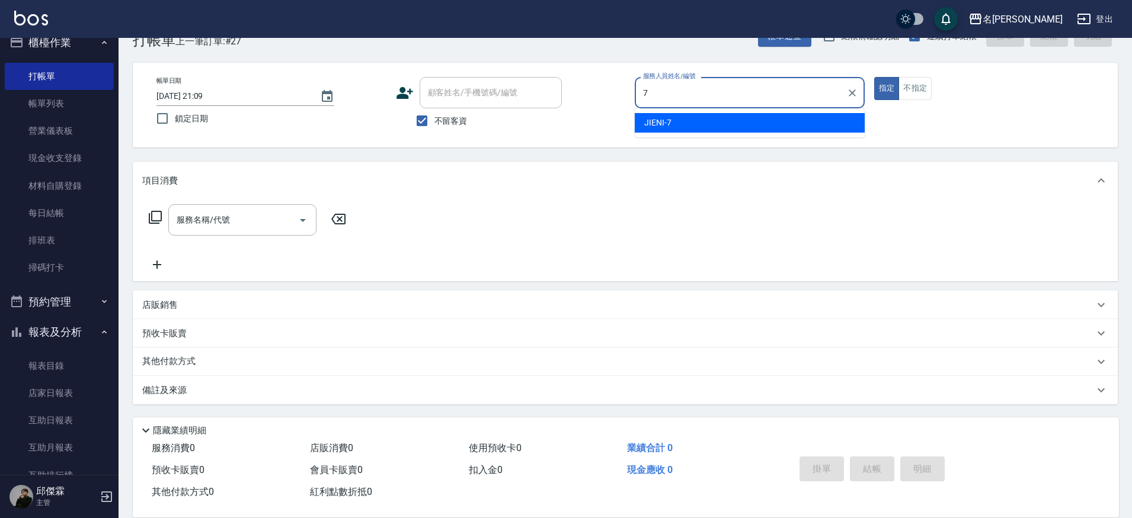
type input "JIENI-7"
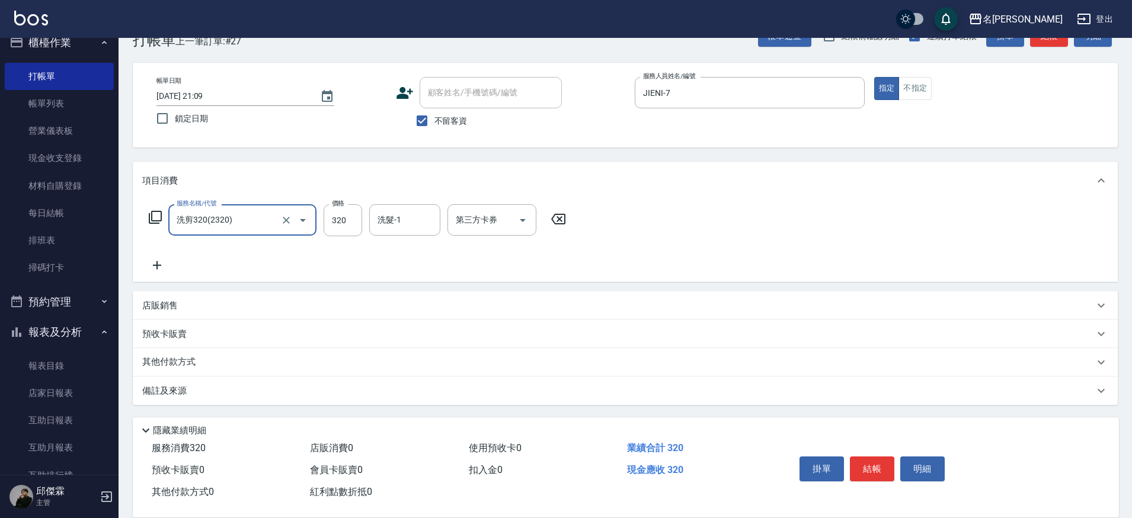
type input "洗剪320(2320)"
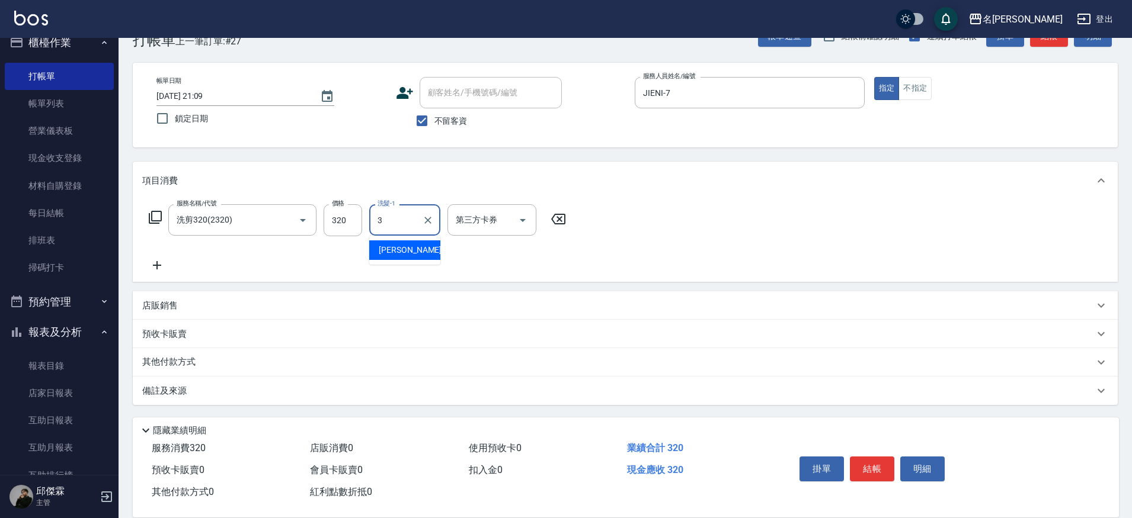
type input "Mina-3"
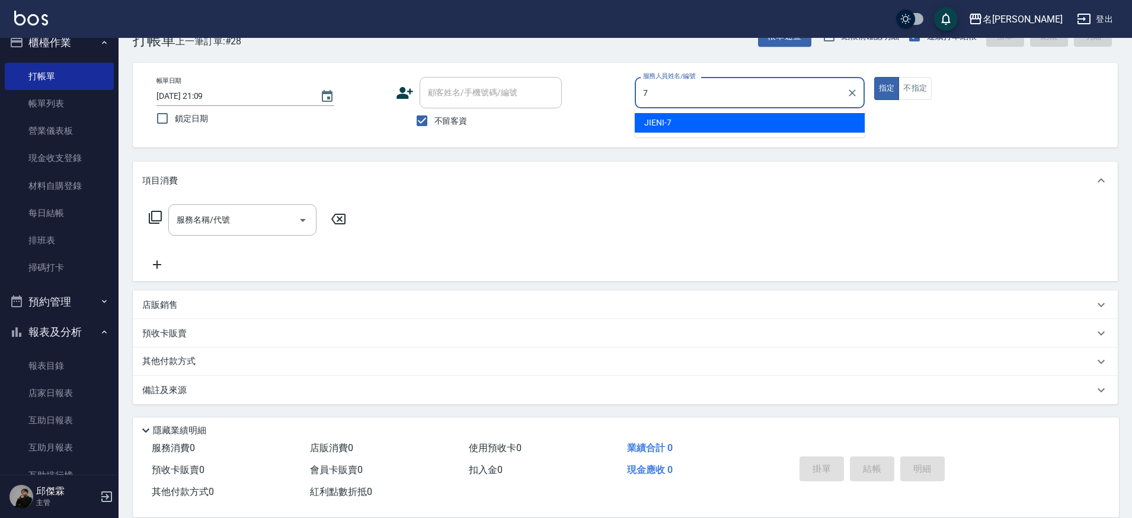
type input "JIENI-7"
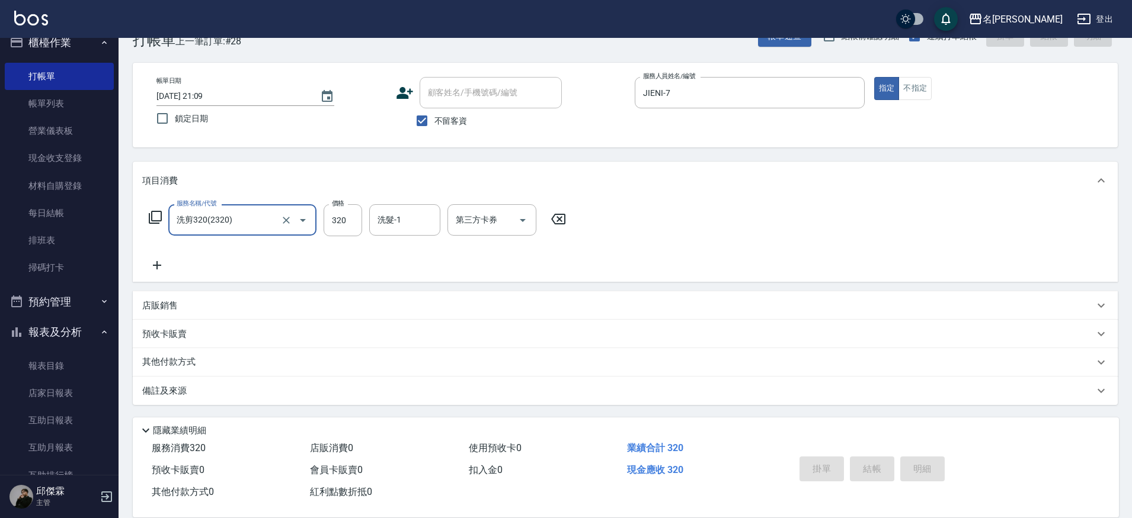
type input "洗剪320(2320)"
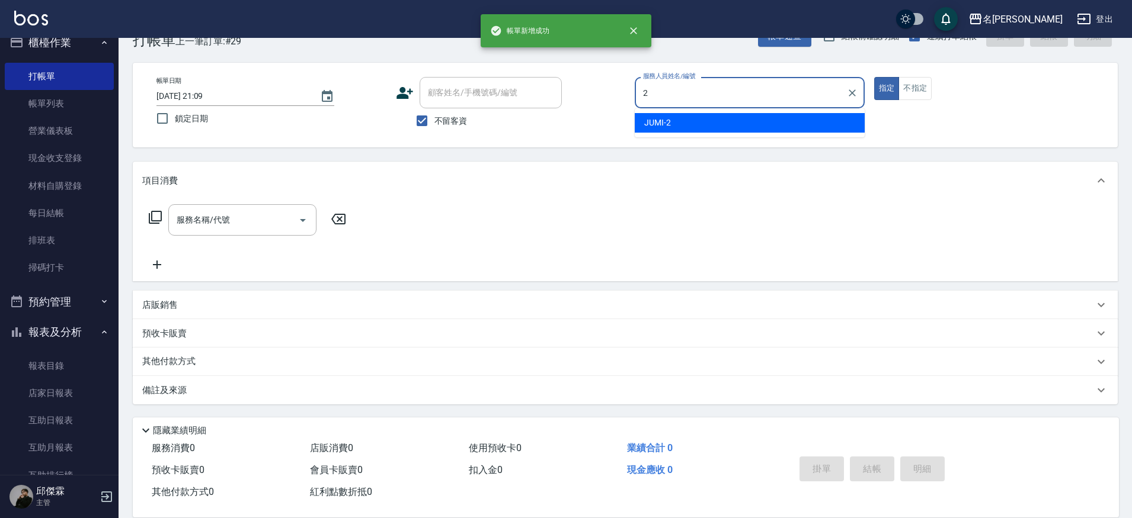
type input "JUMI-2"
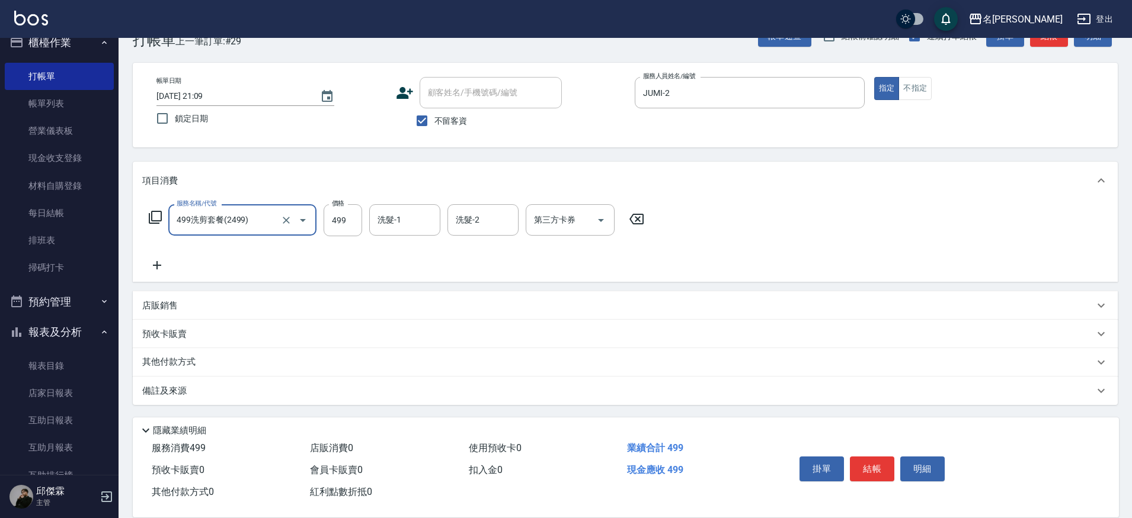
type input "499洗剪套餐(2499)"
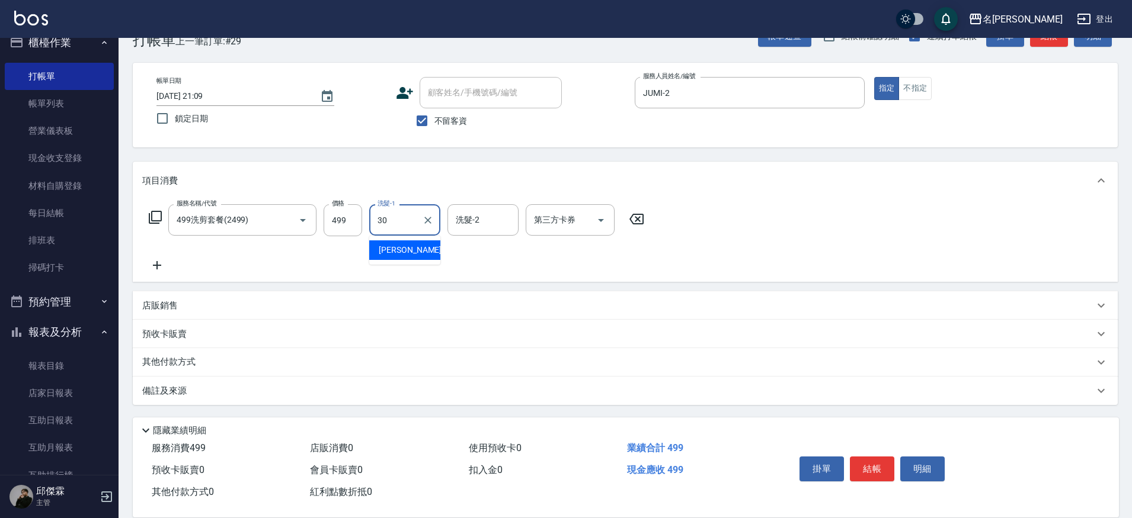
type input "[PERSON_NAME]-30"
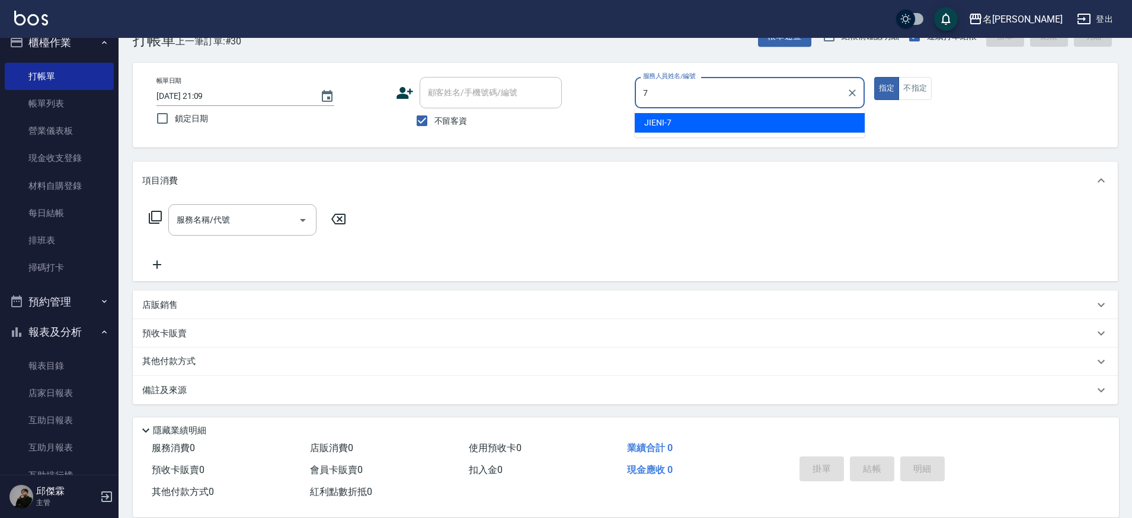
type input "JIENI-7"
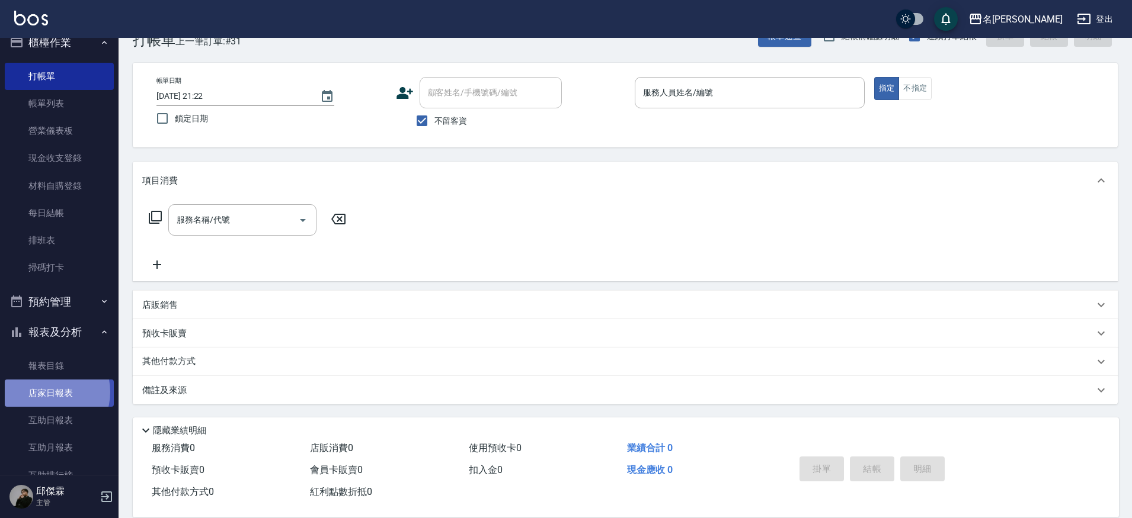
click at [45, 390] on link "店家日報表" at bounding box center [59, 393] width 109 height 27
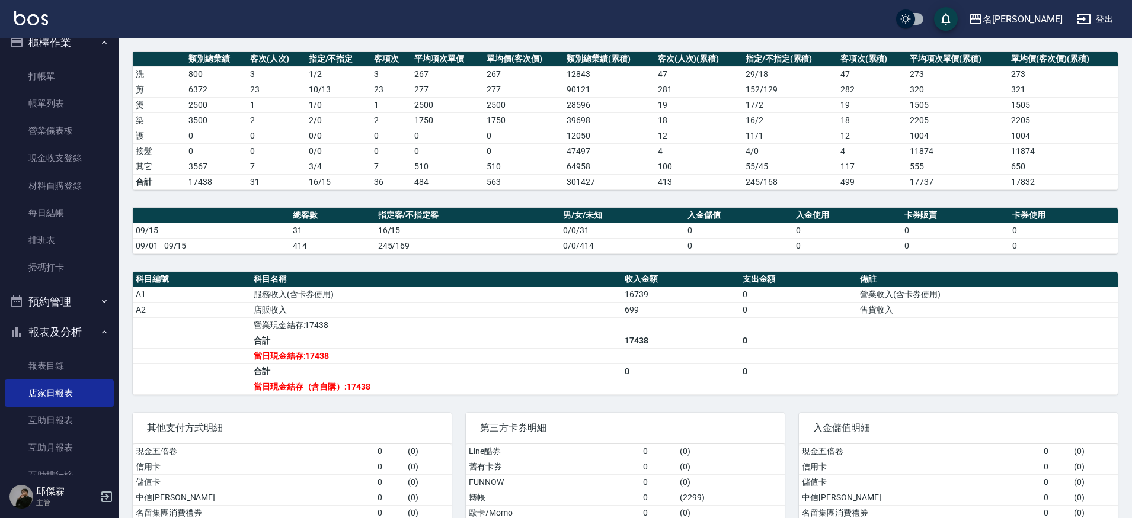
scroll to position [158, 0]
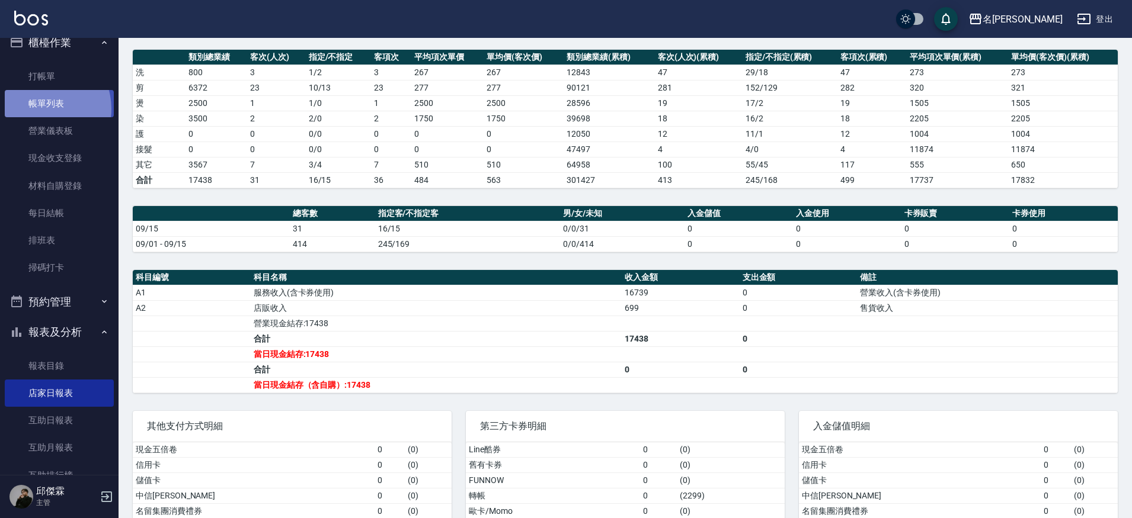
click at [41, 108] on link "帳單列表" at bounding box center [59, 103] width 109 height 27
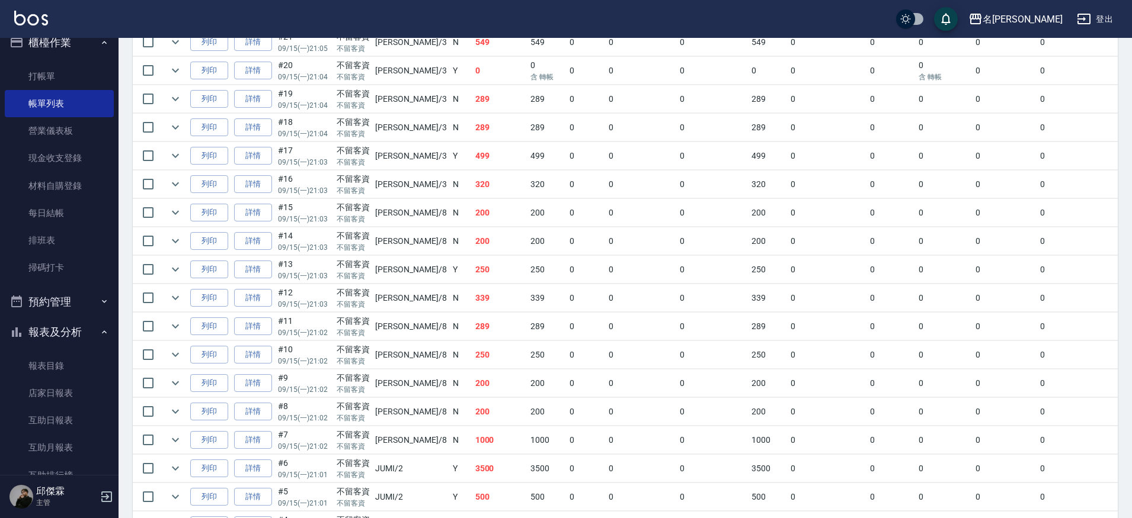
scroll to position [765, 0]
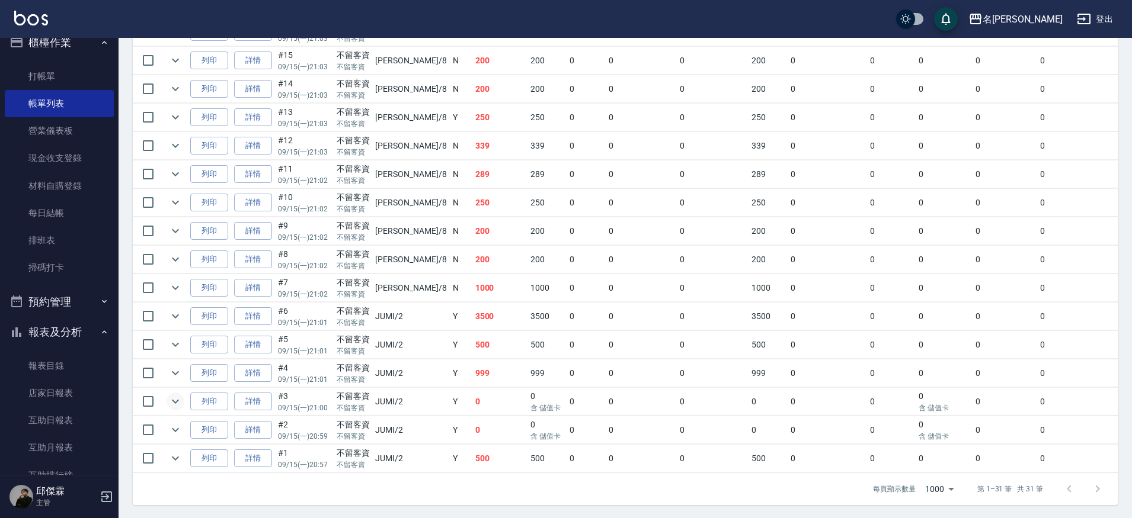
click at [181, 405] on icon "expand row" at bounding box center [175, 402] width 14 height 14
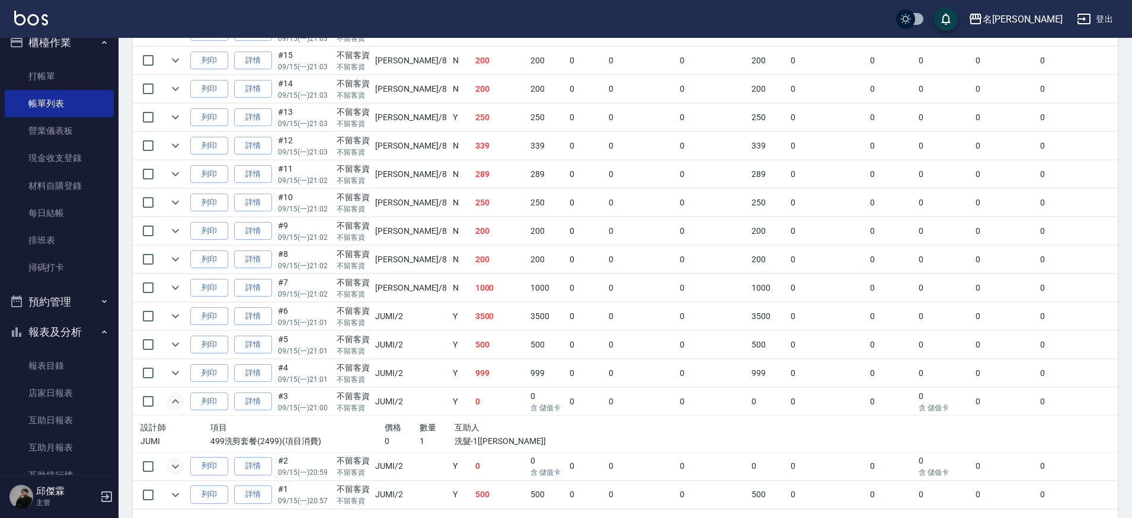
click at [178, 468] on icon "expand row" at bounding box center [175, 467] width 14 height 14
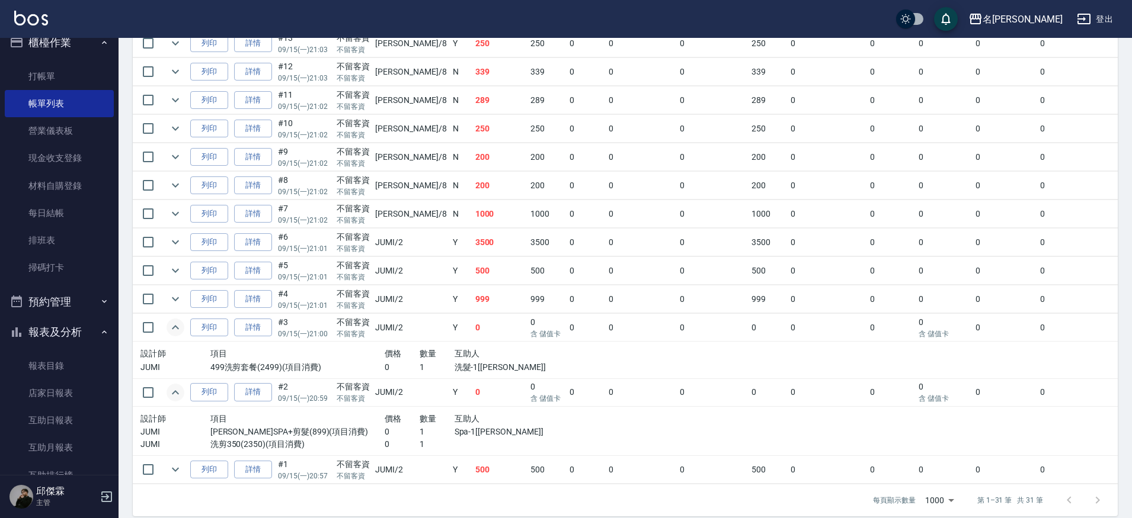
scroll to position [843, 0]
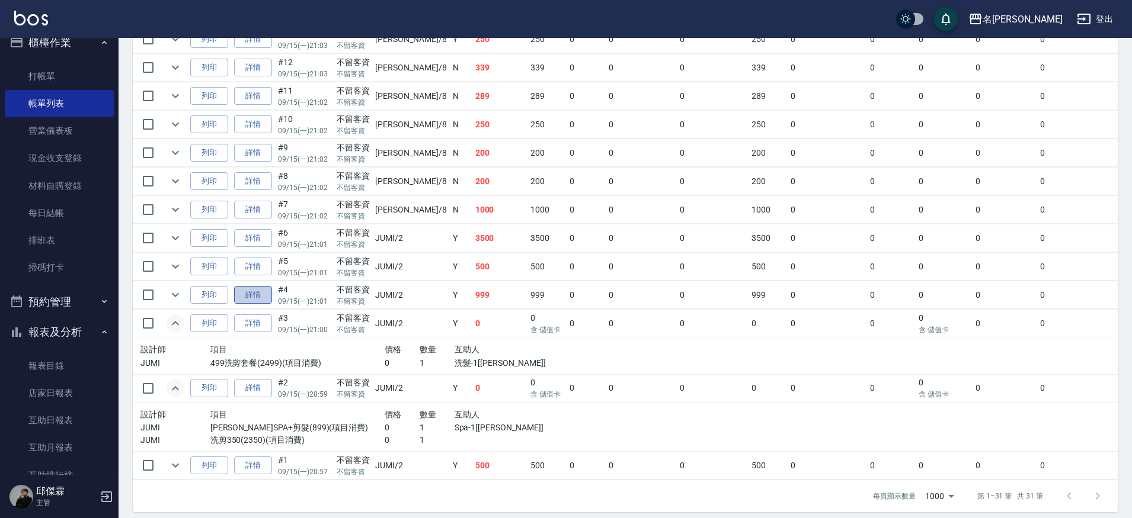
click at [244, 291] on link "詳情" at bounding box center [253, 295] width 38 height 18
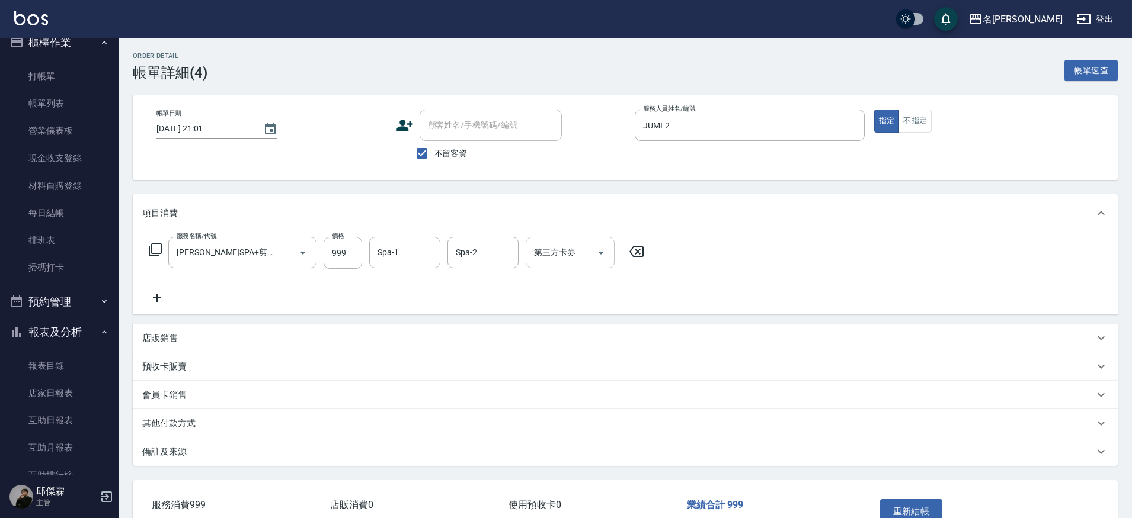
click at [578, 260] on input "第三方卡券" at bounding box center [561, 252] width 60 height 21
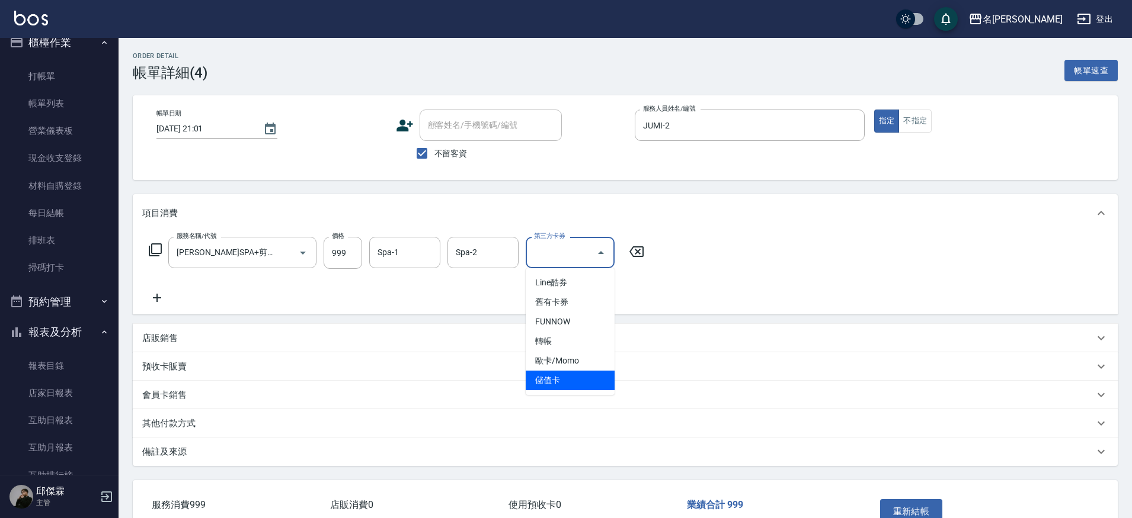
drag, startPoint x: 575, startPoint y: 377, endPoint x: 606, endPoint y: 381, distance: 31.6
click at [575, 377] on span "儲值卡" at bounding box center [570, 381] width 89 height 20
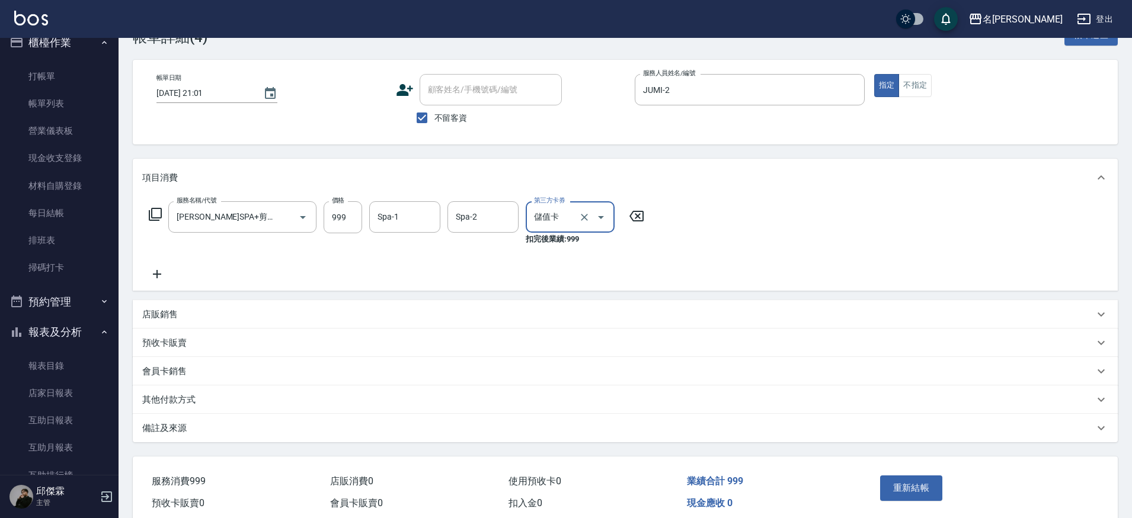
scroll to position [88, 0]
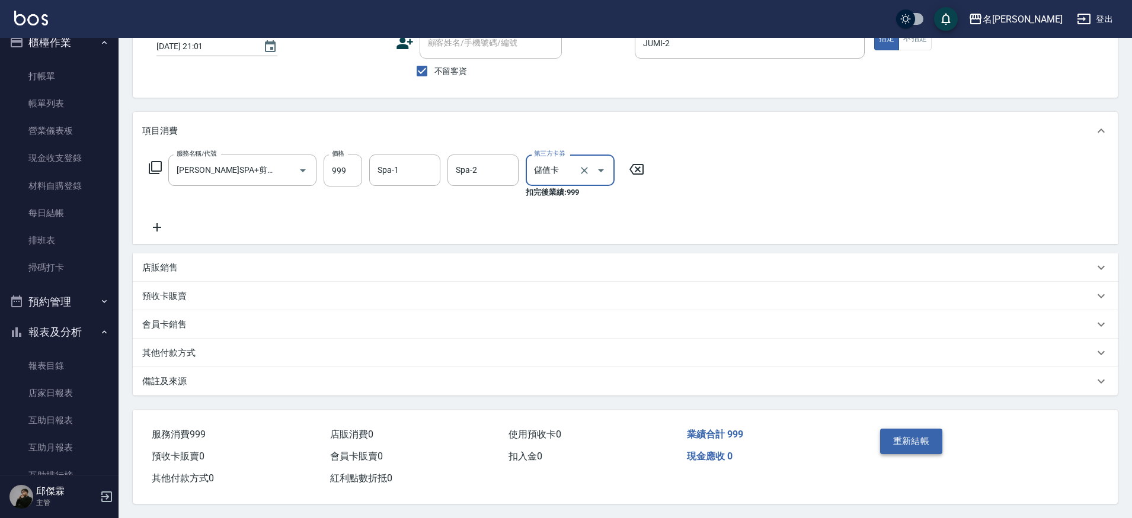
click at [919, 441] on button "重新結帳" at bounding box center [911, 441] width 63 height 25
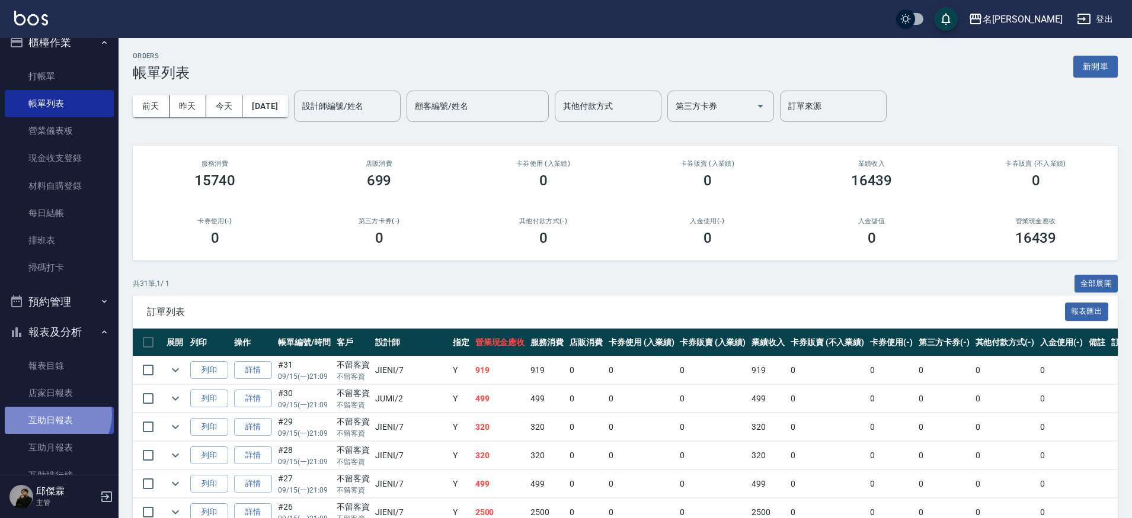
click at [56, 412] on link "互助日報表" at bounding box center [59, 420] width 109 height 27
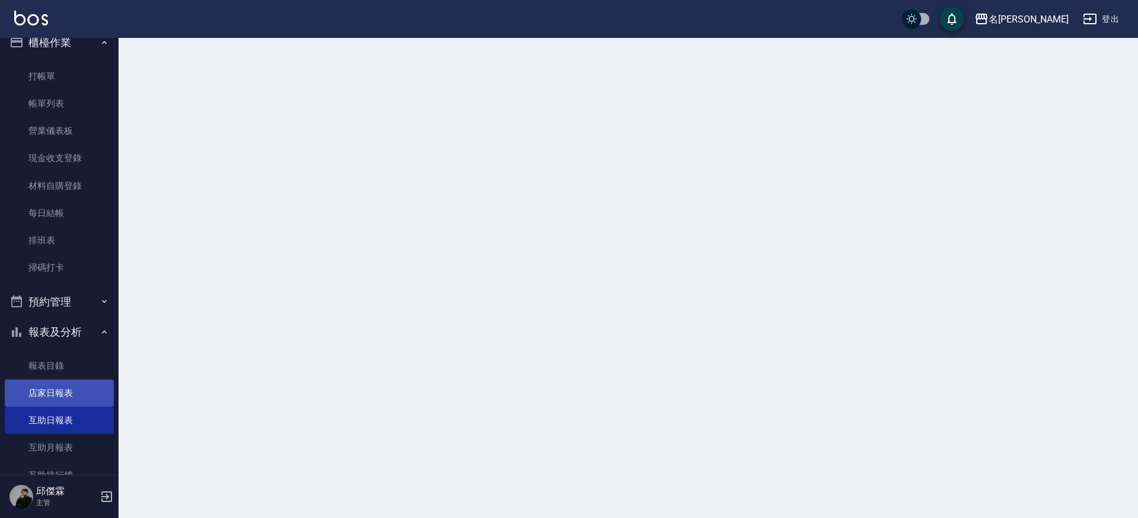
click at [63, 393] on link "店家日報表" at bounding box center [59, 393] width 109 height 27
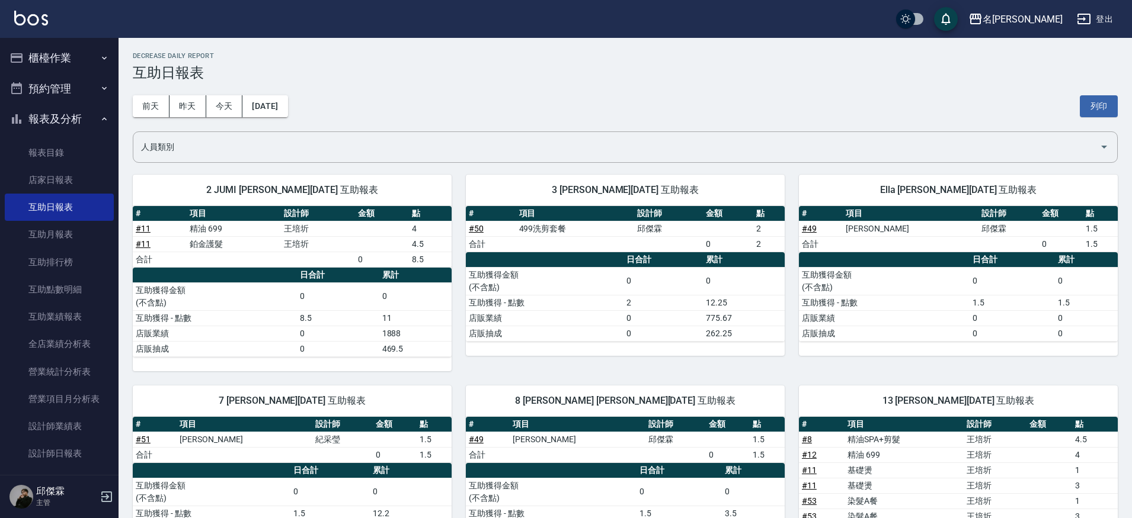
click at [49, 59] on button "櫃檯作業" at bounding box center [59, 58] width 109 height 31
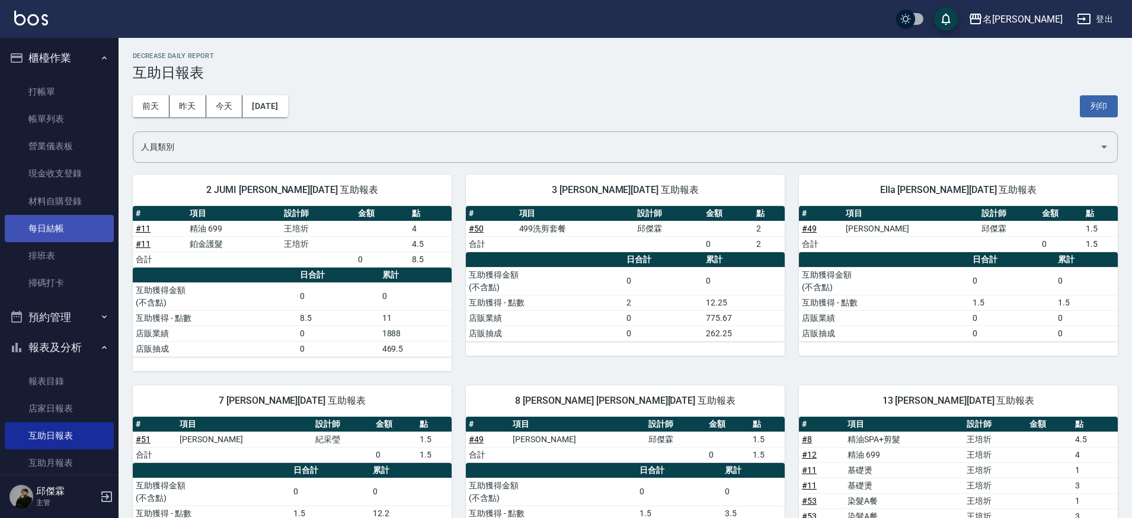
drag, startPoint x: 69, startPoint y: 128, endPoint x: 59, endPoint y: 231, distance: 103.0
click at [69, 128] on link "帳單列表" at bounding box center [59, 118] width 109 height 27
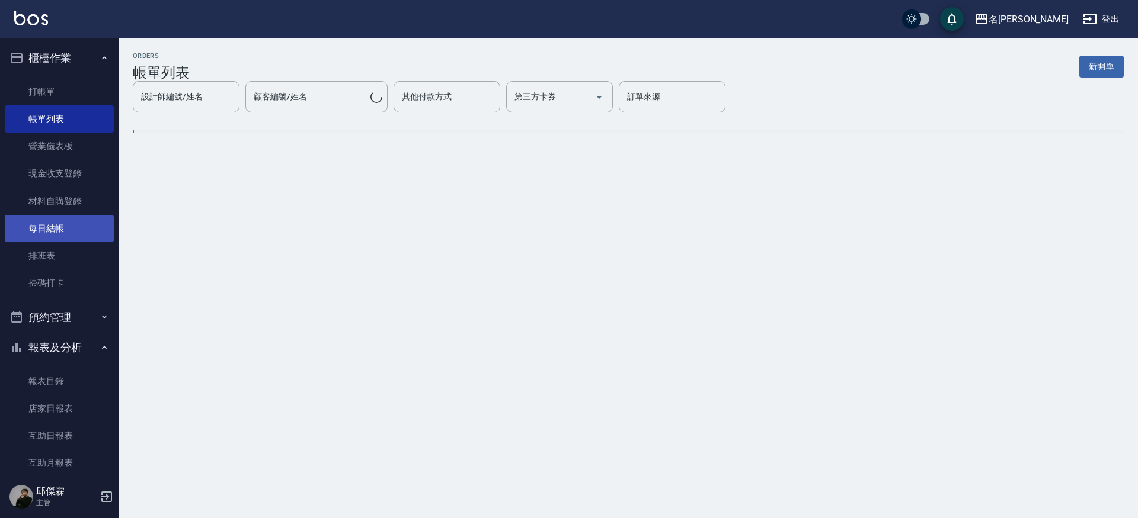
click at [59, 232] on link "每日結帳" at bounding box center [59, 228] width 109 height 27
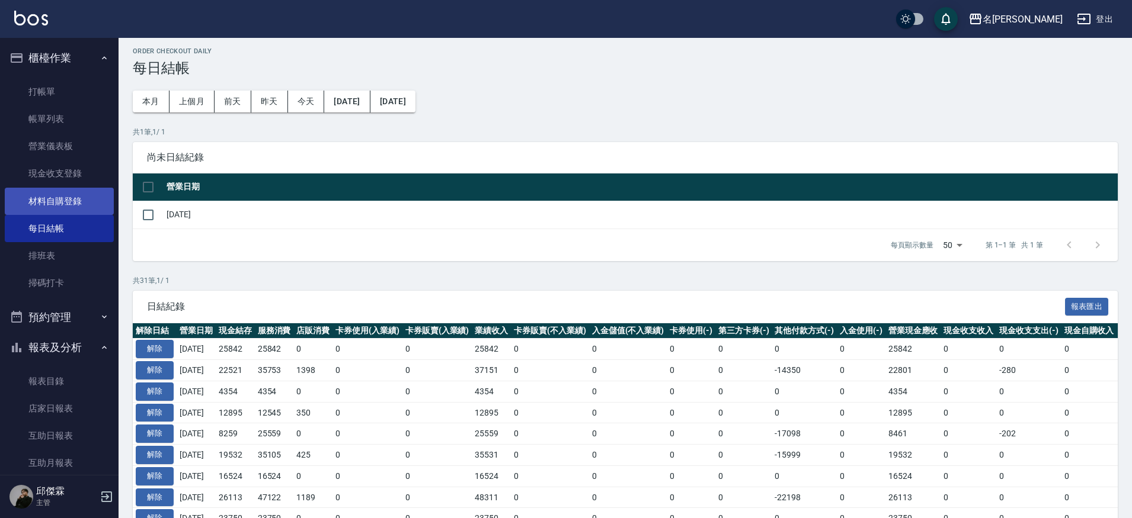
scroll to position [2, 0]
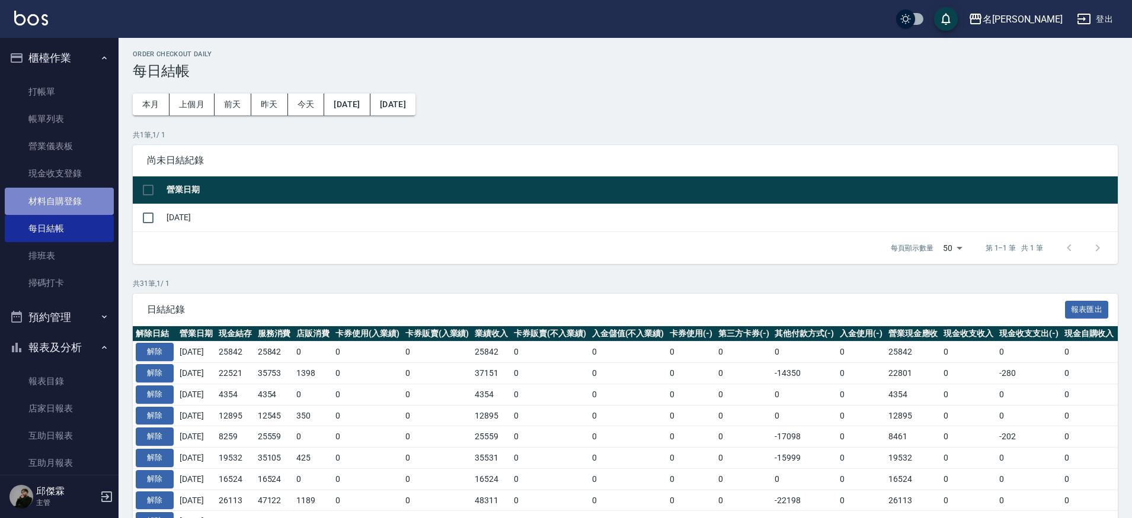
click at [60, 188] on link "材料自購登錄" at bounding box center [59, 201] width 109 height 27
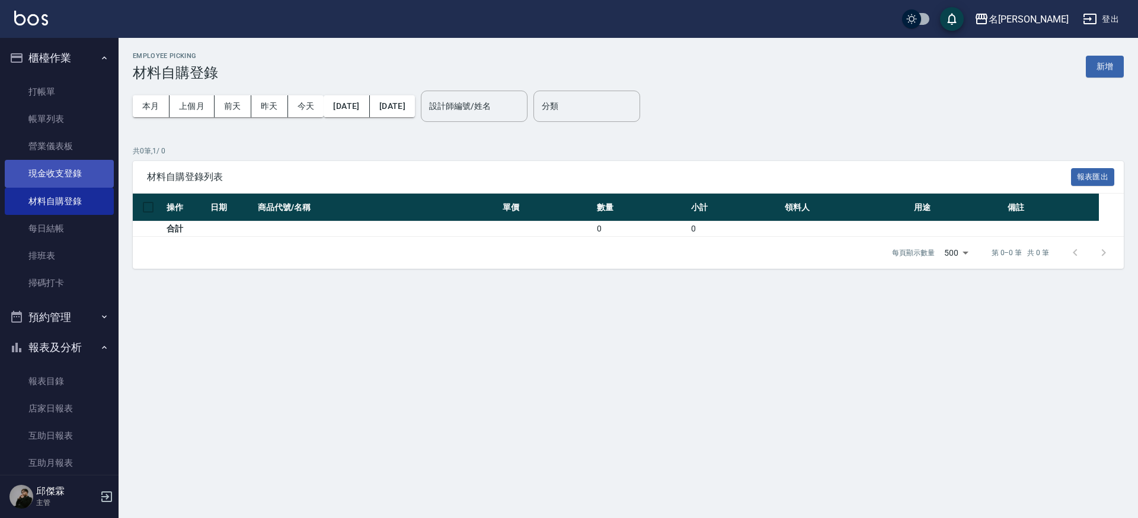
click at [43, 182] on link "現金收支登錄" at bounding box center [59, 173] width 109 height 27
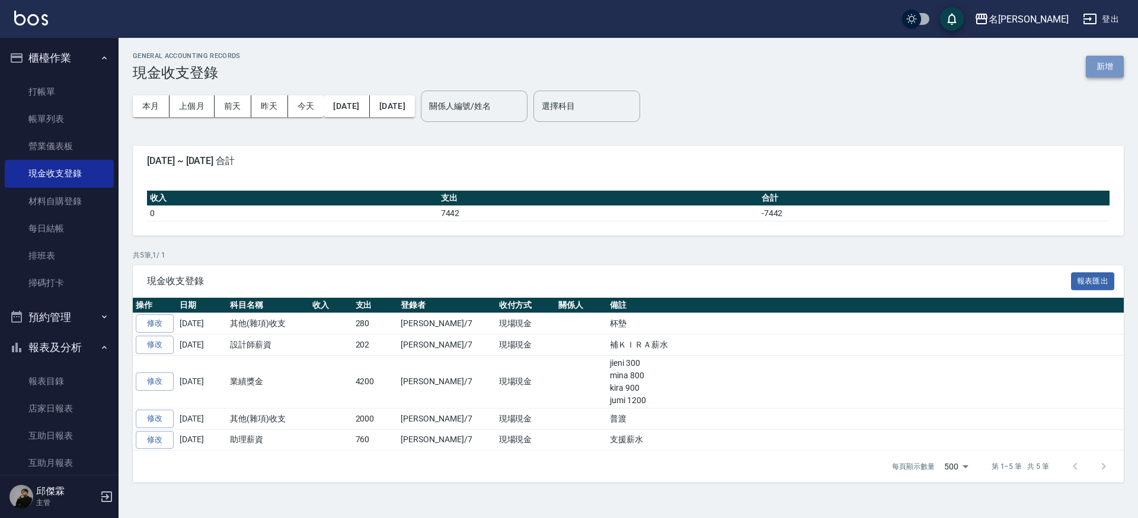
click at [1109, 69] on button "新增" at bounding box center [1105, 67] width 38 height 22
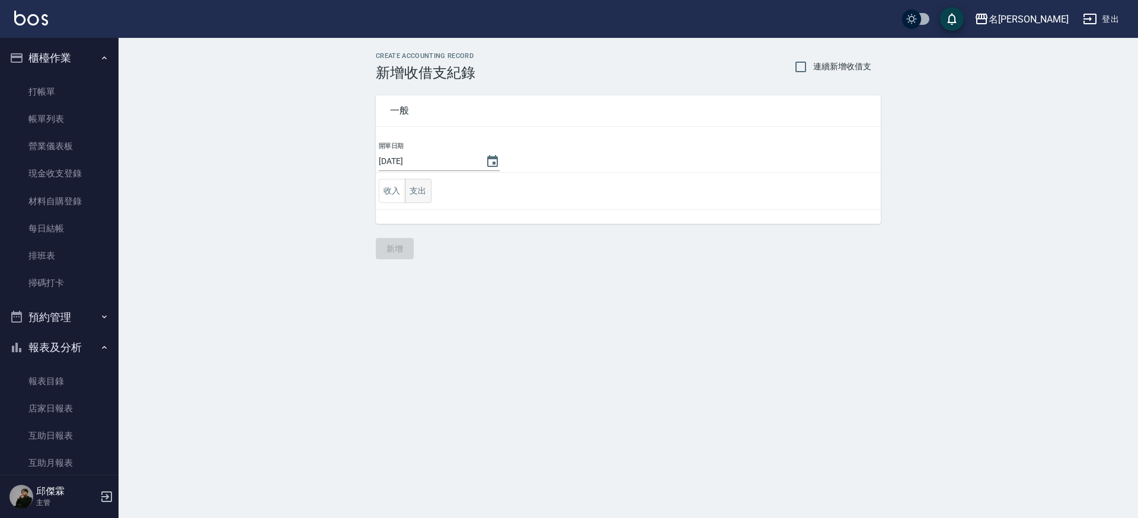
click at [414, 188] on button "支出" at bounding box center [418, 191] width 27 height 24
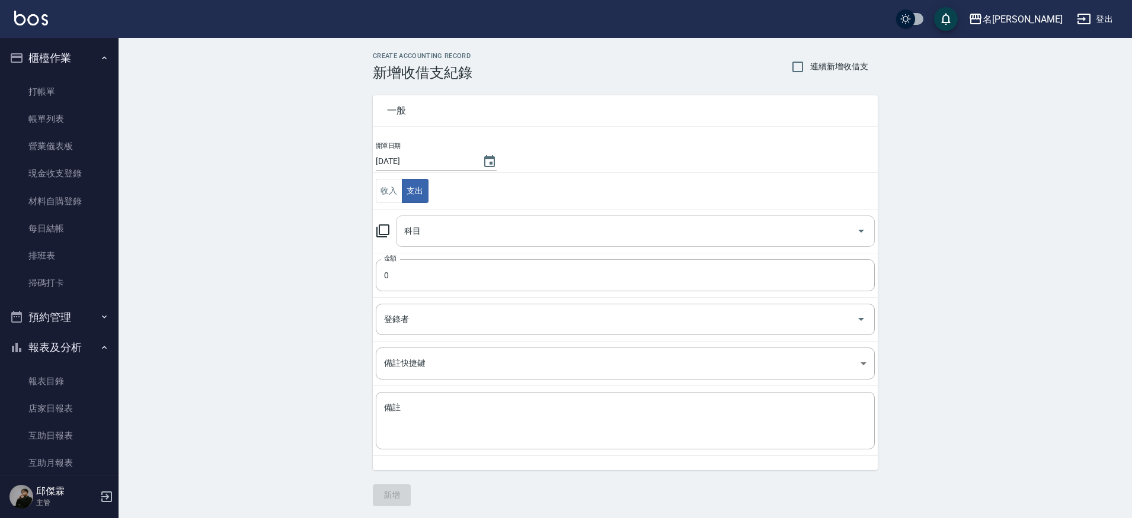
click at [445, 230] on input "科目" at bounding box center [626, 231] width 450 height 21
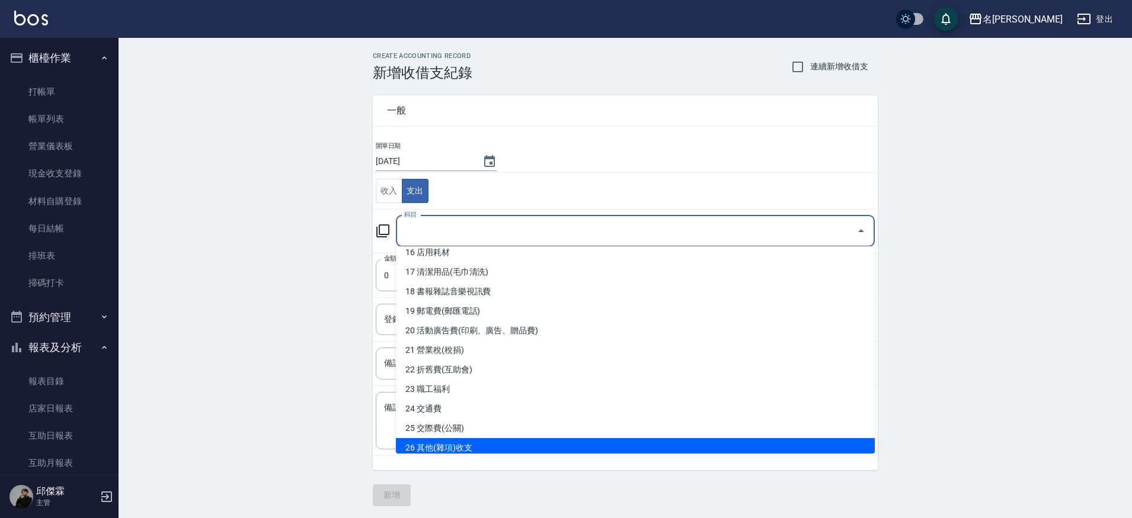
scroll to position [2, 0]
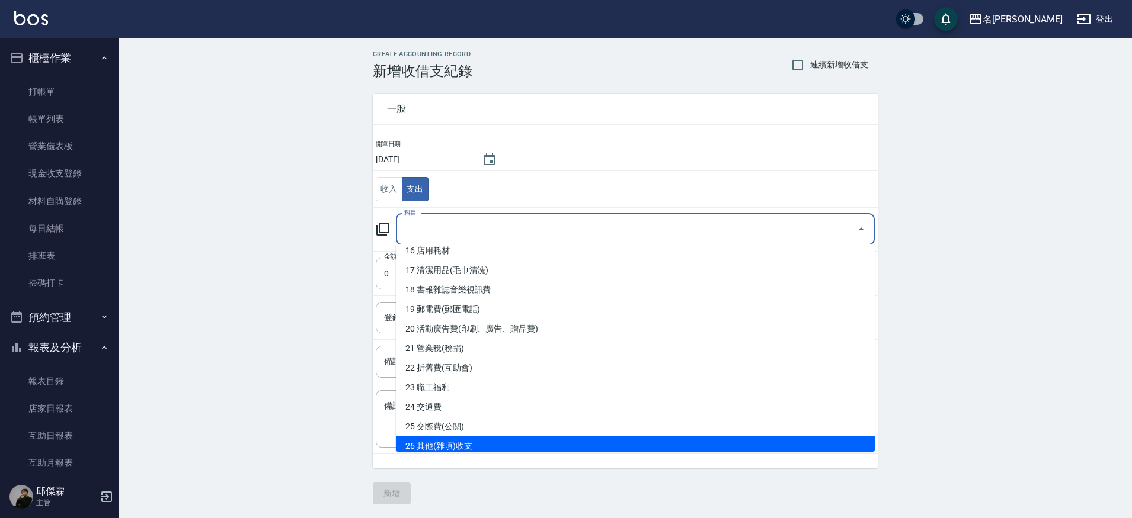
click at [459, 446] on li "26 其他(雜項)收支" at bounding box center [635, 447] width 479 height 20
type input "26 其他(雜項)收支"
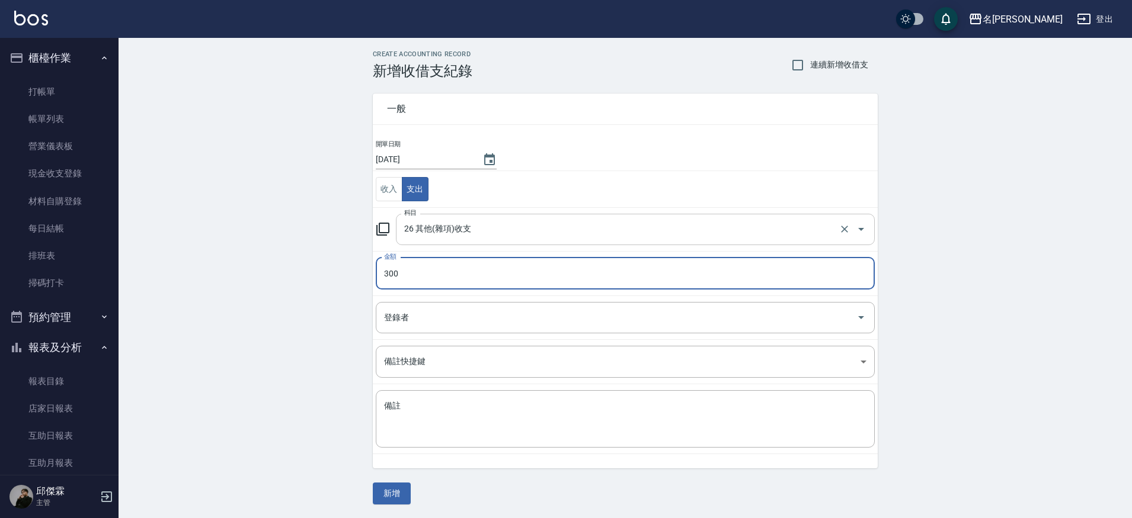
type input "300"
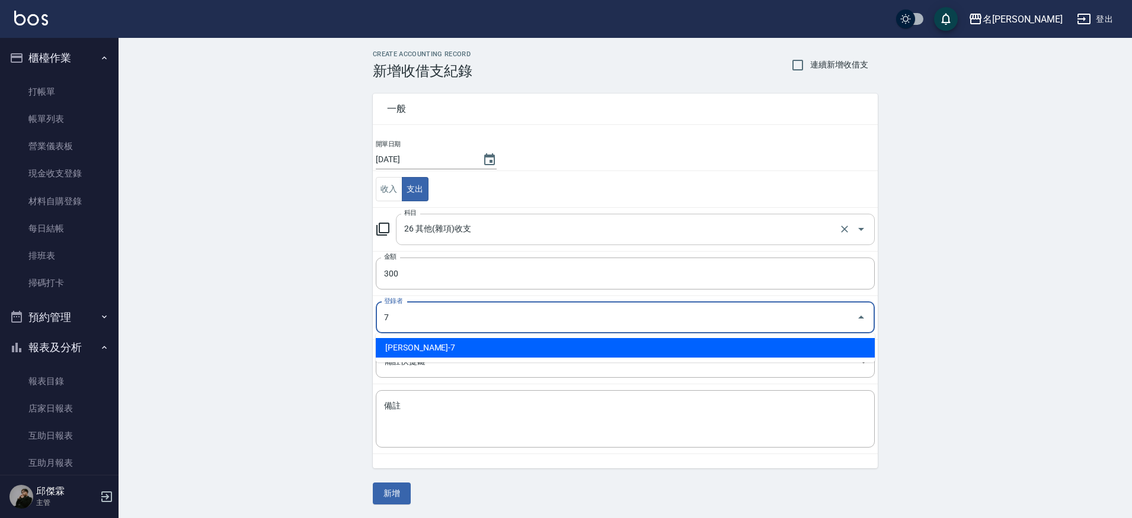
type input "邱傑霖-7"
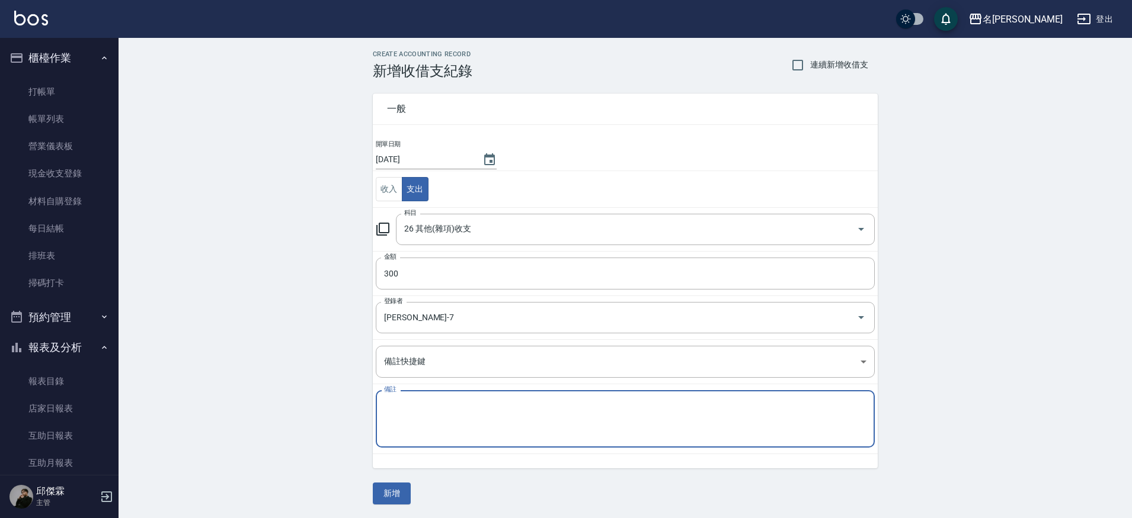
click at [476, 410] on textarea "備註" at bounding box center [625, 420] width 482 height 38
type textarea "2"
type textarea "ㄉ"
type textarea "延長線"
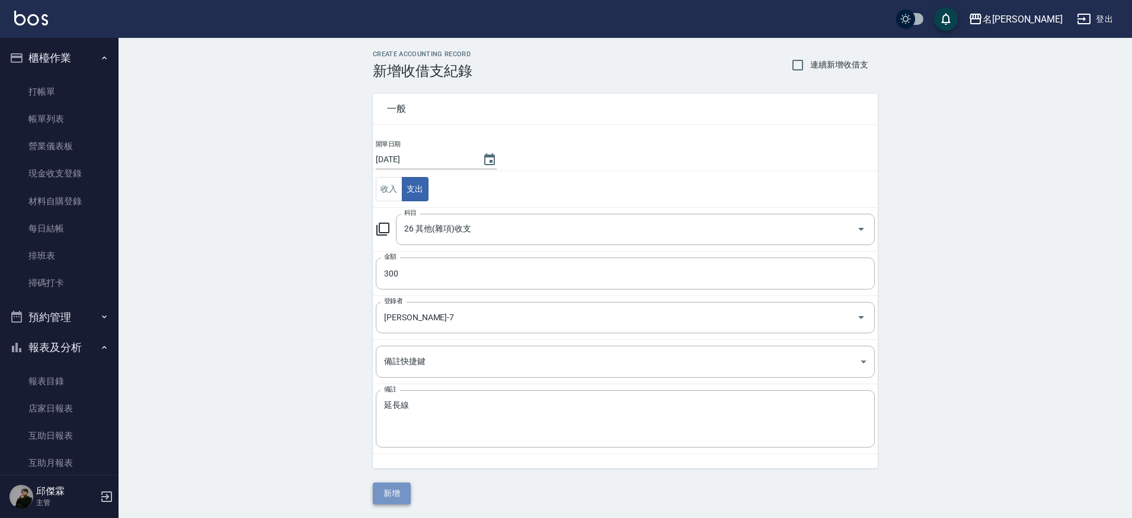
click at [392, 492] on button "新增" at bounding box center [392, 494] width 38 height 22
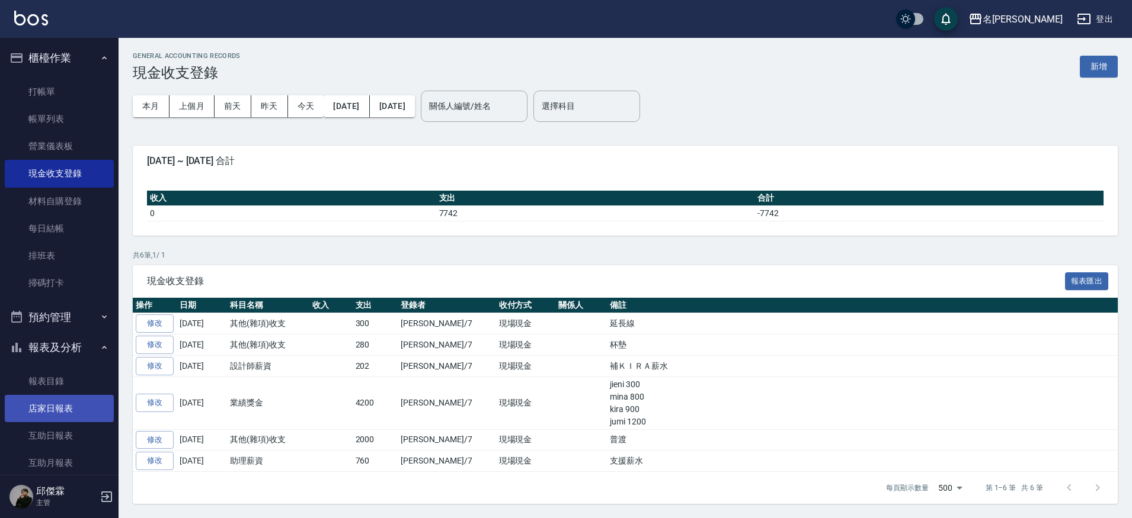
click at [65, 408] on link "店家日報表" at bounding box center [59, 408] width 109 height 27
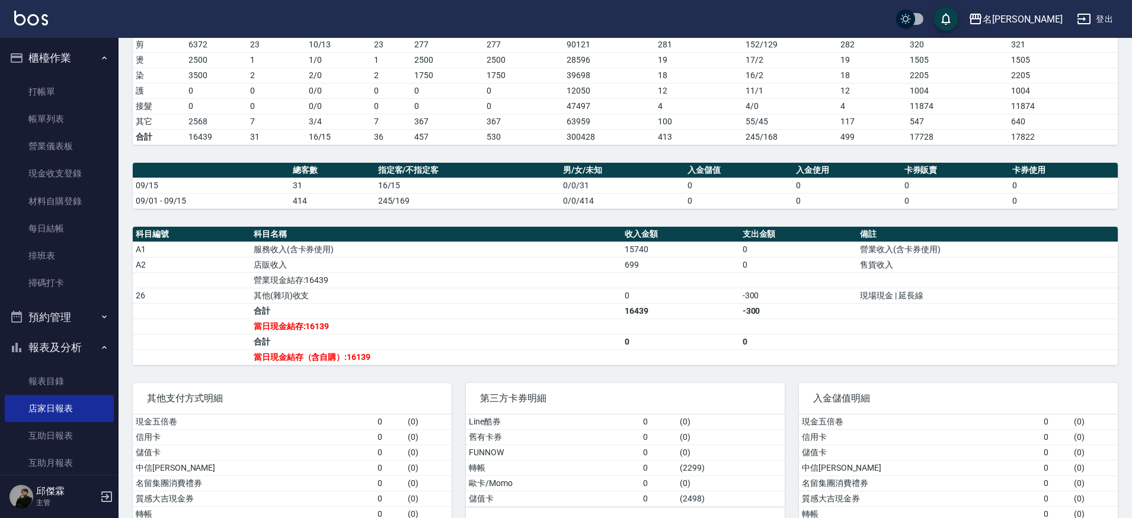
scroll to position [203, 0]
